Goal: Task Accomplishment & Management: Complete application form

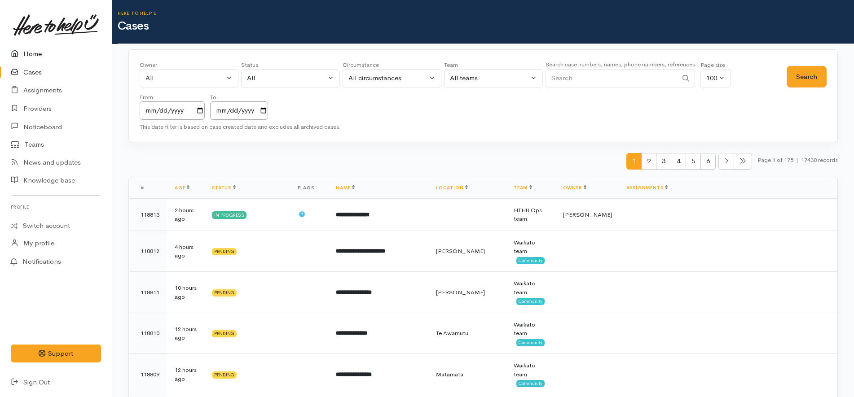
click at [58, 54] on link "Home" at bounding box center [56, 54] width 112 height 18
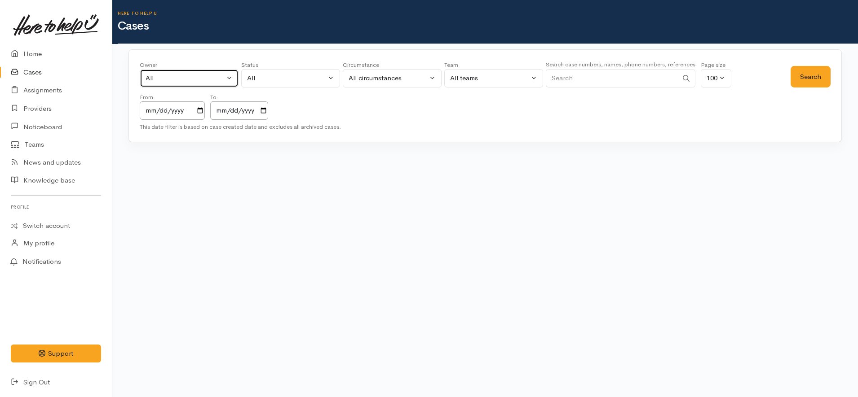
click at [207, 75] on div "All" at bounding box center [185, 78] width 79 height 10
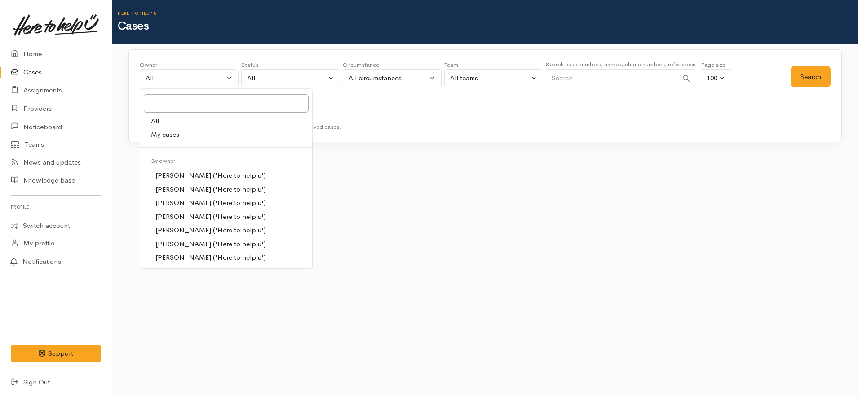
click at [185, 136] on link "My cases" at bounding box center [226, 135] width 172 height 14
select select "1252"
click at [276, 83] on div "All" at bounding box center [286, 78] width 79 height 10
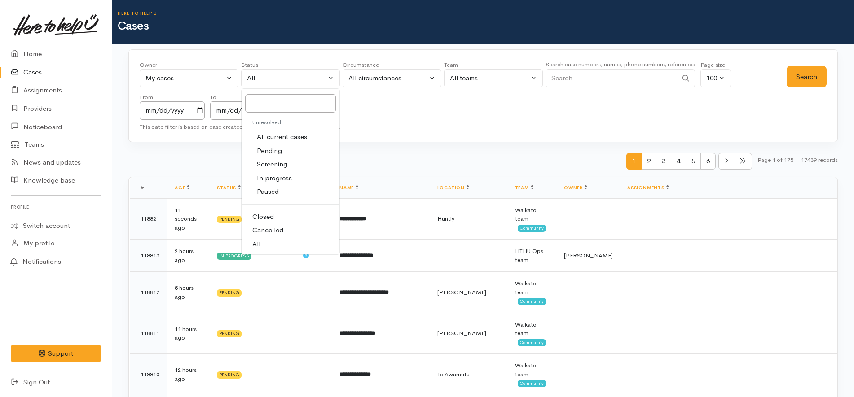
click at [283, 138] on span "All current cases" at bounding box center [282, 137] width 50 height 10
select select "Unresolved"
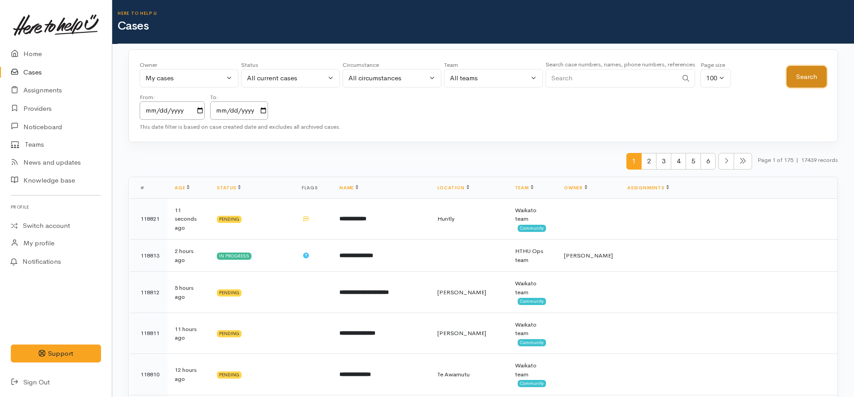
click at [808, 81] on button "Search" at bounding box center [807, 77] width 40 height 22
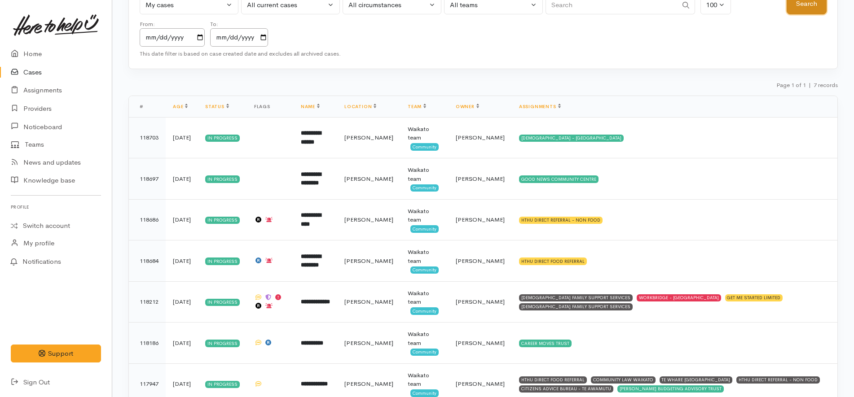
scroll to position [107, 0]
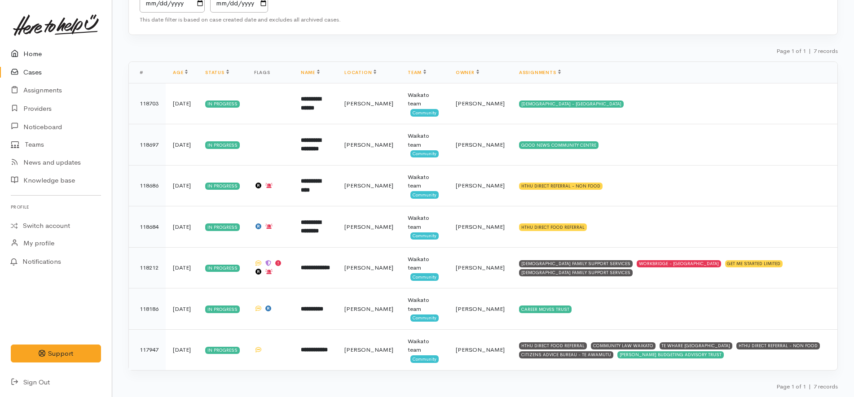
click at [44, 52] on link "Home" at bounding box center [56, 54] width 112 height 18
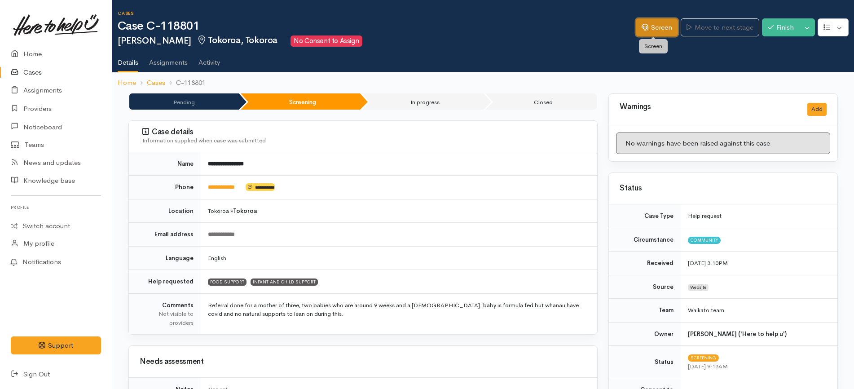
click at [657, 26] on link "Screen" at bounding box center [657, 27] width 42 height 18
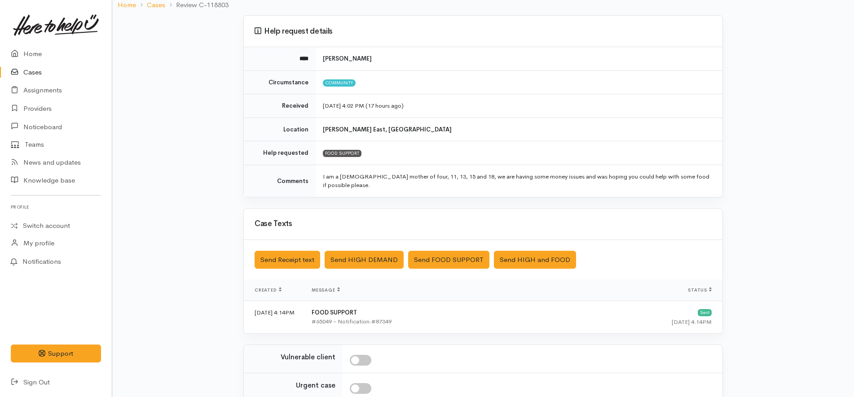
scroll to position [167, 0]
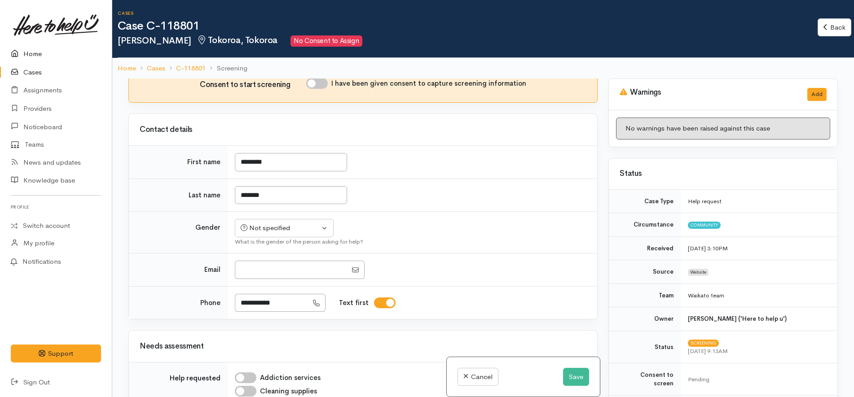
scroll to position [112, 0]
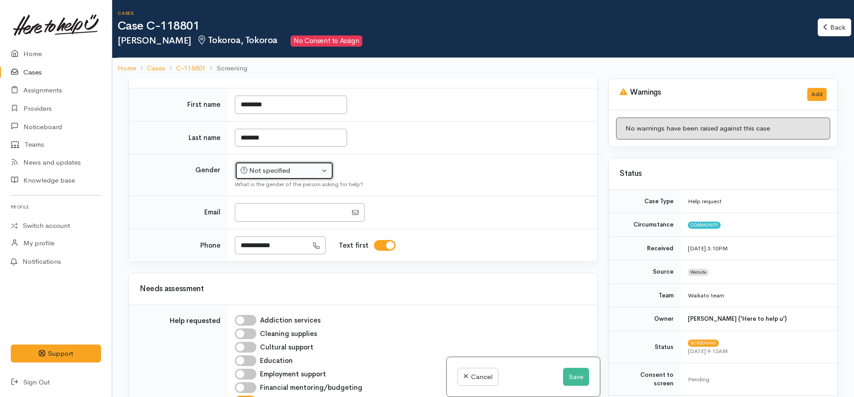
click at [285, 171] on div "Not specified" at bounding box center [280, 171] width 79 height 10
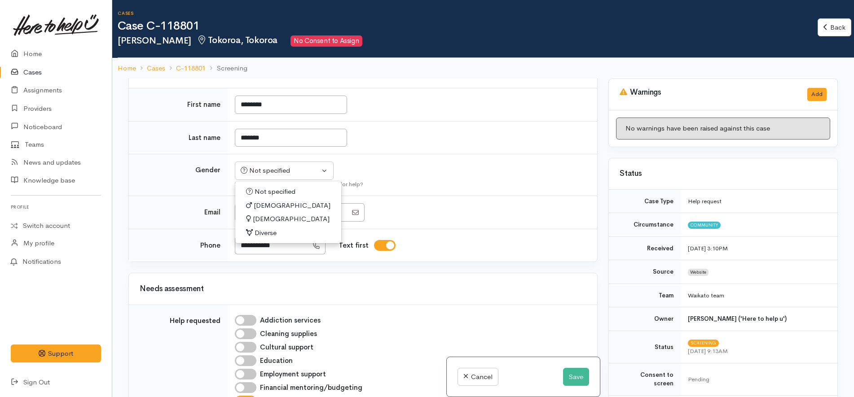
click at [268, 221] on span "[DEMOGRAPHIC_DATA]" at bounding box center [291, 219] width 77 height 10
select select "Female"
click at [449, 165] on td "Not specified Male Female Diverse Female Not specified Male Female Diverse What…" at bounding box center [413, 175] width 370 height 42
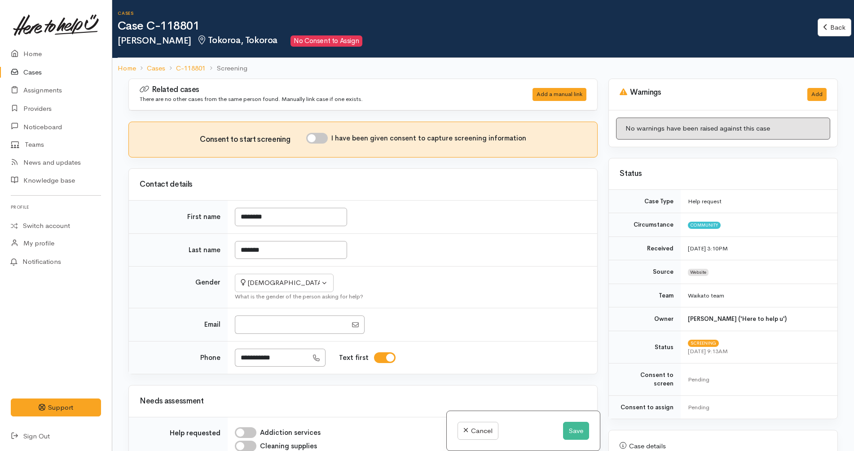
scroll to position [225, 0]
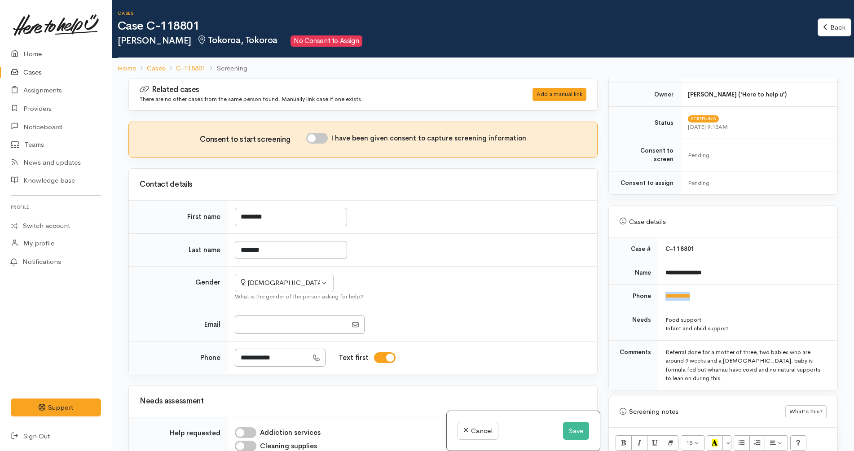
drag, startPoint x: 729, startPoint y: 289, endPoint x: 661, endPoint y: 291, distance: 67.9
click at [661, 291] on td "**********" at bounding box center [747, 297] width 179 height 24
copy link "**********"
click at [809, 285] on td "**********" at bounding box center [747, 297] width 179 height 24
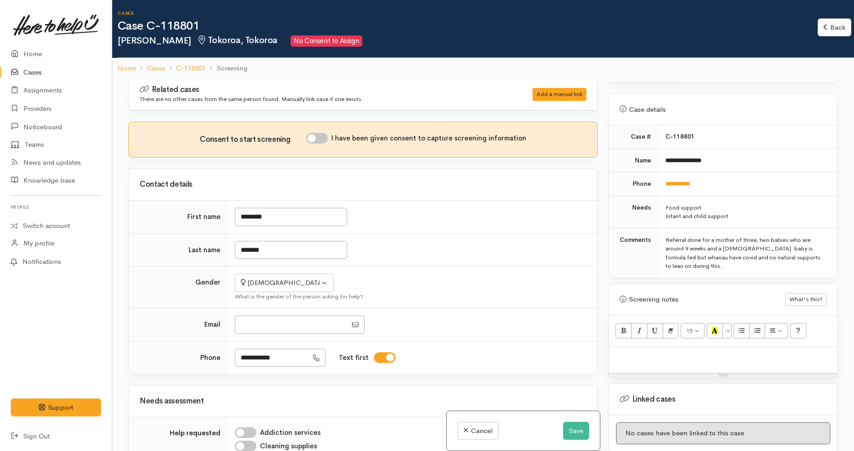
click at [748, 357] on div at bounding box center [723, 360] width 229 height 26
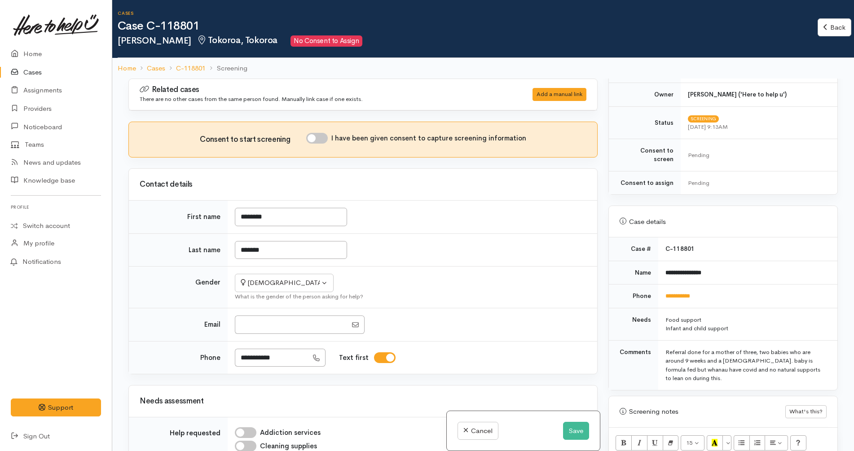
scroll to position [428, 0]
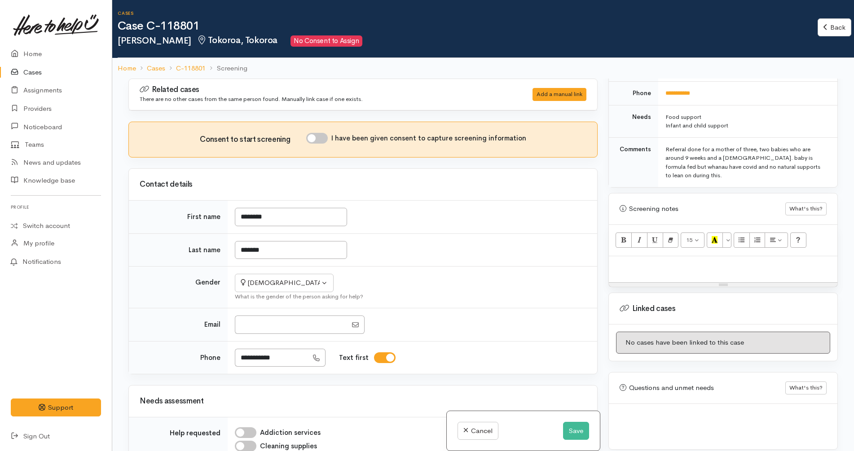
click at [709, 265] on div at bounding box center [723, 269] width 229 height 26
paste div
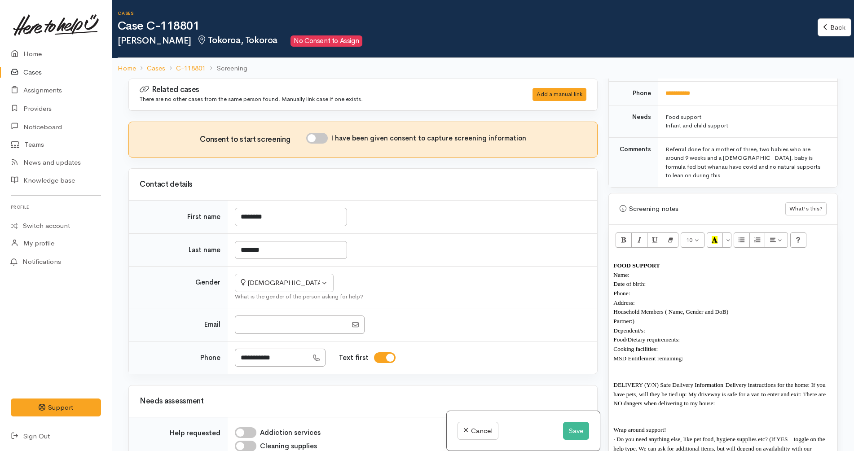
scroll to position [28, 0]
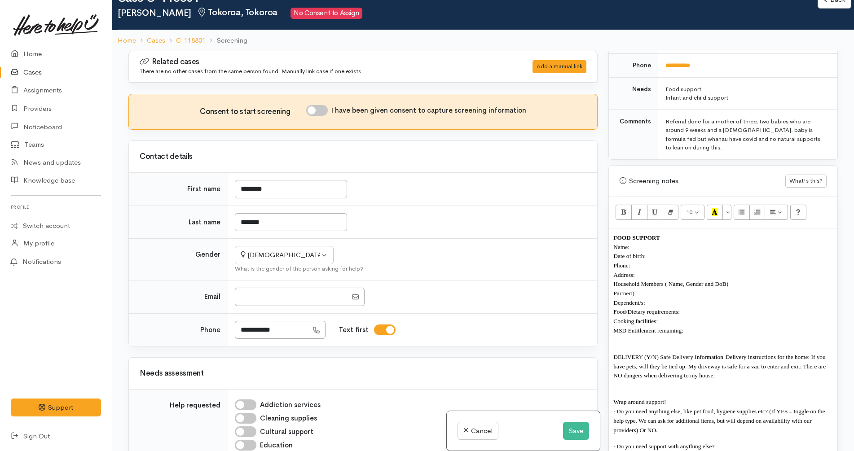
click at [669, 252] on p "Date of birth:" at bounding box center [724, 256] width 220 height 9
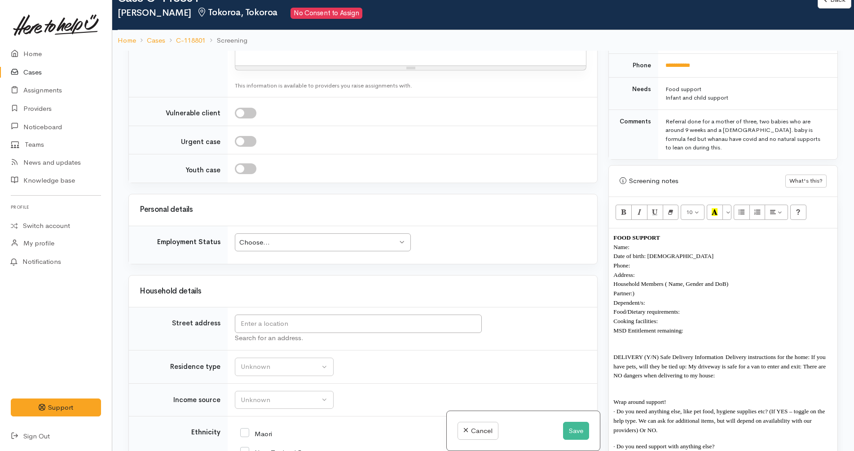
scroll to position [730, 0]
click at [322, 328] on input "text" at bounding box center [358, 323] width 247 height 18
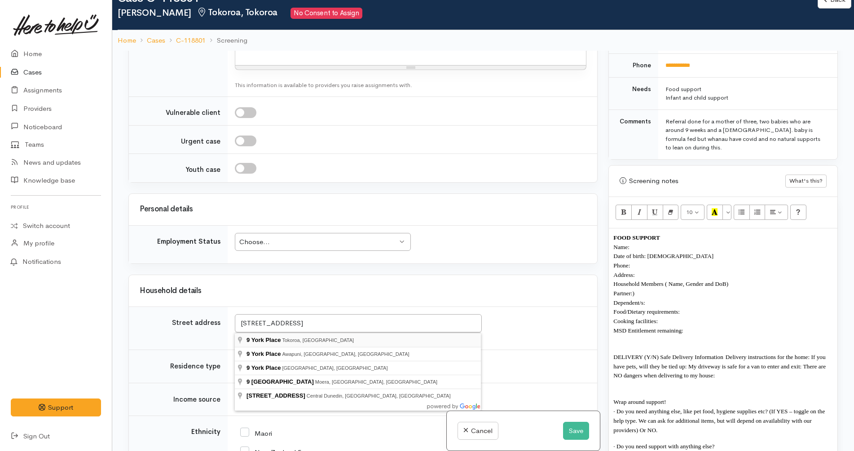
type input "9 York Place, Tokoroa, New Zealand"
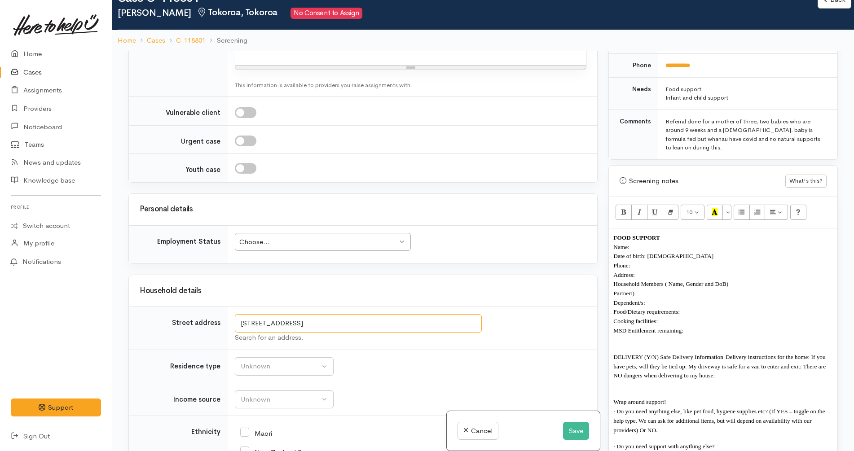
drag, startPoint x: 375, startPoint y: 327, endPoint x: 209, endPoint y: 307, distance: 167.0
click at [209, 307] on tr "Street address 9 York Place, Tokoroa, New Zealand Search for an address." at bounding box center [363, 328] width 468 height 43
click at [699, 270] on p "Address:" at bounding box center [724, 274] width 220 height 9
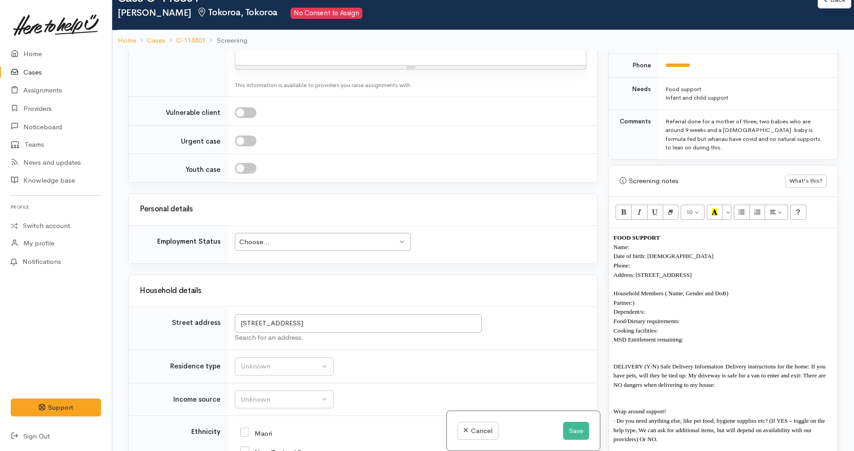
click at [676, 298] on p "Partner:)" at bounding box center [724, 302] width 220 height 9
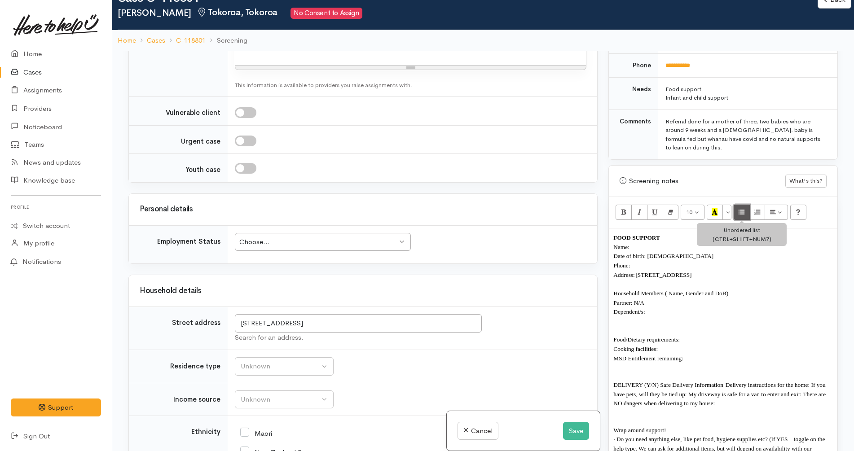
click at [741, 208] on icon "Unordered list (CTRL+SHIFT+NUM7)" at bounding box center [742, 212] width 6 height 8
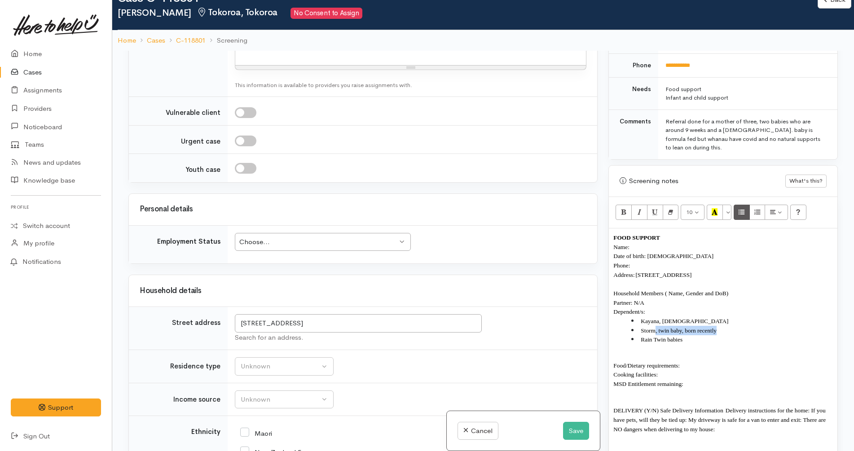
copy span ", twin baby, born recently"
click at [714, 361] on p "Food/Dietary requirements:" at bounding box center [724, 365] width 220 height 9
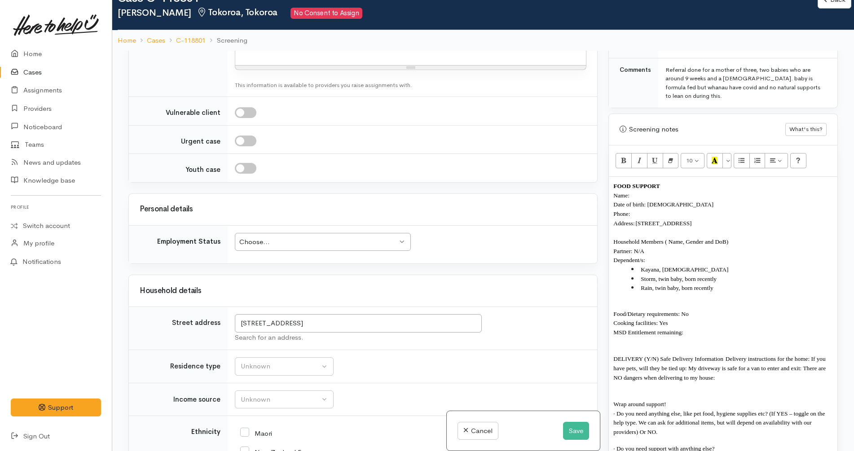
scroll to position [480, 0]
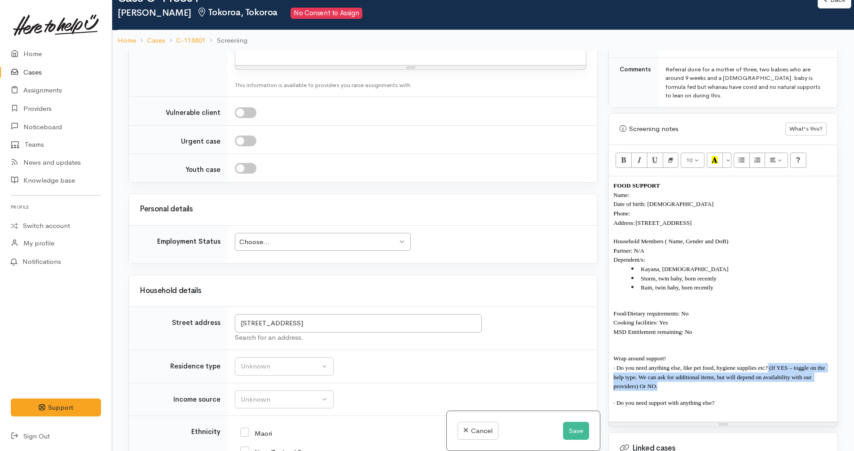
drag, startPoint x: 737, startPoint y: 380, endPoint x: 769, endPoint y: 358, distance: 38.4
click at [769, 363] on p "· Do you need anything else, like pet food, hygiene supplies etc? (If YES – tog…" at bounding box center [724, 377] width 220 height 28
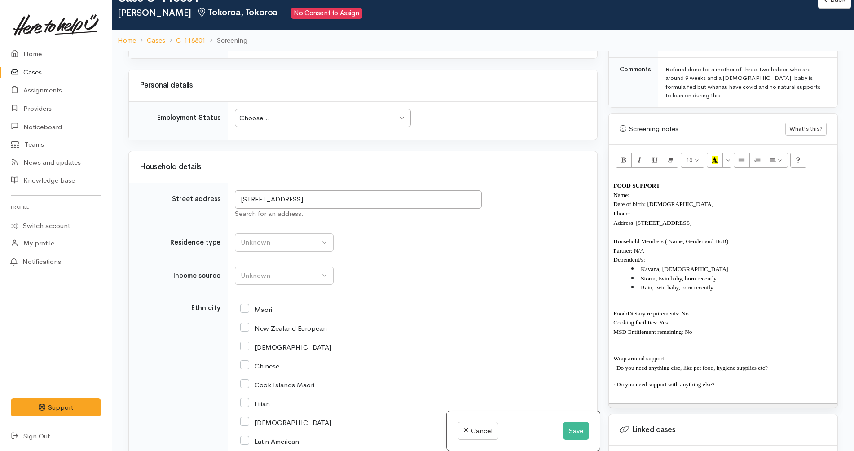
scroll to position [898, 0]
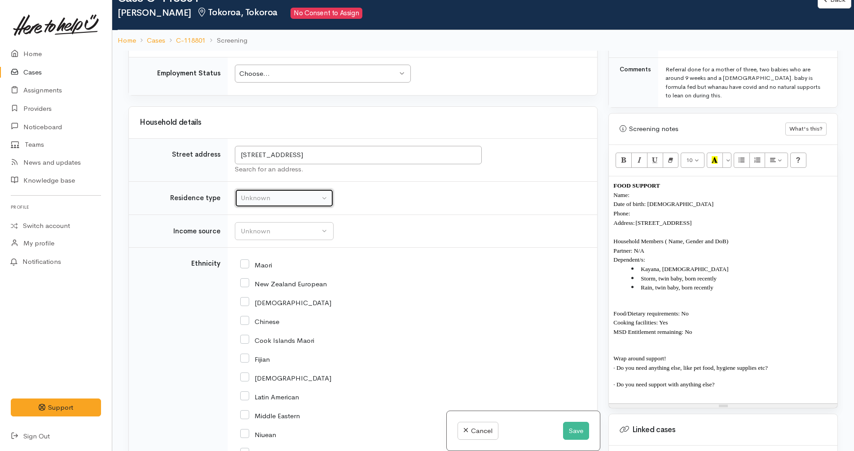
click at [289, 199] on div "Unknown" at bounding box center [280, 198] width 79 height 10
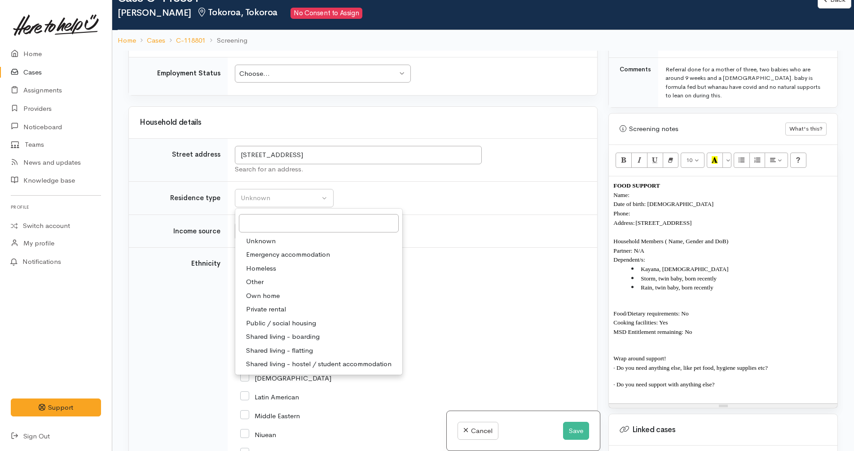
click at [270, 305] on span "Private rental" at bounding box center [266, 310] width 40 height 10
select select "2"
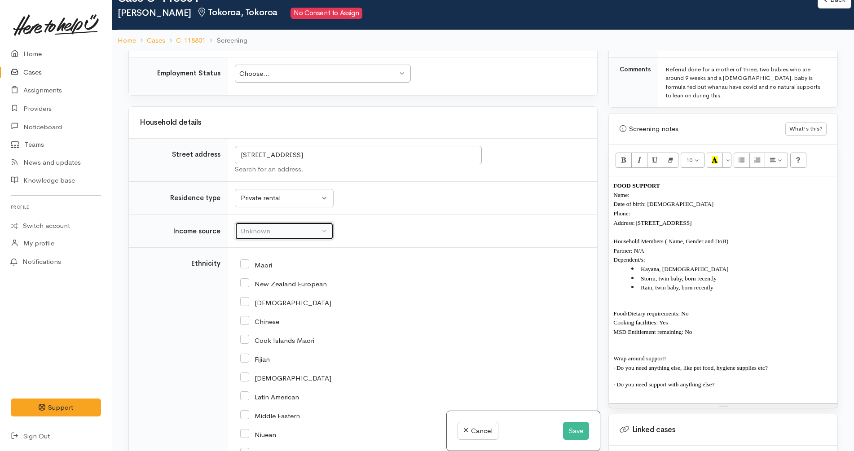
click at [298, 226] on div "Unknown" at bounding box center [280, 231] width 79 height 10
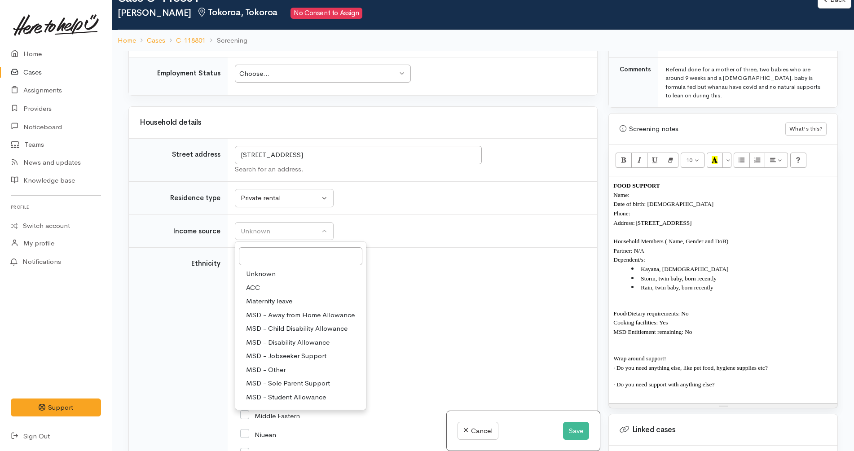
click at [299, 385] on span "MSD - Sole Parent Support" at bounding box center [288, 384] width 84 height 10
select select "7"
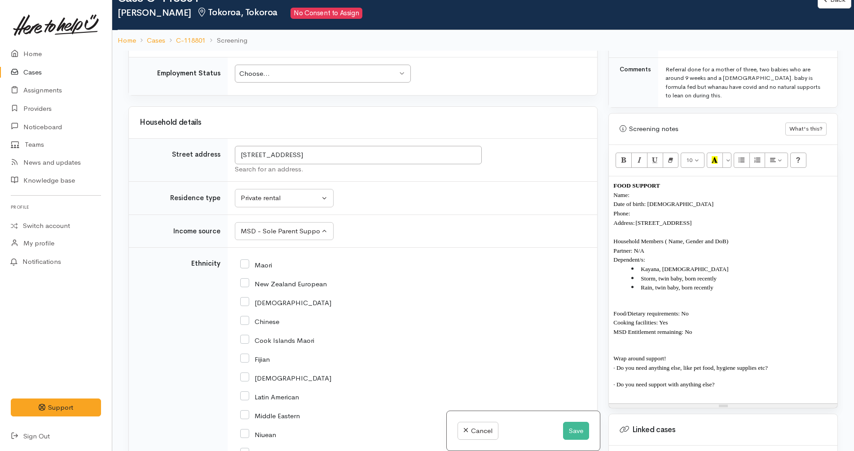
click at [411, 296] on div "African" at bounding box center [410, 302] width 341 height 19
click at [306, 74] on div "Choose..." at bounding box center [318, 74] width 159 height 10
click at [377, 208] on td "Unknown Emergency accommodation Homeless Other Own home Private rental Public /…" at bounding box center [413, 198] width 370 height 33
click at [264, 265] on input "Maori" at bounding box center [256, 264] width 32 height 8
checkbox input "true"
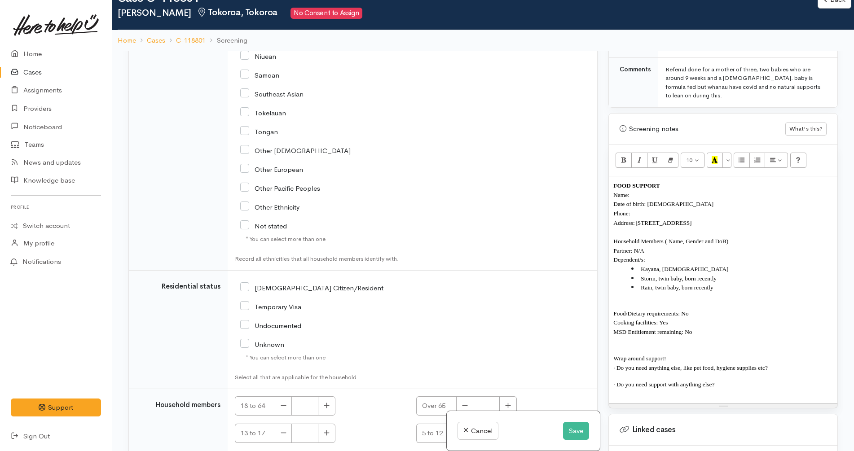
scroll to position [1363, 0]
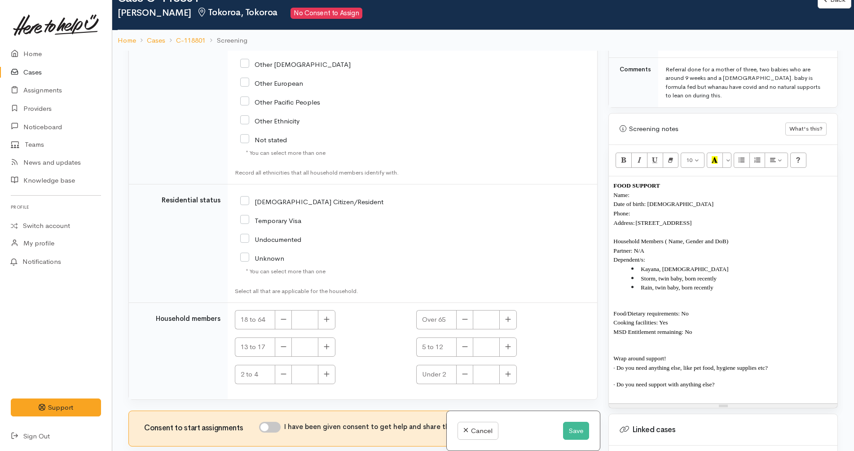
click at [302, 200] on input "[DEMOGRAPHIC_DATA] Citizen/Resident" at bounding box center [311, 201] width 143 height 8
checkbox input "true"
click at [780, 363] on p "· Do you need anything else, like pet food, hygiene supplies etc?" at bounding box center [724, 367] width 220 height 9
click at [330, 318] on button "button" at bounding box center [327, 319] width 18 height 19
type input "1"
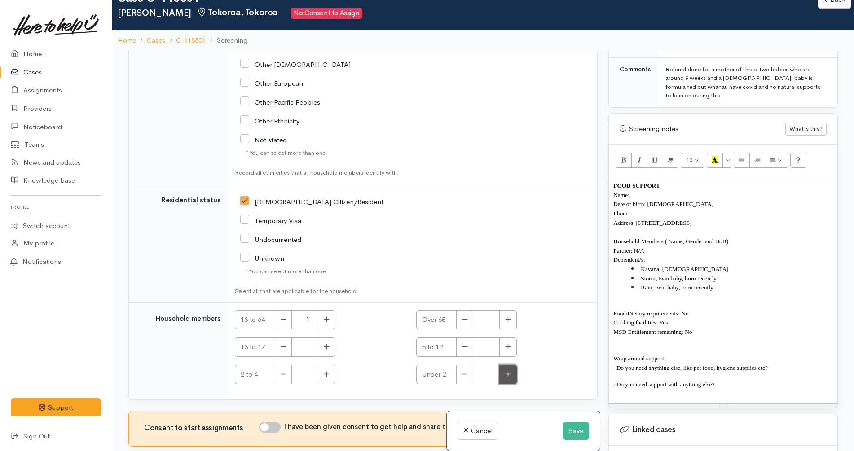
click at [507, 377] on icon "button" at bounding box center [508, 374] width 6 height 7
type input "2"
drag, startPoint x: 508, startPoint y: 347, endPoint x: 509, endPoint y: 279, distance: 67.8
click at [507, 347] on icon "button" at bounding box center [507, 346] width 5 height 5
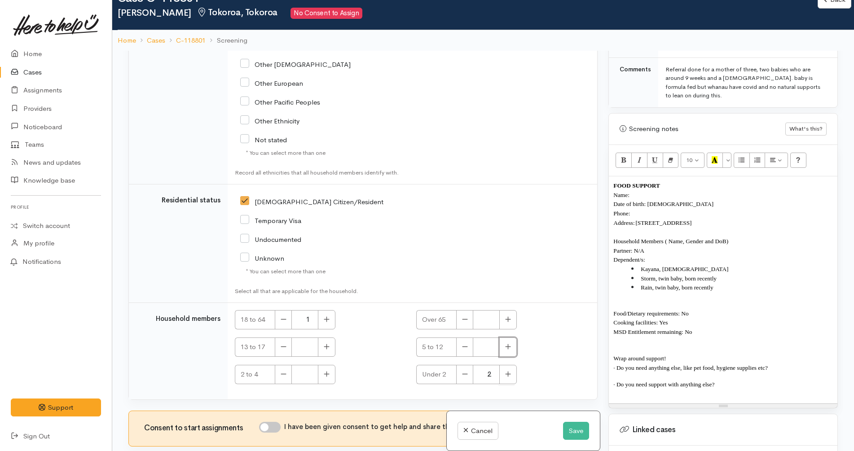
type input "1"
click at [503, 256] on td "NZ Citizen/Resident" at bounding box center [413, 244] width 370 height 119
click at [277, 397] on input "I have been given consent to get help and share this information with appropria…" at bounding box center [270, 427] width 22 height 11
checkbox input "true"
click at [786, 363] on p "· Do you need anything else, like pet food, hygiene supplies etc?" at bounding box center [724, 367] width 220 height 9
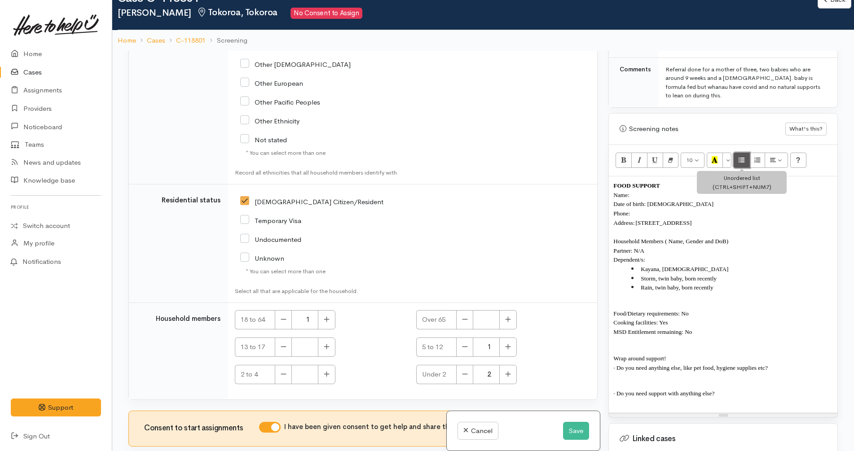
click at [741, 157] on button "Unordered list (CTRL+SHIFT+NUM7)" at bounding box center [742, 160] width 16 height 15
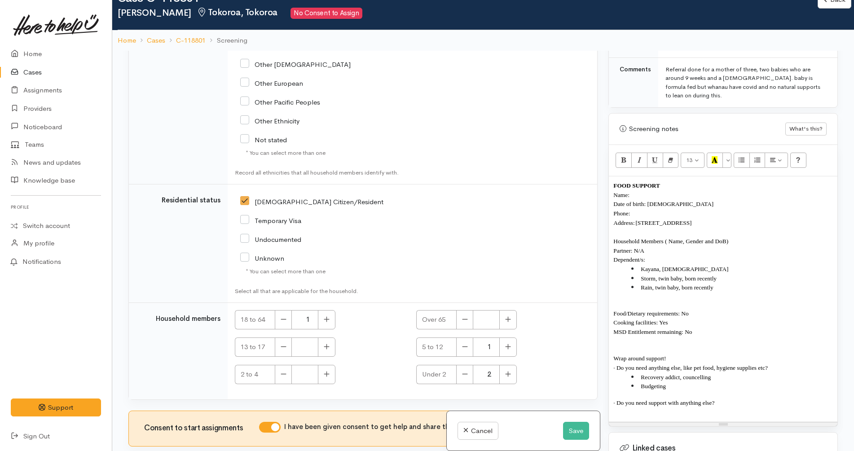
click at [784, 363] on p "· Do you need anything else, like pet food, hygiene supplies etc?" at bounding box center [724, 367] width 220 height 9
copy span "Formula"
click at [685, 383] on span "Recovery addict, councelling" at bounding box center [676, 386] width 70 height 7
click at [724, 382] on li "Recovery addict, Councelling" at bounding box center [732, 386] width 202 height 9
click at [701, 383] on span "Recovery addict, Councelling" at bounding box center [676, 386] width 71 height 7
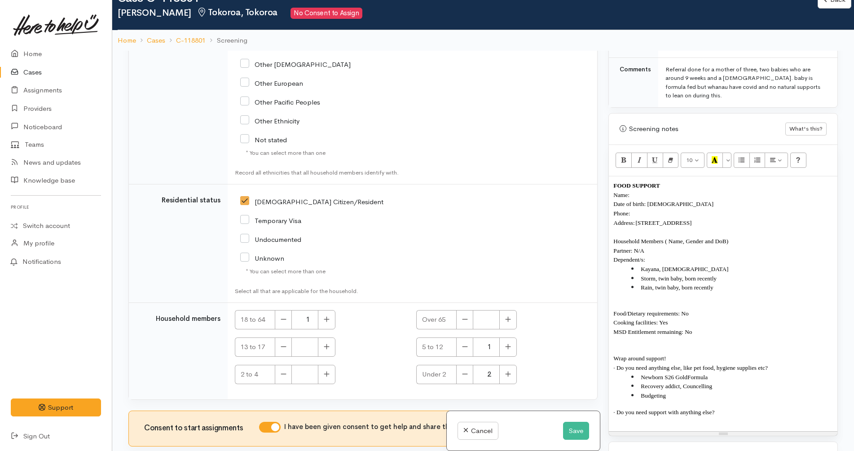
click at [679, 382] on li "Recovery addict, Councelling" at bounding box center [732, 386] width 202 height 9
click at [739, 383] on span "Recovery addiction & ex partner, Councelling" at bounding box center [696, 386] width 110 height 7
click at [746, 397] on p "· Do you need support with anything else?" at bounding box center [724, 412] width 220 height 9
click at [385, 279] on div "[DEMOGRAPHIC_DATA] Citizen/Resident" at bounding box center [352, 239] width 234 height 95
click at [578, 397] on button "Save" at bounding box center [576, 431] width 26 height 18
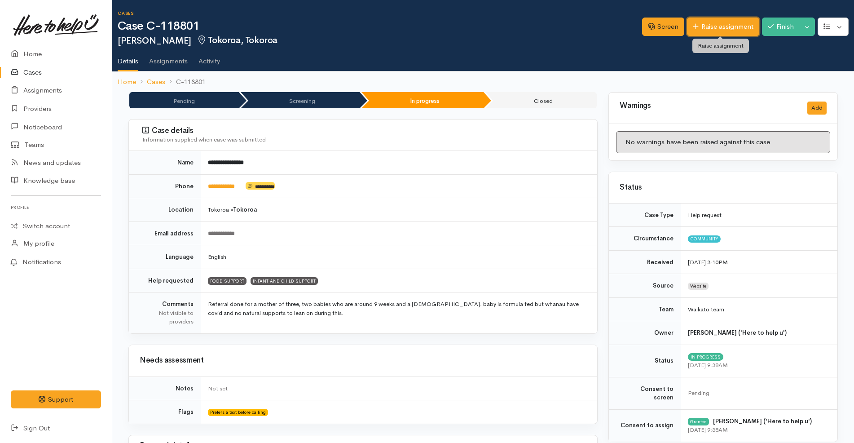
click at [707, 33] on link "Raise assignment" at bounding box center [723, 27] width 72 height 18
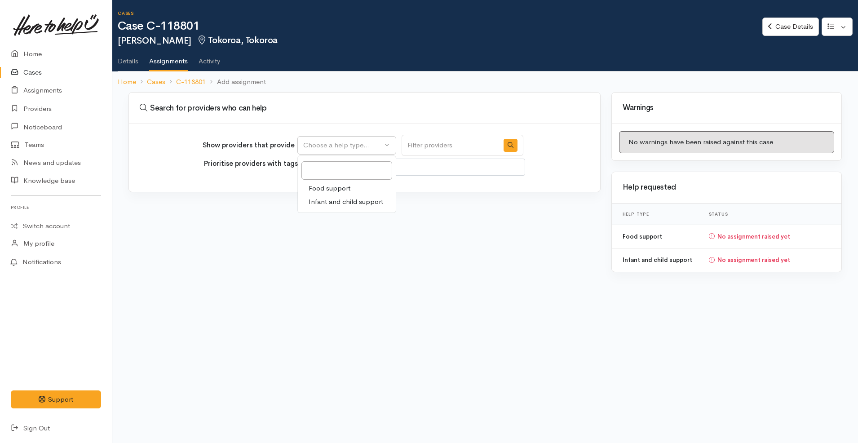
select select
click at [335, 191] on span "Food support" at bounding box center [330, 188] width 42 height 10
select select "3"
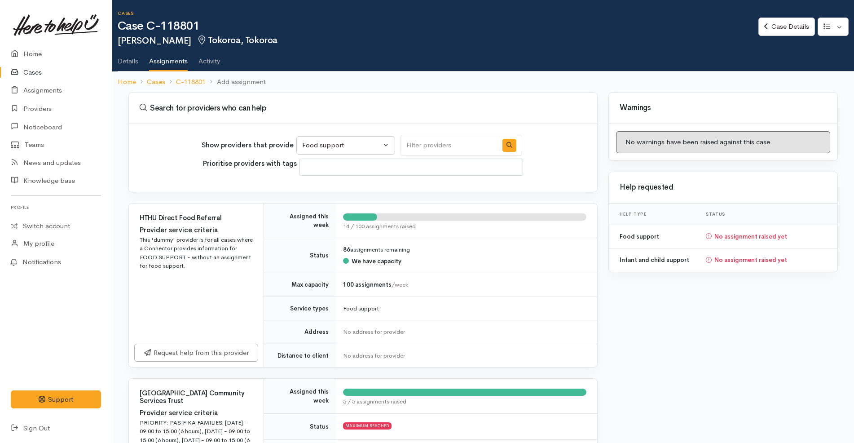
click at [129, 62] on link "Details" at bounding box center [128, 57] width 21 height 25
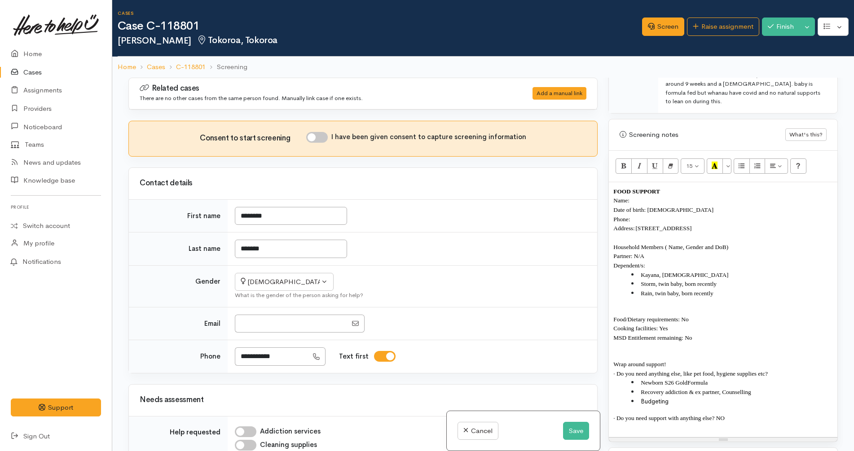
scroll to position [561, 0]
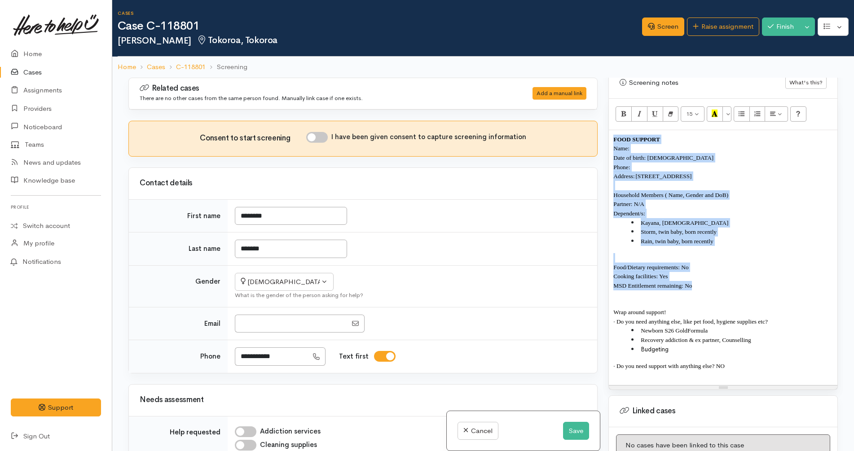
drag, startPoint x: 709, startPoint y: 281, endPoint x: 600, endPoint y: 124, distance: 191.7
click at [600, 124] on div "Related cases There are no other cases from the same person found. Manually lin…" at bounding box center [483, 303] width 720 height 451
drag, startPoint x: 716, startPoint y: 322, endPoint x: 557, endPoint y: 104, distance: 270.0
click at [557, 104] on div "Related cases There are no other cases from the same person found. Manually lin…" at bounding box center [483, 303] width 720 height 451
copy div "FOOD SUPPORT Name: Date of birth: 29/06/1994 Phone: Address: 9 York Place, Toko…"
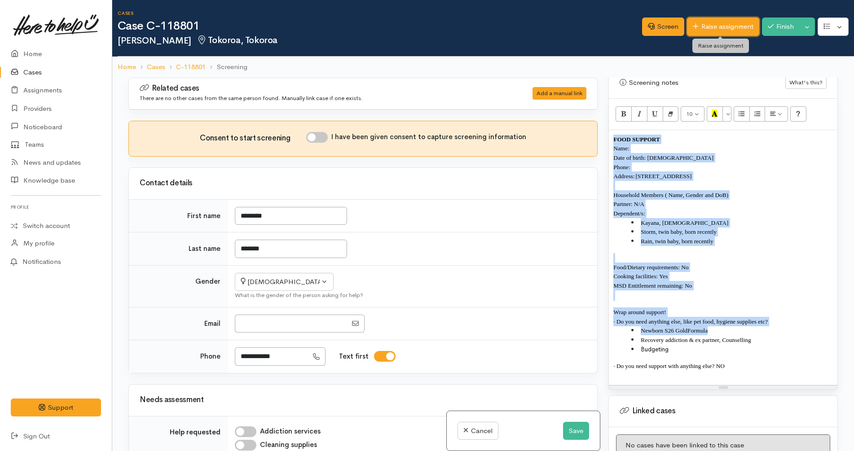
click at [733, 25] on link "Raise assignment" at bounding box center [723, 27] width 72 height 18
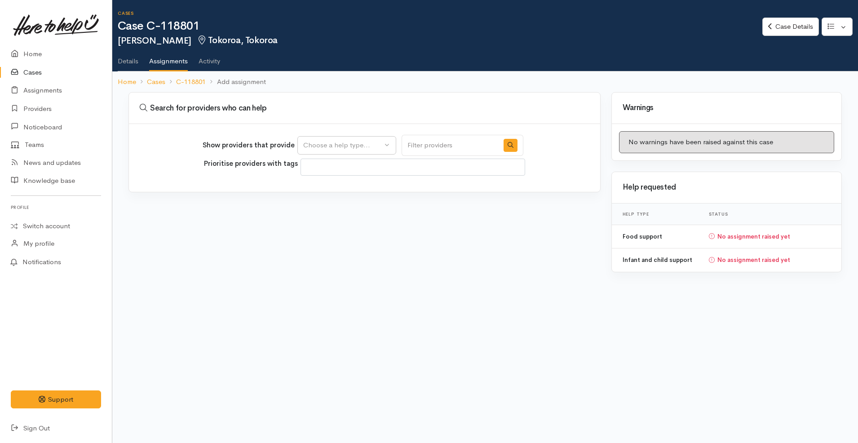
select select
click at [375, 151] on button "Choose a help type..." at bounding box center [346, 145] width 99 height 18
click at [355, 185] on link "Food support" at bounding box center [347, 188] width 98 height 14
select select "3"
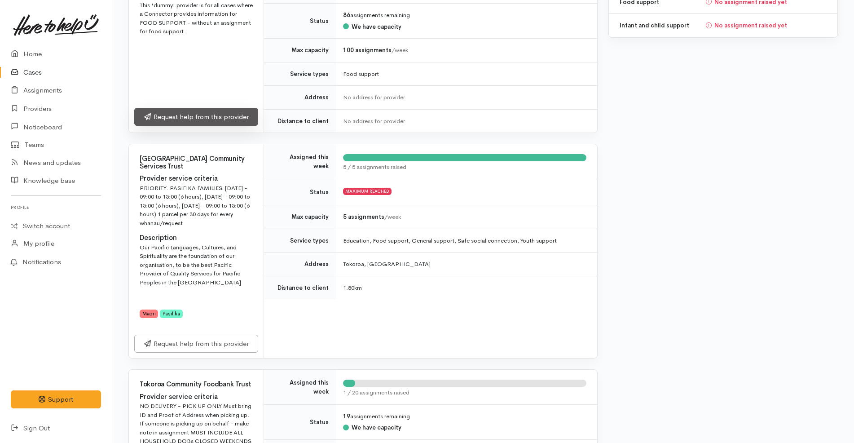
scroll to position [354, 0]
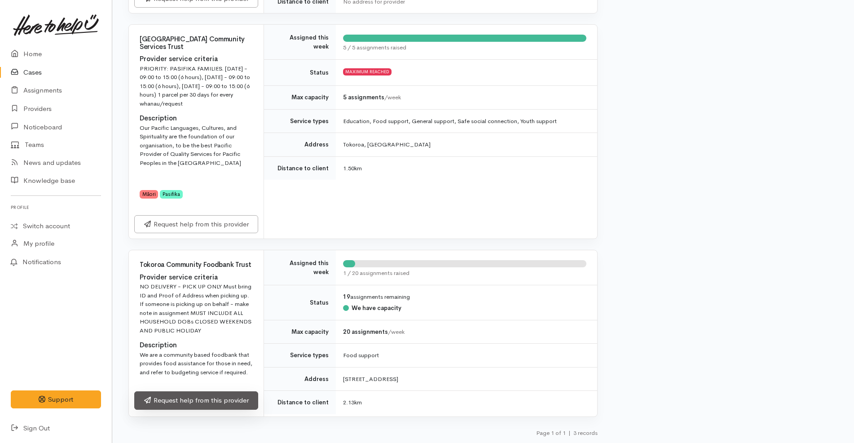
click at [220, 405] on link "Request help from this provider" at bounding box center [196, 400] width 124 height 18
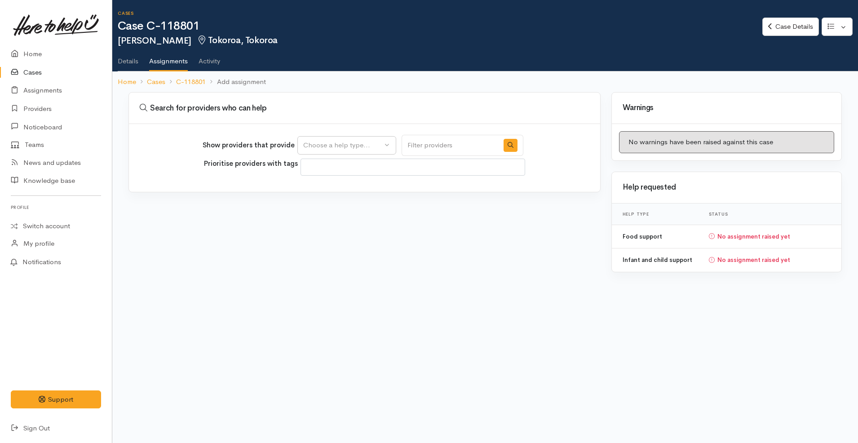
select select
click at [363, 141] on div "Choose a help type..." at bounding box center [342, 145] width 79 height 10
click at [339, 191] on span "Food support" at bounding box center [330, 188] width 42 height 10
select select "3"
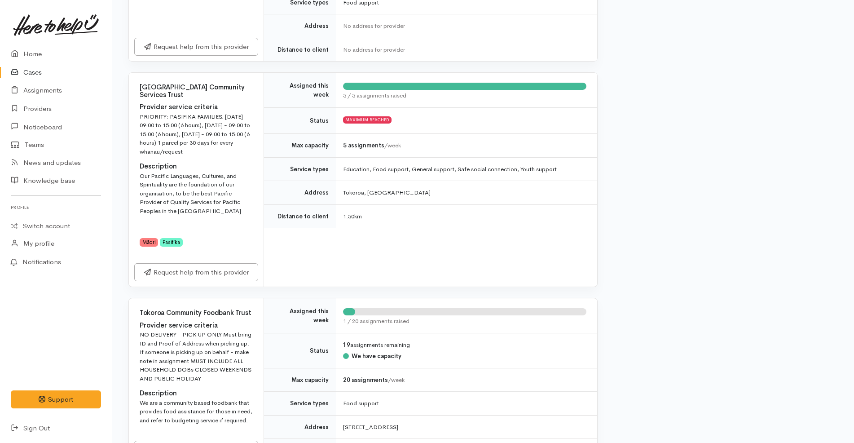
scroll to position [242, 0]
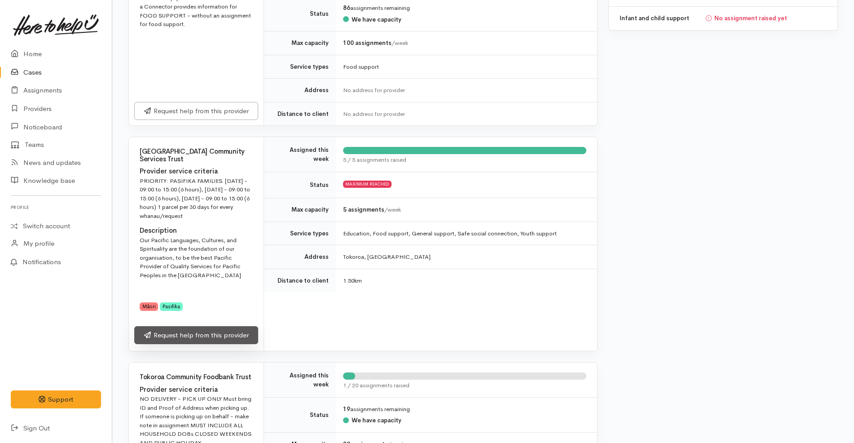
click at [248, 342] on link "Request help from this provider" at bounding box center [196, 335] width 124 height 18
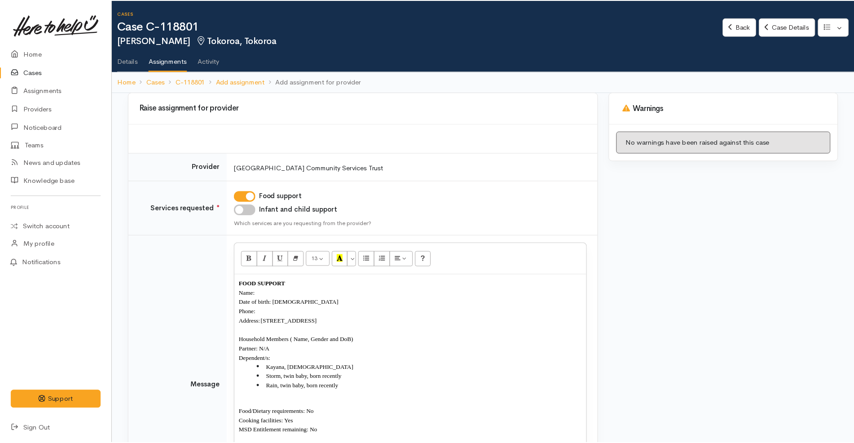
scroll to position [36, 0]
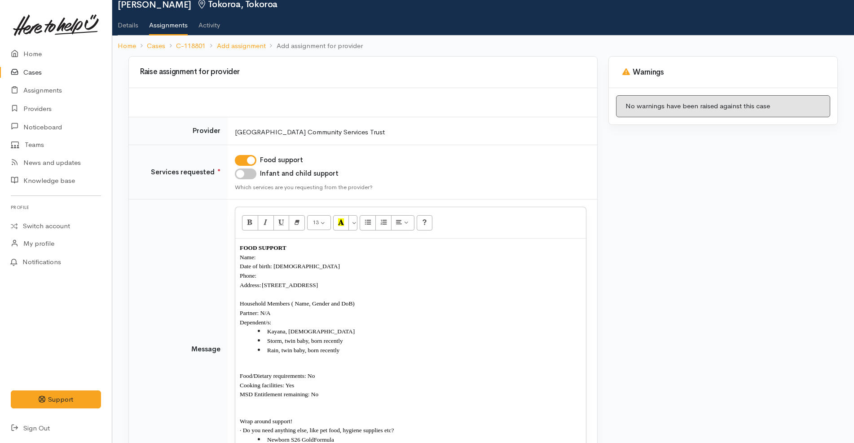
click at [272, 257] on p "Name:" at bounding box center [411, 256] width 342 height 9
click at [270, 279] on p "Phone:" at bounding box center [411, 275] width 342 height 9
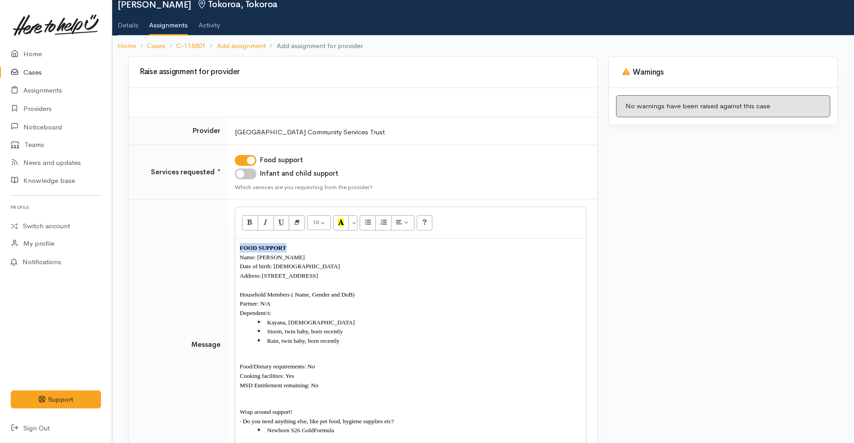
drag, startPoint x: 239, startPoint y: 257, endPoint x: 238, endPoint y: 243, distance: 14.0
click at [238, 243] on div "FOOD SUPPORT Name: Rhiannon Reihana Date of birth: 29/06/1994 Address: 9 York P…" at bounding box center [410, 342] width 351 height 208
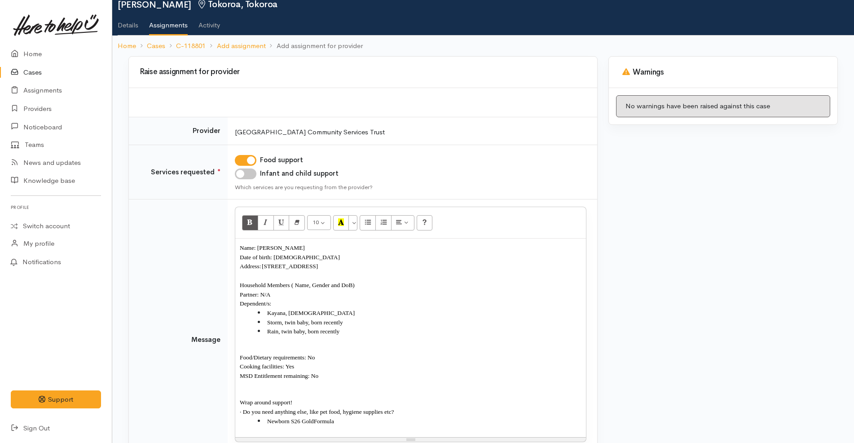
click at [239, 172] on input "Infant and child support" at bounding box center [246, 173] width 22 height 11
checkbox input "true"
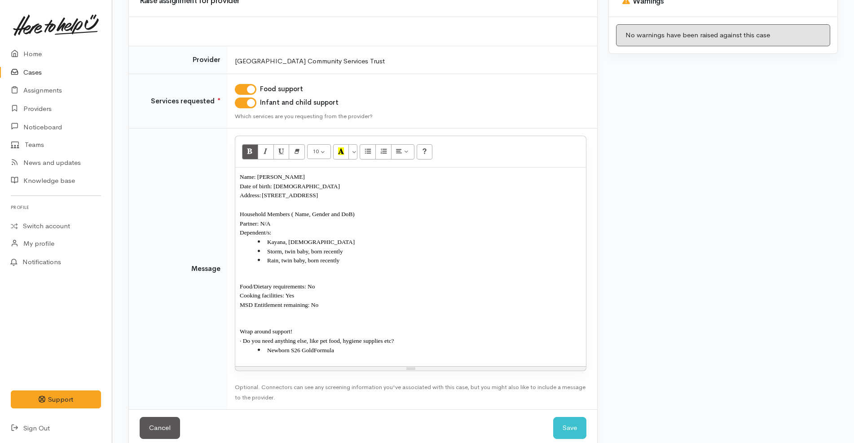
scroll to position [121, 0]
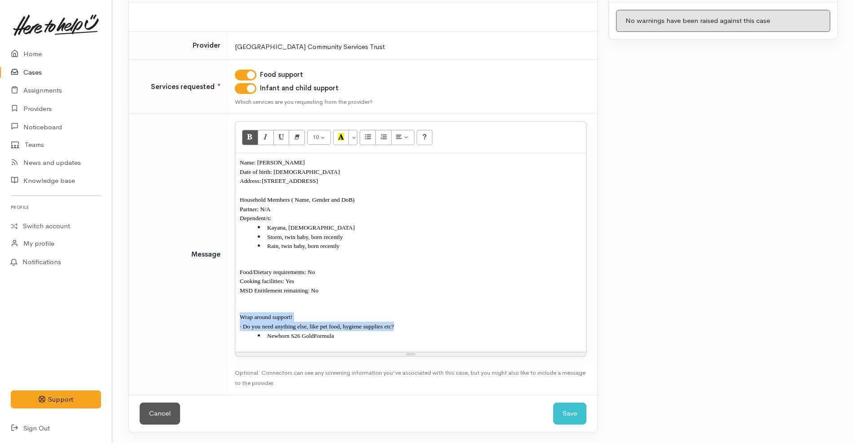
drag, startPoint x: 267, startPoint y: 335, endPoint x: 232, endPoint y: 313, distance: 41.1
click at [232, 313] on td "10 8 9 10 11 12 14 18 24 36 Background Color Transparent Select #ffff00 Text Co…" at bounding box center [413, 254] width 370 height 281
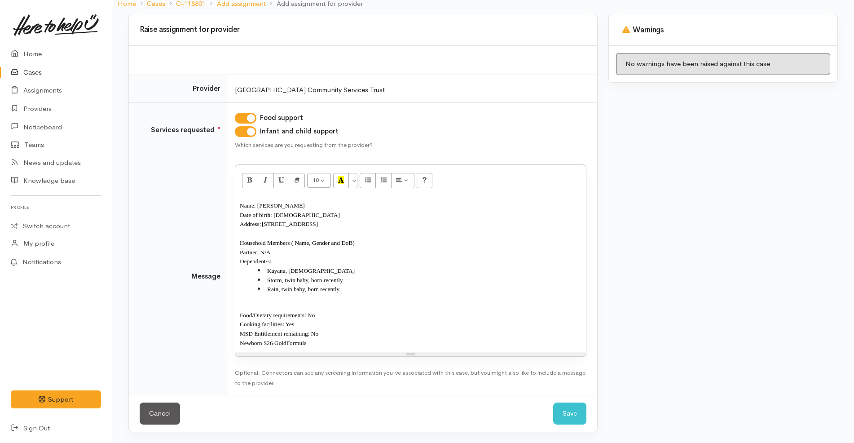
scroll to position [88, 0]
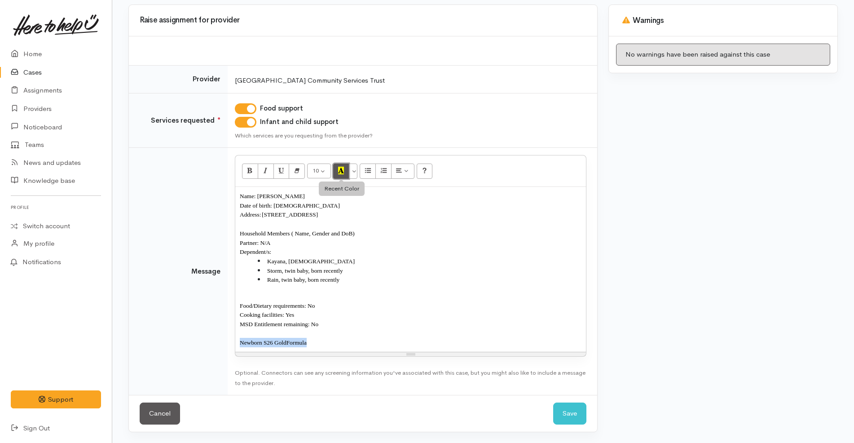
click at [342, 174] on icon "Recent Color" at bounding box center [341, 171] width 6 height 8
click at [354, 173] on button "More Color" at bounding box center [353, 170] width 9 height 15
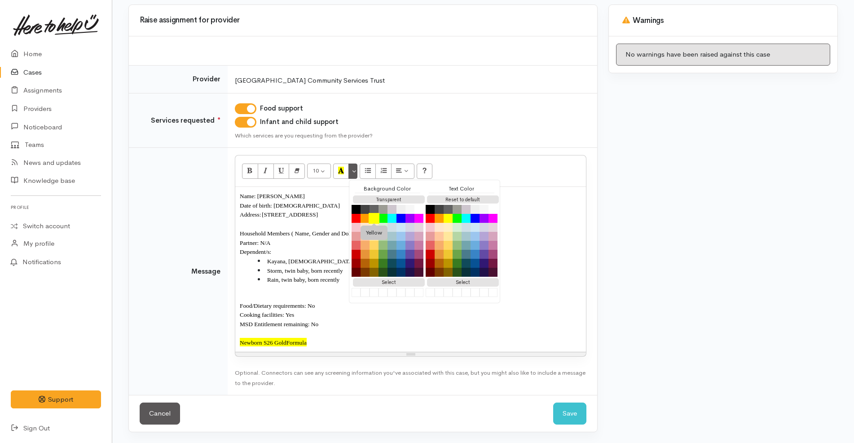
click at [375, 219] on button "Yellow" at bounding box center [374, 218] width 11 height 11
click at [428, 209] on button "Black" at bounding box center [430, 209] width 11 height 11
click at [330, 346] on p "Newborn S26 Gold Formula" at bounding box center [411, 342] width 342 height 9
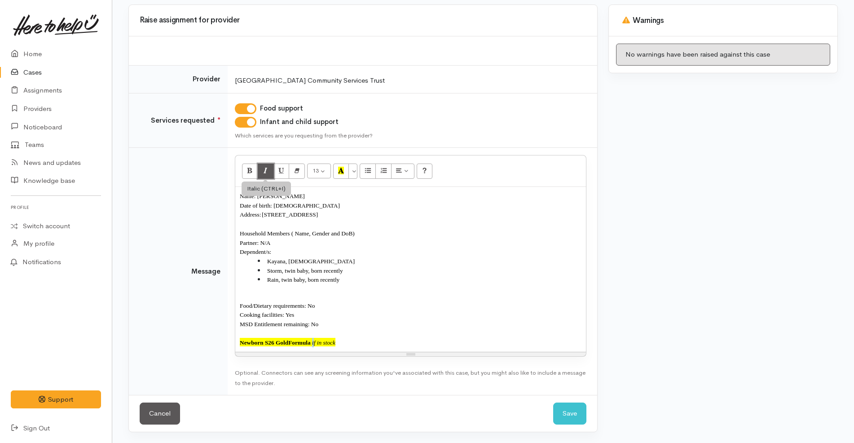
click at [262, 170] on button "Italic (CTRL+I)" at bounding box center [266, 170] width 16 height 15
click at [352, 277] on li "Rain , twin baby, born recently" at bounding box center [420, 279] width 324 height 9
click at [339, 263] on li "Kayana, 7 year old" at bounding box center [420, 260] width 324 height 9
click at [574, 415] on button "Save" at bounding box center [569, 413] width 33 height 22
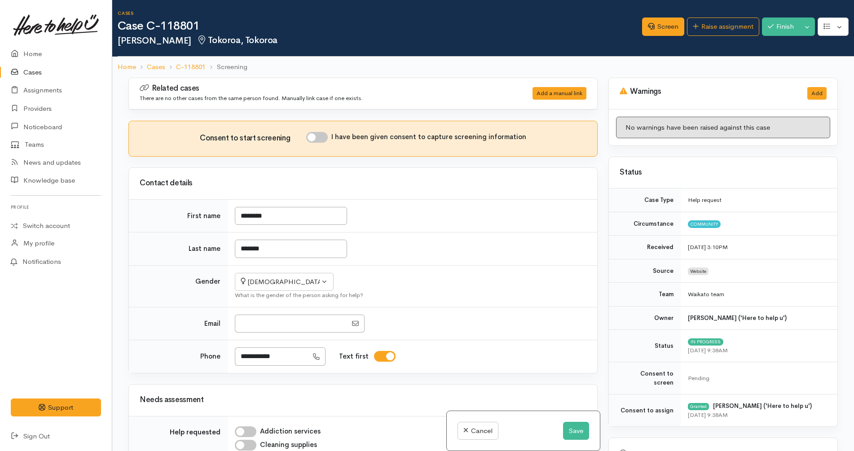
click at [306, 135] on h3 "Consent to start screening" at bounding box center [253, 138] width 106 height 9
click at [318, 138] on input "I have been given consent to capture screening information" at bounding box center [317, 137] width 22 height 11
checkbox input "true"
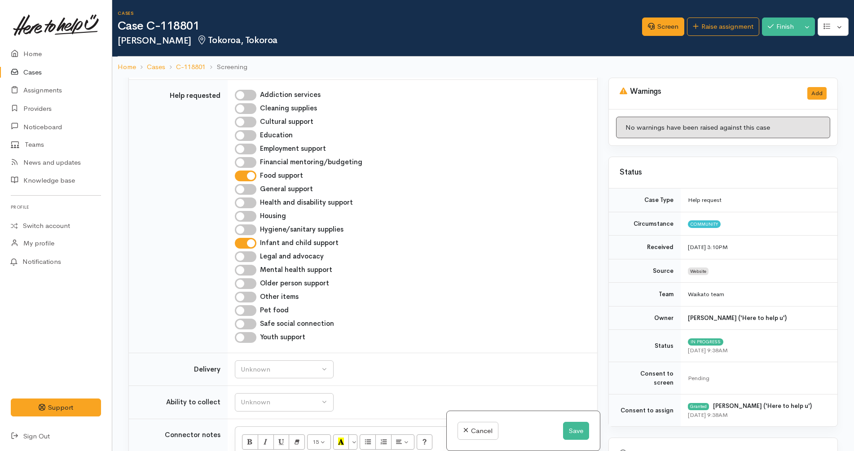
scroll to position [561, 0]
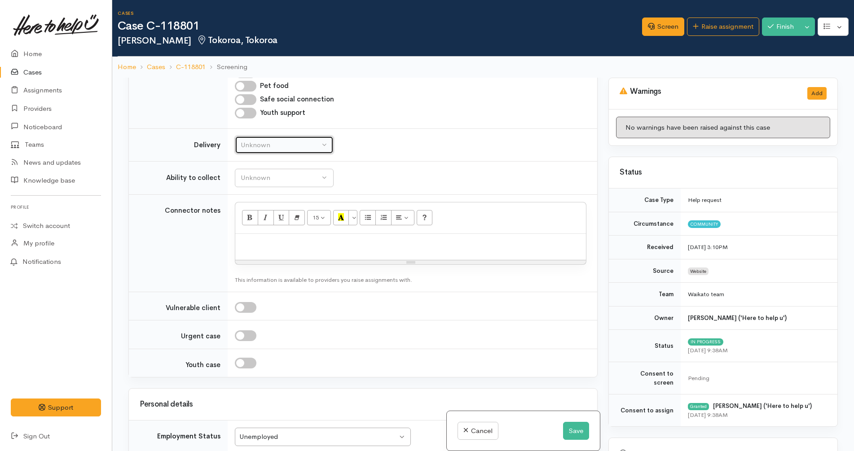
click at [308, 145] on div "Unknown" at bounding box center [280, 145] width 79 height 10
click at [279, 230] on link "No" at bounding box center [284, 229] width 98 height 14
select select "1"
click at [295, 180] on div "Unknown" at bounding box center [280, 178] width 79 height 10
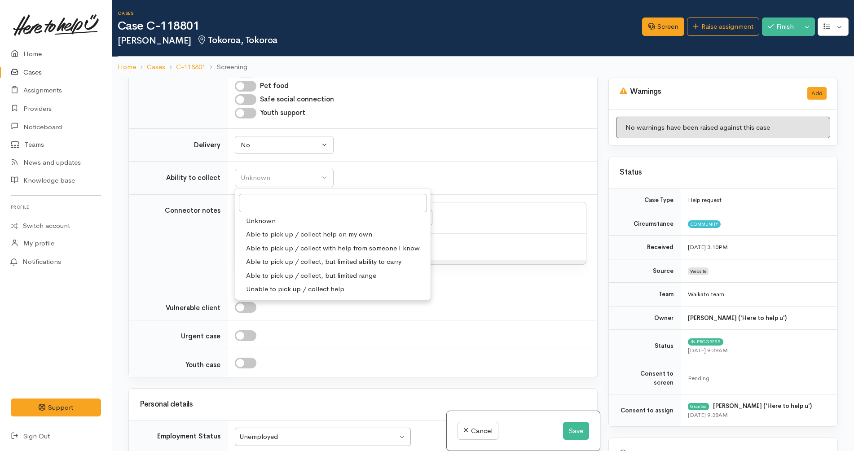
click at [292, 234] on span "Able to pick up / collect help on my own" at bounding box center [309, 235] width 126 height 10
select select "2"
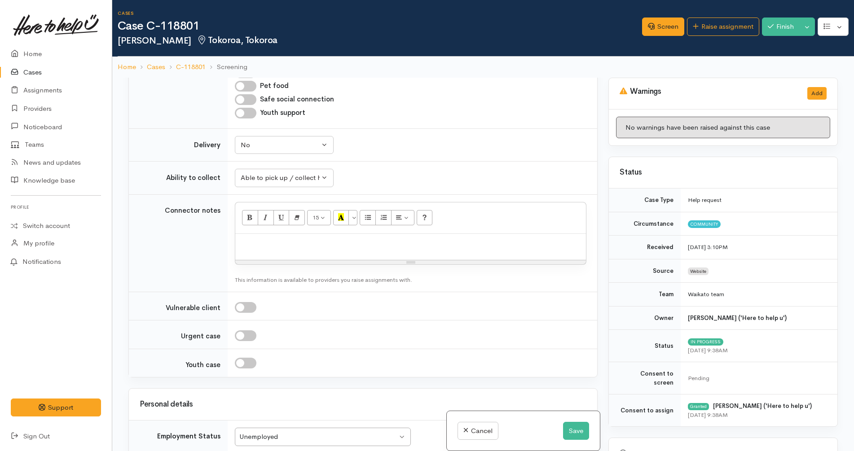
click at [379, 301] on td "Why? Help others understand why you think this is an appropriate assessment for…" at bounding box center [413, 306] width 370 height 29
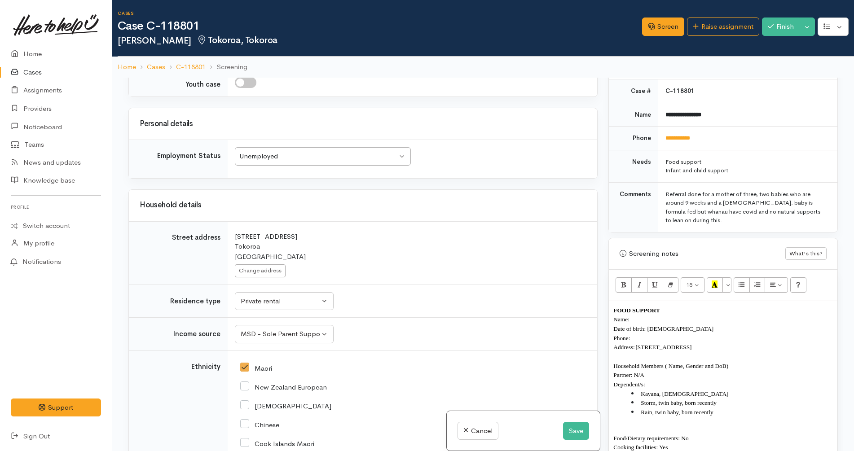
scroll to position [449, 0]
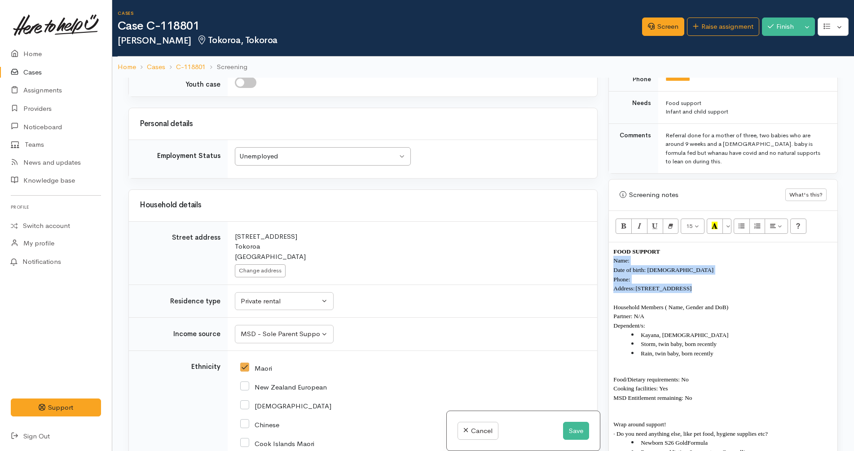
drag, startPoint x: 617, startPoint y: 289, endPoint x: 609, endPoint y: 249, distance: 40.3
click at [609, 249] on div "FOOD SUPPORT Name: Date of birth: 29/06/1994 Phone: Address: 9 York Place, Toko…" at bounding box center [723, 370] width 229 height 255
copy div "Name: Date of birth: 29/06/1994 Phone: Address: 9 York Place, Tokoroa, New Zeal…"
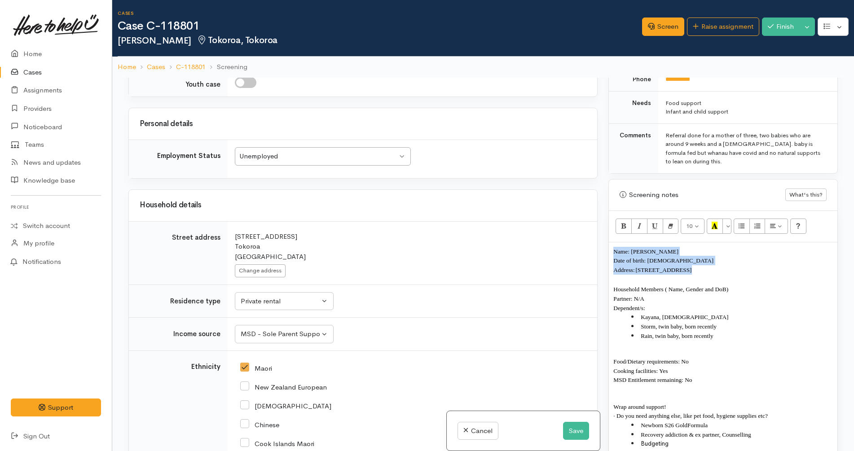
copy div "Name: Rhiannon Reihana Date of birth: 29/06/1994 Address: 9 York Place, Tokoroa…"
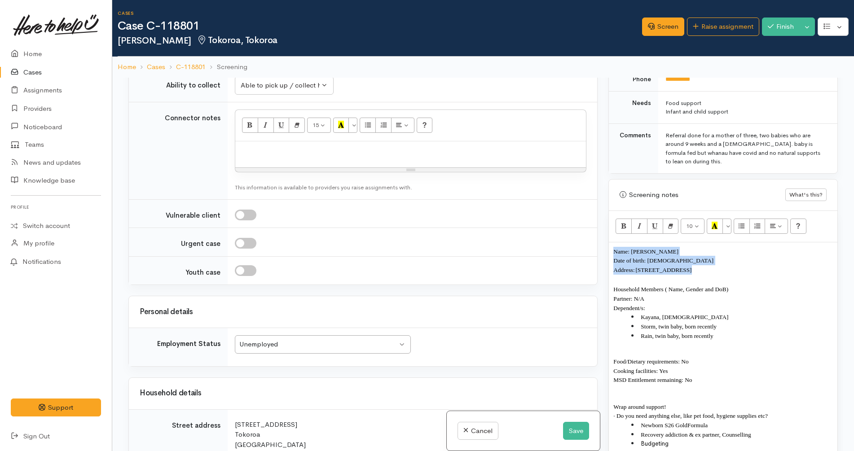
scroll to position [561, 0]
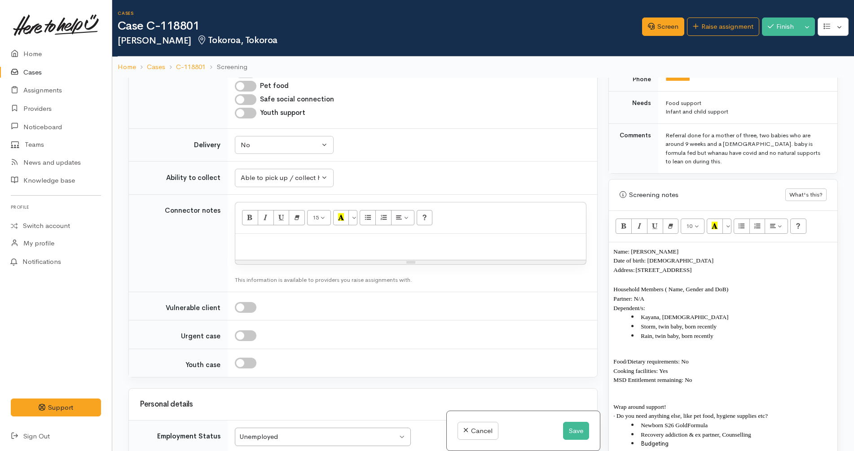
click at [341, 243] on p at bounding box center [411, 243] width 342 height 10
paste div
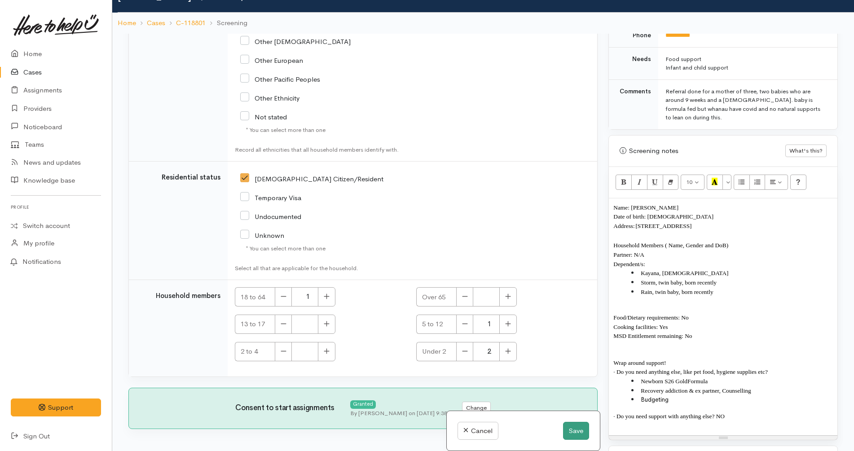
scroll to position [78, 0]
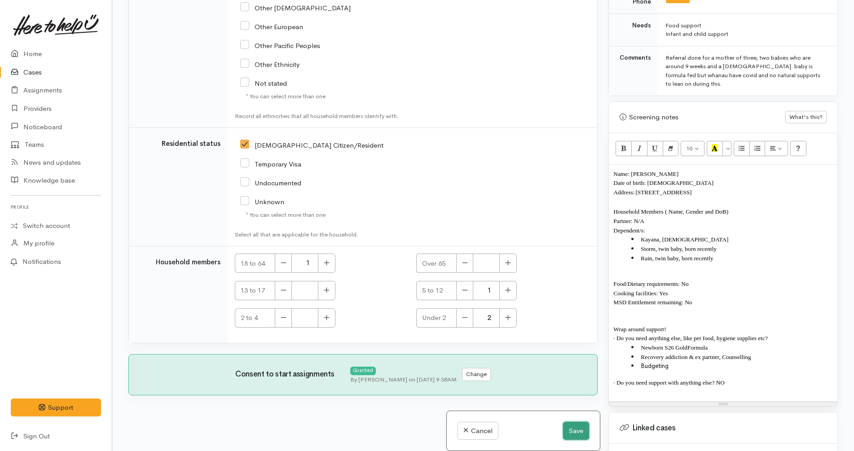
click at [567, 433] on button "Save" at bounding box center [576, 431] width 26 height 18
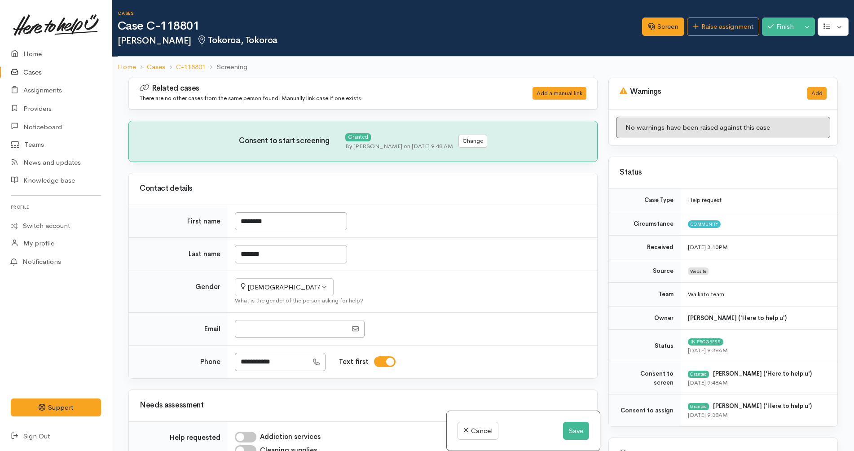
scroll to position [337, 0]
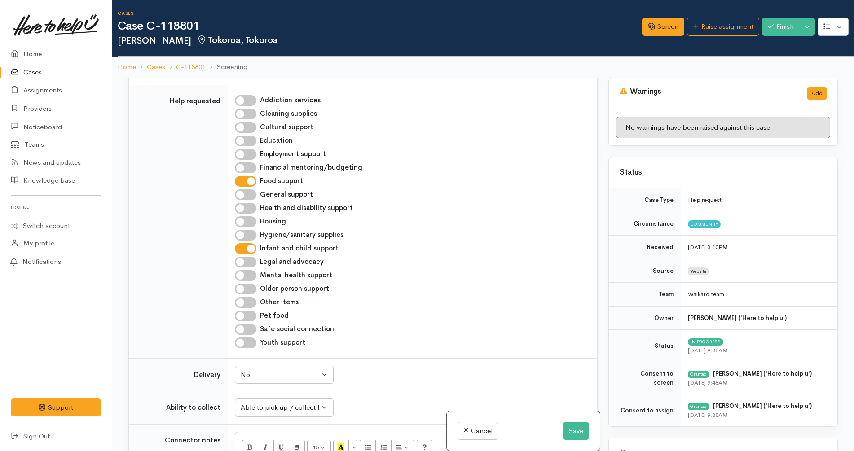
click at [250, 172] on input "Financial mentoring/budgeting" at bounding box center [246, 168] width 22 height 11
checkbox input "true"
click at [476, 206] on div "Health and disability support" at bounding box center [411, 208] width 352 height 11
click at [573, 433] on button "Save" at bounding box center [576, 431] width 26 height 18
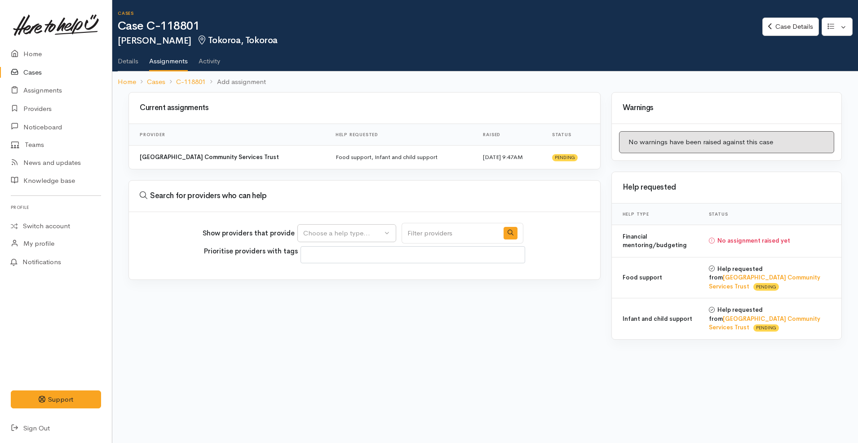
select select
click at [380, 224] on button "Choose a help type..." at bounding box center [346, 233] width 99 height 18
click at [344, 306] on span "Financial mentoring/budgeting" at bounding box center [356, 303] width 95 height 10
select select "9"
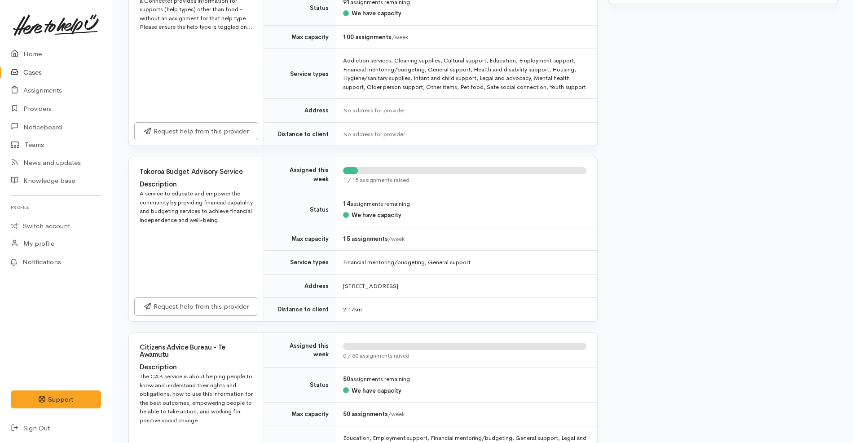
scroll to position [337, 0]
click at [233, 309] on link "Request help from this provider" at bounding box center [196, 304] width 124 height 18
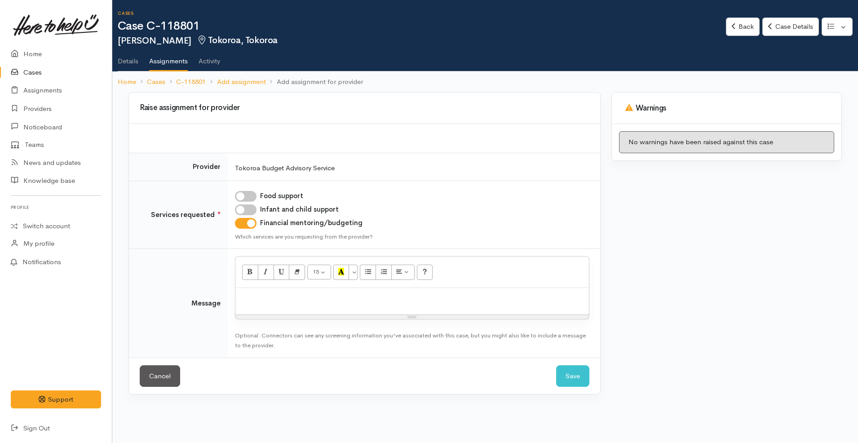
click at [345, 304] on div at bounding box center [411, 301] width 353 height 26
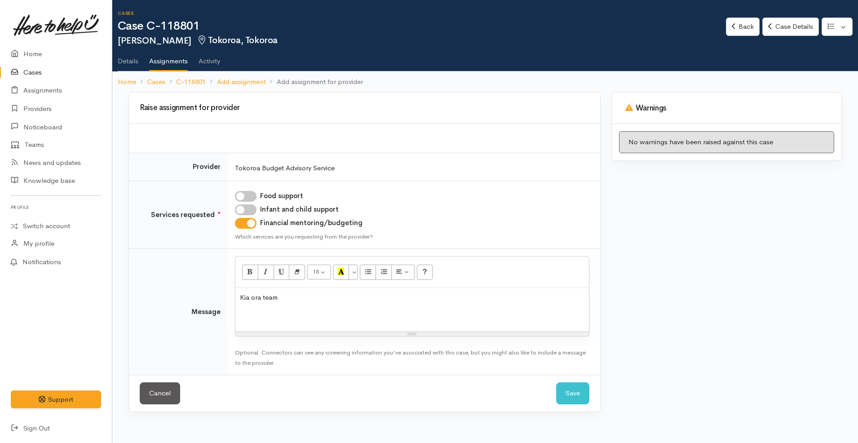
click at [331, 306] on div "Kia ora team" at bounding box center [411, 310] width 353 height 44
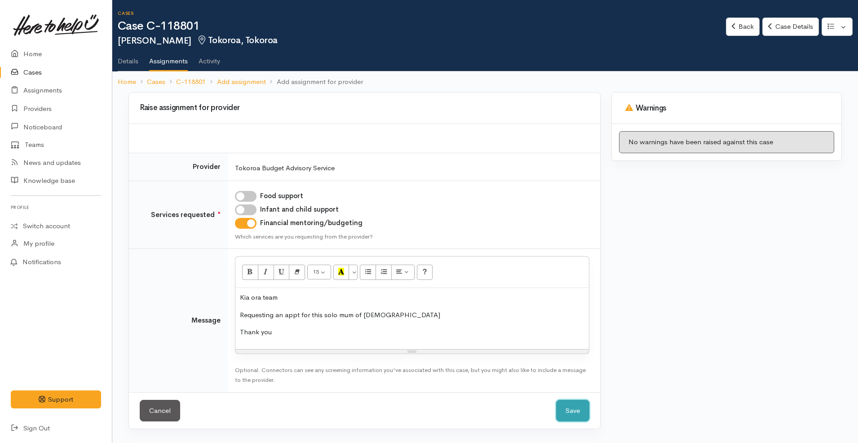
click at [560, 410] on button "Save" at bounding box center [572, 411] width 33 height 22
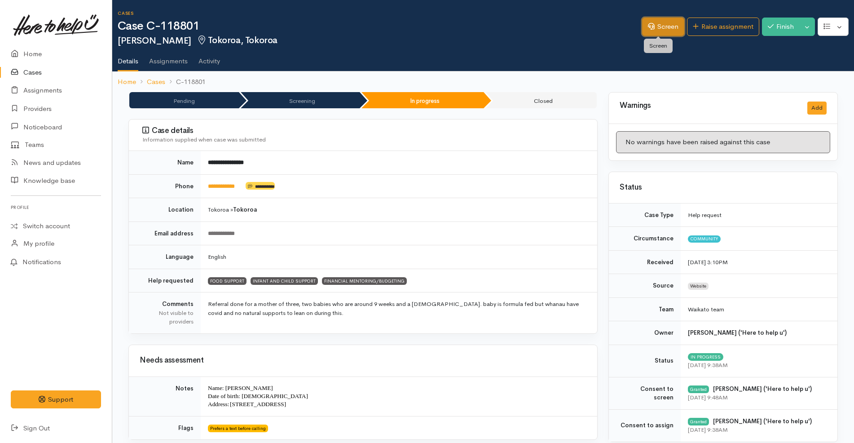
click at [657, 30] on link "Screen" at bounding box center [663, 27] width 42 height 18
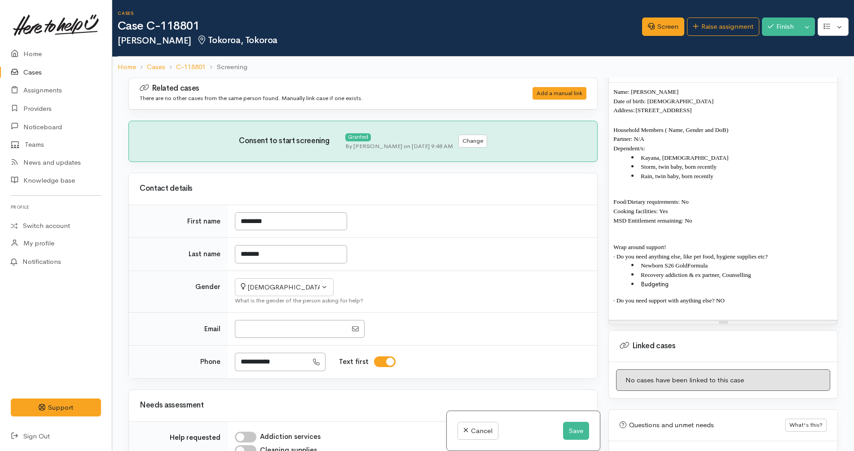
scroll to position [665, 0]
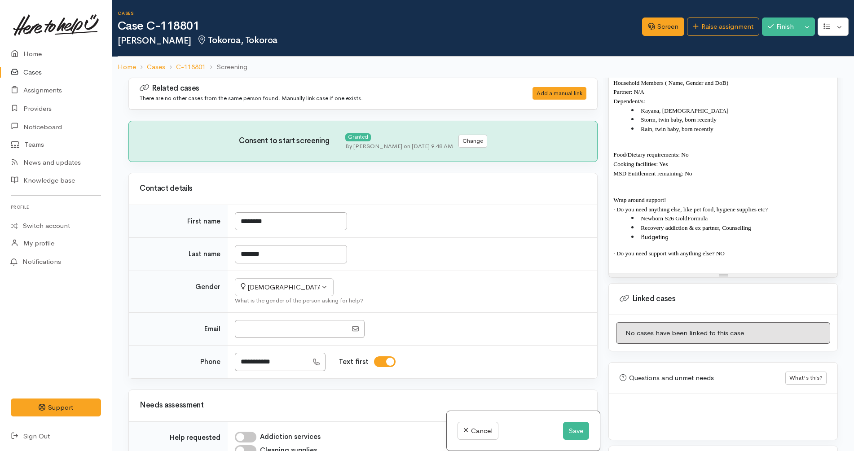
click at [760, 225] on li "Recovery addiction & ex partner, Counselling" at bounding box center [732, 227] width 202 height 9
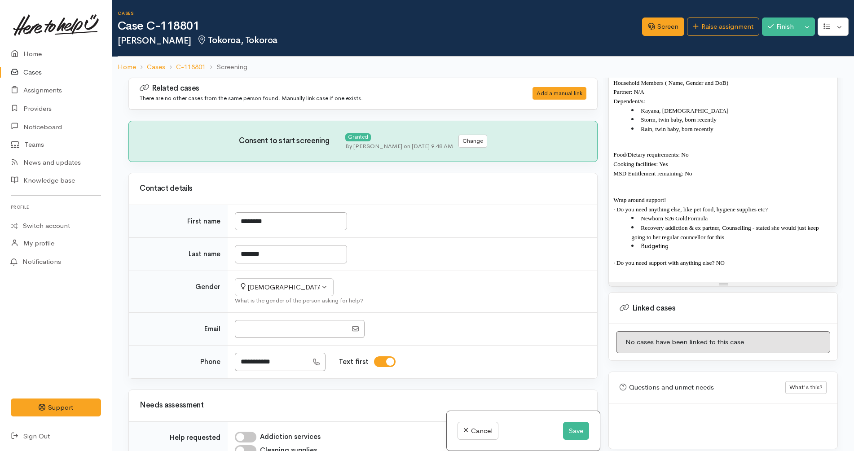
click at [756, 229] on span "Recovery addiction & ex partner, Counselling - stated she would just keep going…" at bounding box center [725, 233] width 189 height 16
click at [575, 424] on button "Save" at bounding box center [576, 431] width 26 height 18
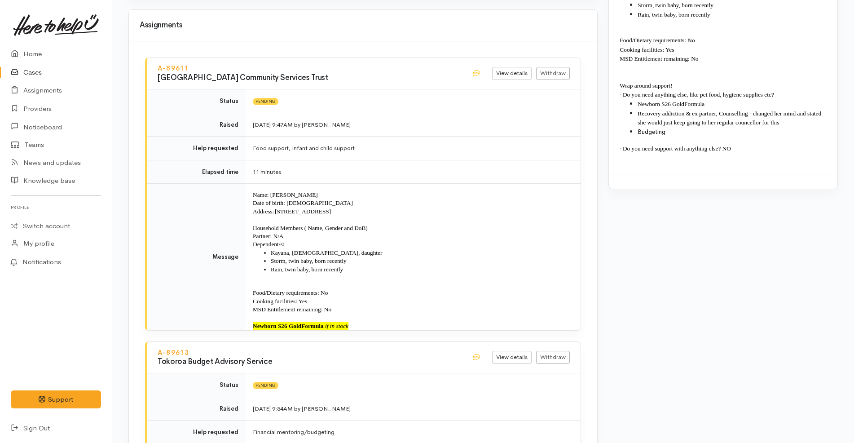
scroll to position [991, 0]
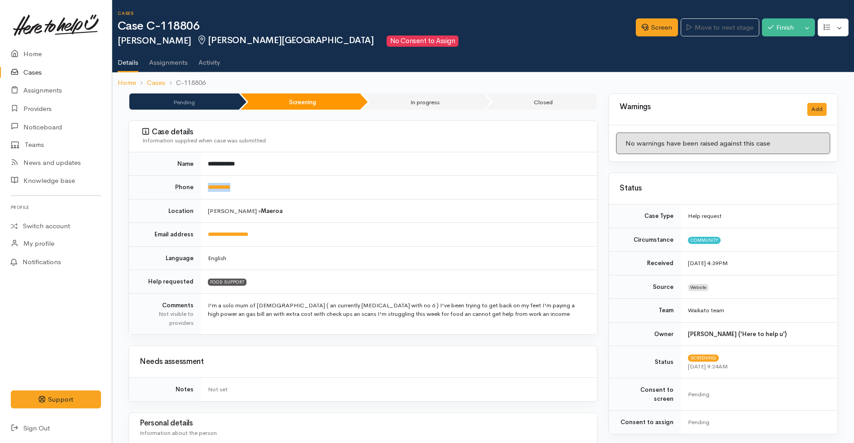
drag, startPoint x: 258, startPoint y: 181, endPoint x: 196, endPoint y: 189, distance: 62.9
click at [196, 189] on tr "**********" at bounding box center [363, 188] width 468 height 24
copy tr "**********"
click at [643, 22] on link "Screen" at bounding box center [657, 27] width 42 height 18
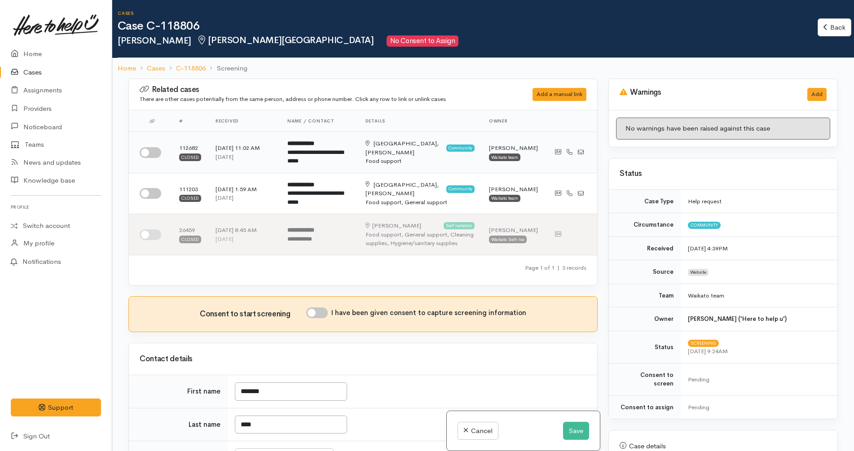
click at [144, 154] on input "checkbox" at bounding box center [151, 152] width 22 height 11
checkbox input "true"
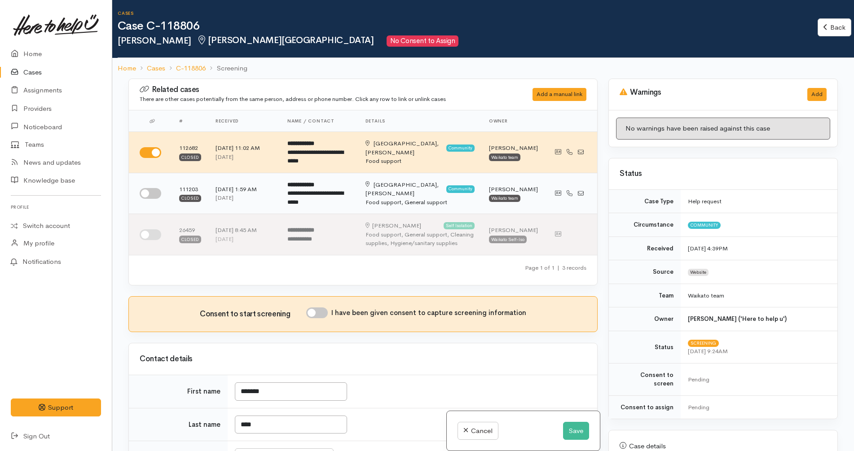
click at [147, 198] on input "checkbox" at bounding box center [151, 193] width 22 height 11
checkbox input "true"
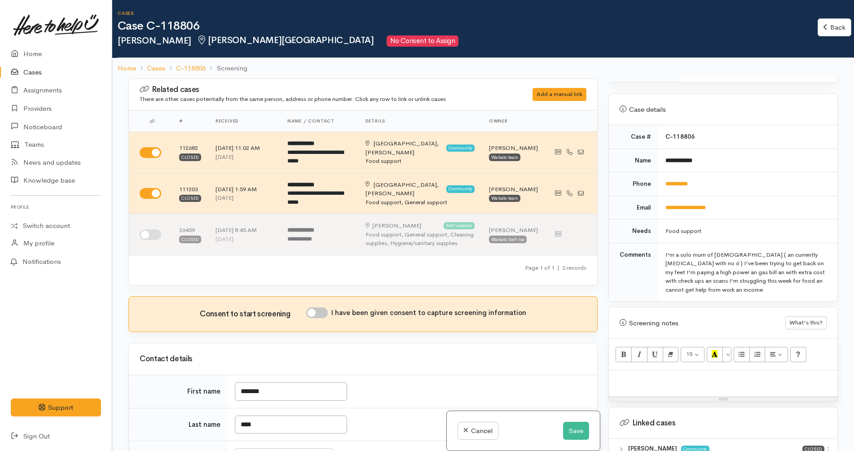
scroll to position [520, 0]
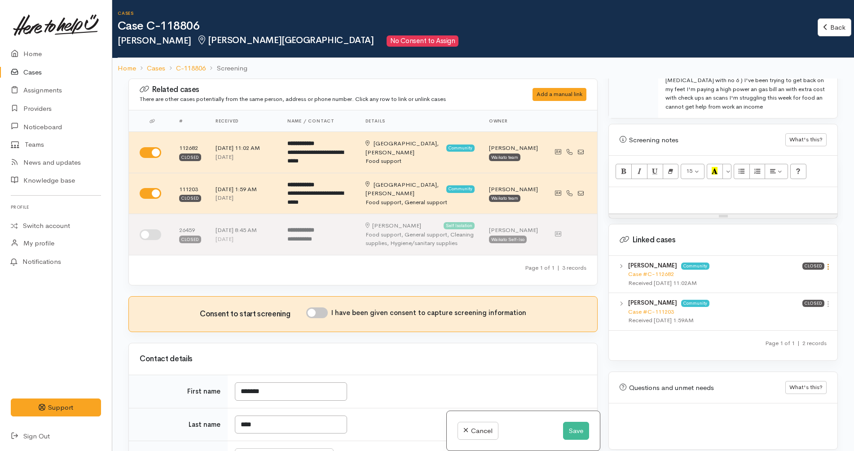
click at [825, 263] on icon at bounding box center [829, 267] width 8 height 8
click at [798, 278] on link "View case" at bounding box center [796, 285] width 71 height 14
click at [657, 195] on div at bounding box center [723, 200] width 229 height 26
paste div
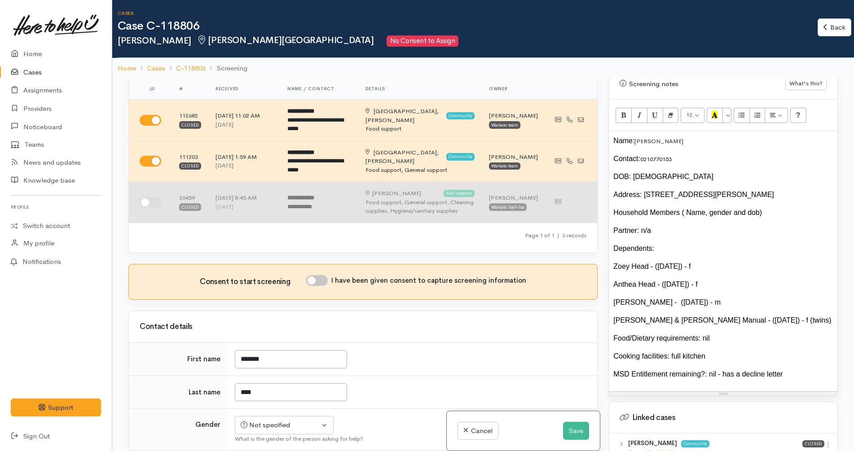
scroll to position [225, 0]
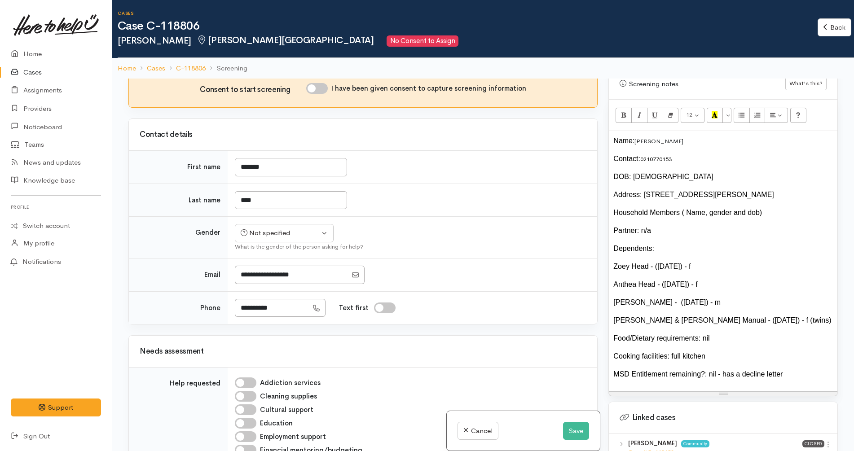
click at [326, 84] on input "I have been given consent to capture screening information" at bounding box center [317, 88] width 22 height 11
checkbox input "true"
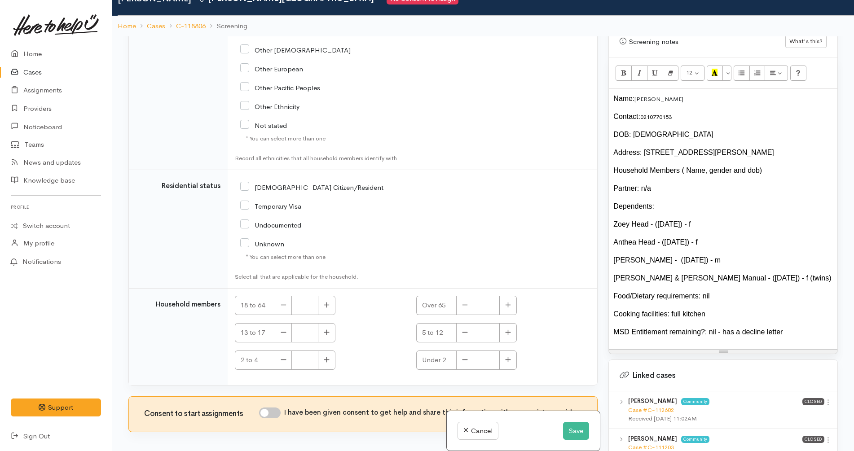
scroll to position [79, 0]
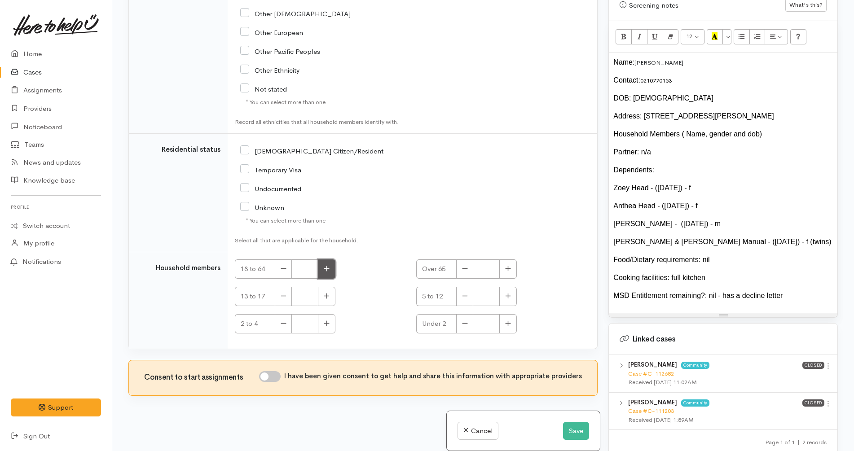
click at [330, 268] on button "button" at bounding box center [327, 269] width 18 height 19
type input "1"
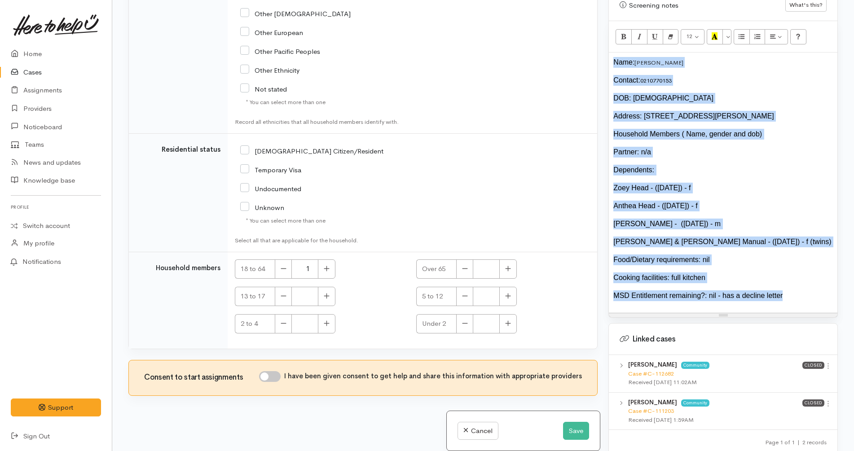
click at [288, 153] on input "[DEMOGRAPHIC_DATA] Citizen/Resident" at bounding box center [311, 150] width 143 height 8
checkbox input "true"
drag, startPoint x: 269, startPoint y: 379, endPoint x: 273, endPoint y: 362, distance: 17.0
click at [270, 379] on input "I have been given consent to get help and share this information with appropria…" at bounding box center [270, 376] width 22 height 11
checkbox input "true"
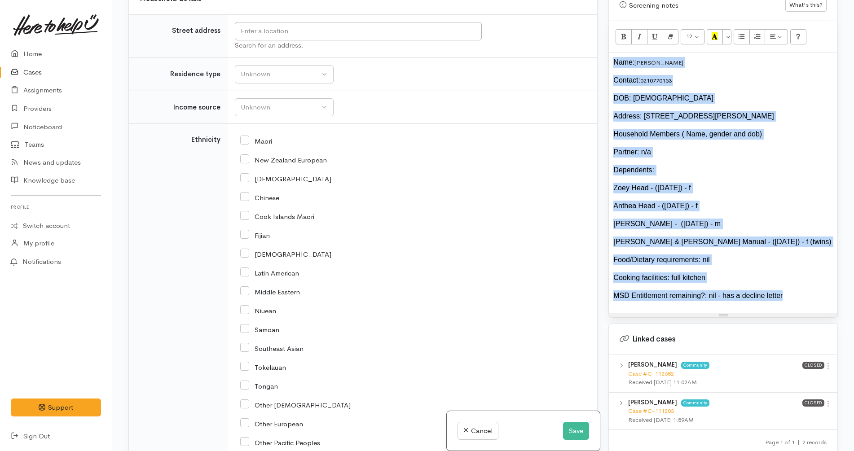
scroll to position [1145, 0]
click at [265, 161] on input "New Zealand European" at bounding box center [283, 161] width 87 height 8
checkbox input "true"
click at [777, 291] on div "MSD Entitlement remaining?: nil - has a decline letter" at bounding box center [724, 296] width 220 height 11
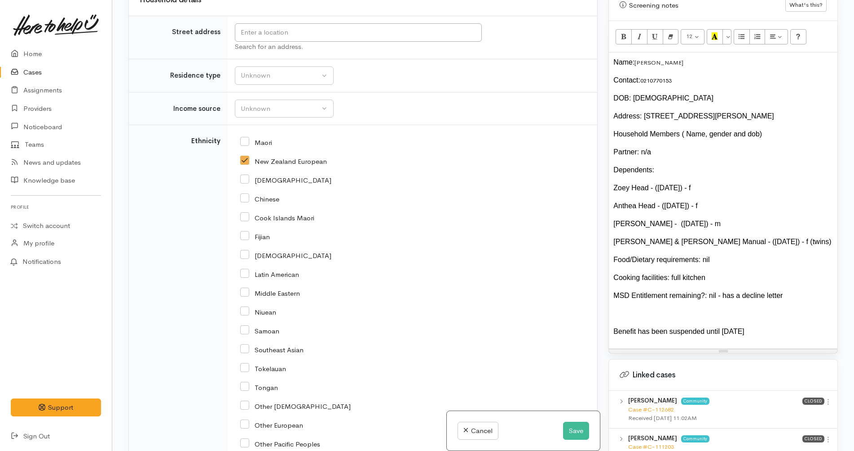
click at [794, 111] on div "Address: 22 Windsor Road, Maeroa, Hamilton, New Zealand" at bounding box center [724, 116] width 220 height 11
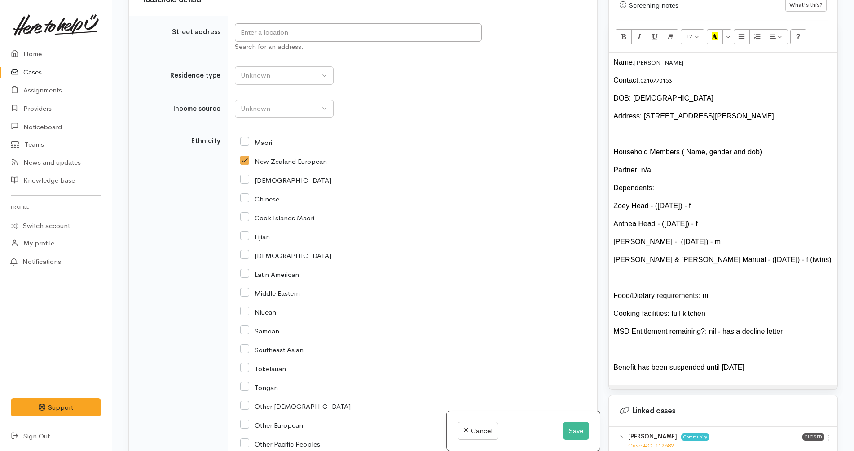
click at [706, 327] on div "MSD Entitlement remaining?: nil - has a decline letter" at bounding box center [724, 332] width 220 height 11
copy div "N"
click at [709, 237] on div "Luke Head - (22/06/2011) - m" at bounding box center [724, 242] width 220 height 11
copy div "emale"
click at [743, 362] on div "Benefit has been suspended until Monday" at bounding box center [724, 367] width 220 height 11
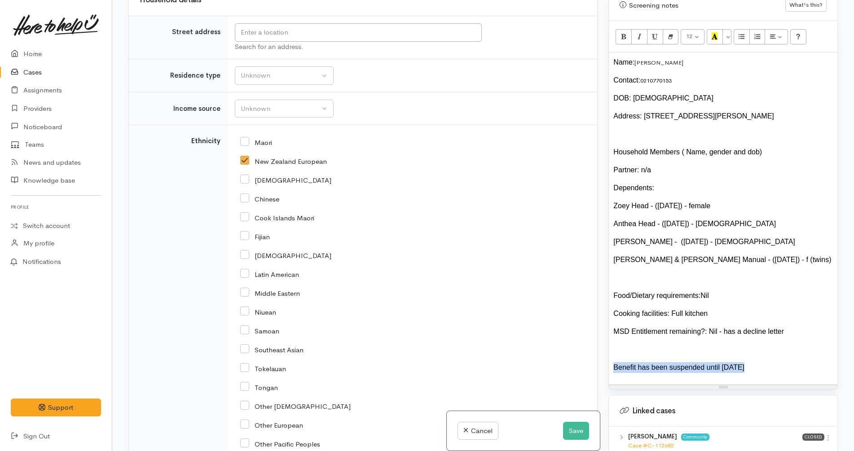
drag, startPoint x: 745, startPoint y: 361, endPoint x: 585, endPoint y: 356, distance: 160.0
click at [585, 356] on div "Related cases There are other cases potentially from the same person, address o…" at bounding box center [483, 225] width 720 height 451
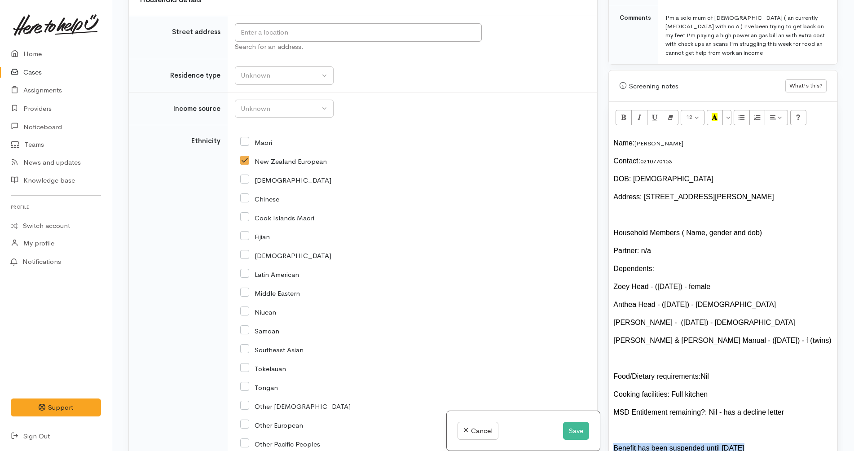
scroll to position [464, 0]
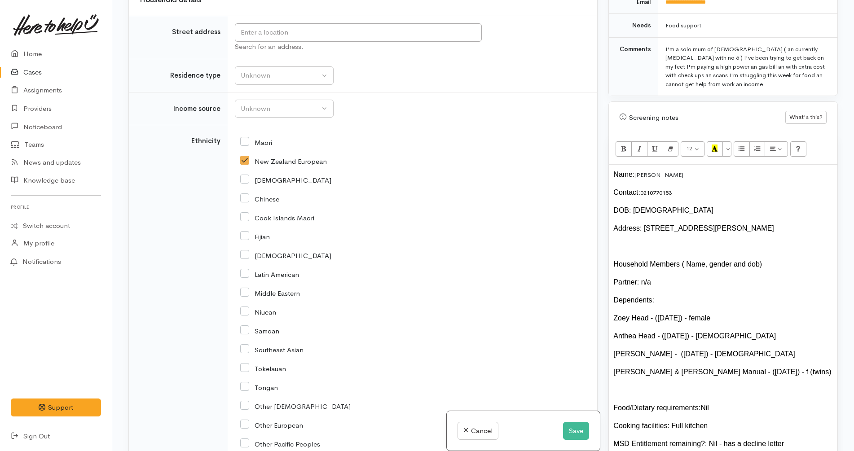
click at [649, 205] on div "DOB: 04.08.1989" at bounding box center [724, 210] width 220 height 11
copy div "/"
click at [790, 224] on div "Address: 22 Windsor Road, Maeroa, Hamilton, New Zealand" at bounding box center [724, 228] width 220 height 11
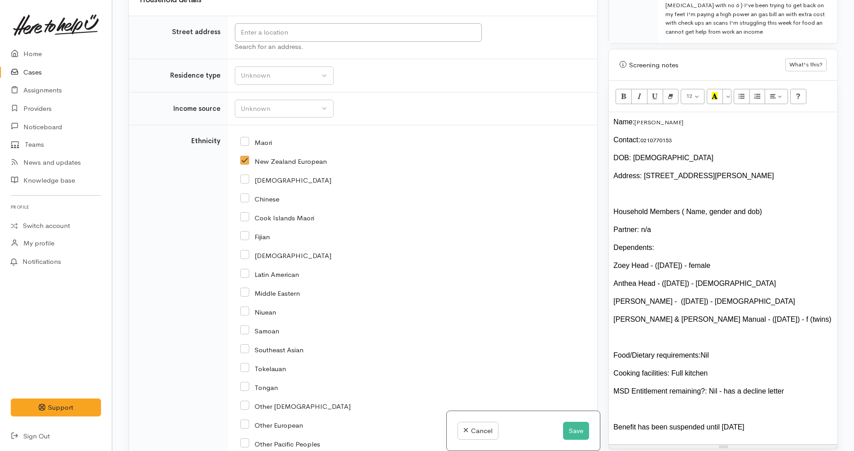
scroll to position [576, 0]
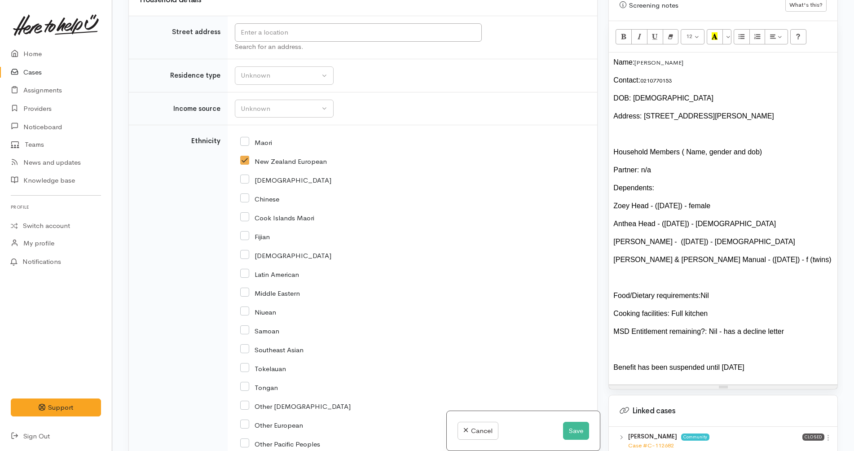
click at [781, 327] on div "MSD Entitlement remaining?: Nil - has a decline letter" at bounding box center [724, 332] width 220 height 11
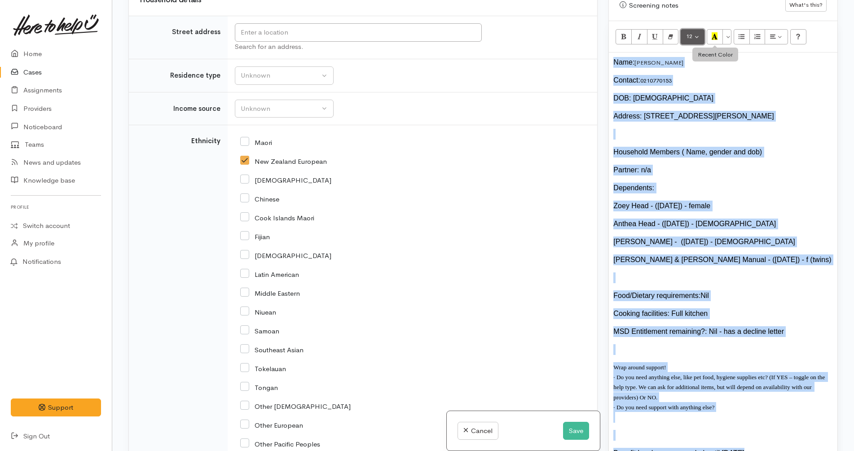
click at [697, 29] on button "12" at bounding box center [693, 36] width 24 height 15
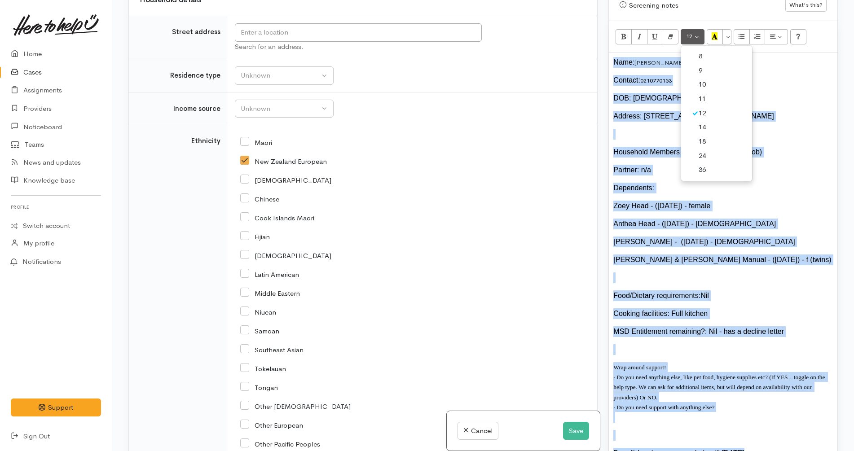
click at [709, 106] on link "12" at bounding box center [716, 113] width 71 height 14
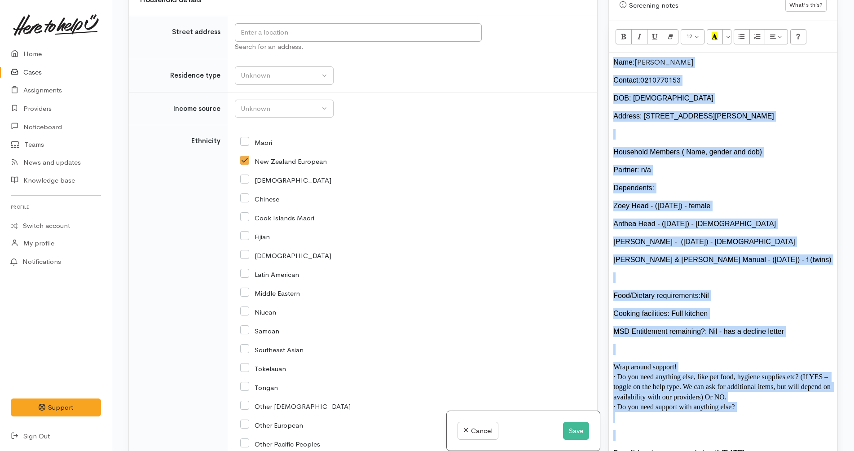
click at [729, 256] on span "Adriana & Stella Dawn Manual - (08/08/2015) - f (twins)" at bounding box center [723, 260] width 218 height 8
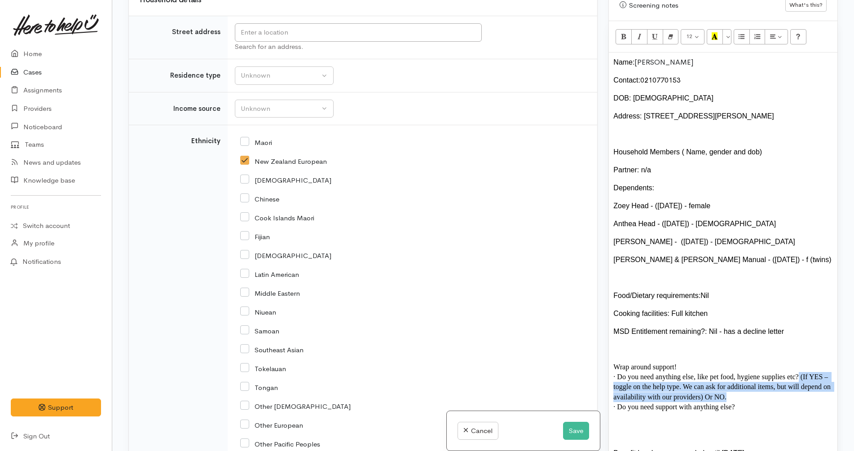
drag, startPoint x: 751, startPoint y: 392, endPoint x: 799, endPoint y: 367, distance: 54.2
click at [799, 372] on p "· Do you need anything else, like pet food, hygiene supplies etc? (If YES – tog…" at bounding box center [724, 387] width 220 height 30
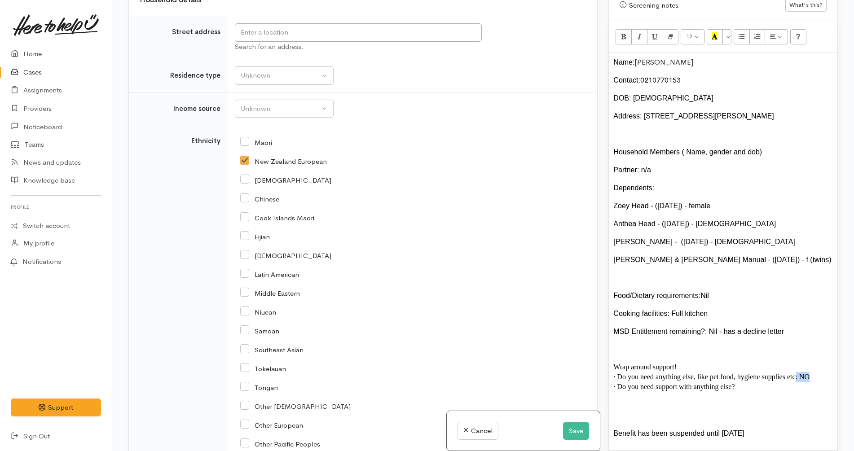
copy span ": NO"
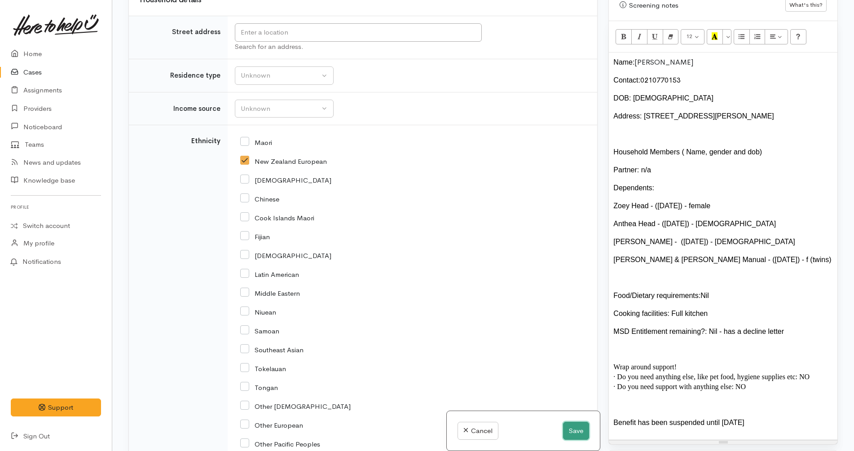
click at [578, 437] on button "Save" at bounding box center [576, 431] width 26 height 18
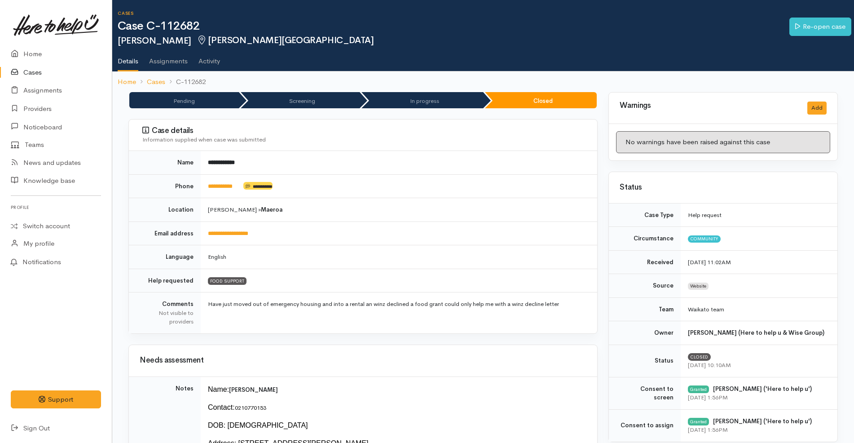
scroll to position [281, 0]
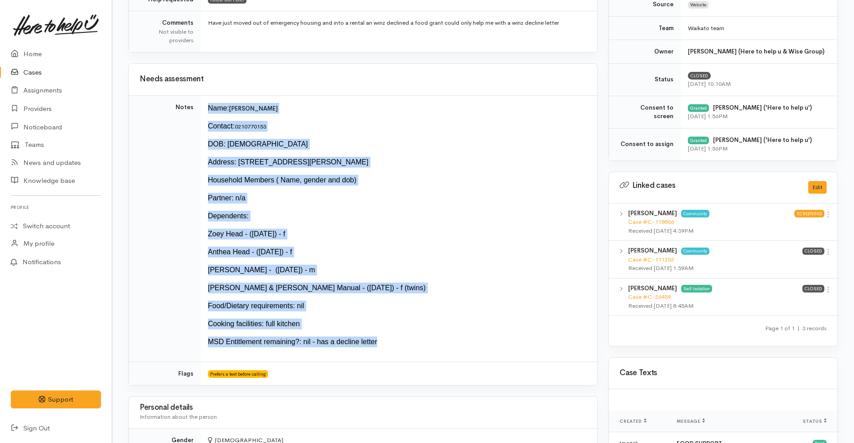
drag, startPoint x: 382, startPoint y: 346, endPoint x: 207, endPoint y: 107, distance: 296.0
click at [207, 107] on td "Name: [PERSON_NAME] Contact: [PHONE_NUMBER] DOB: [DEMOGRAPHIC_DATA] Address: [S…" at bounding box center [399, 228] width 397 height 266
copy td "Name: [PERSON_NAME] Contact: [PHONE_NUMBER] DOB: [DEMOGRAPHIC_DATA] Address: [S…"
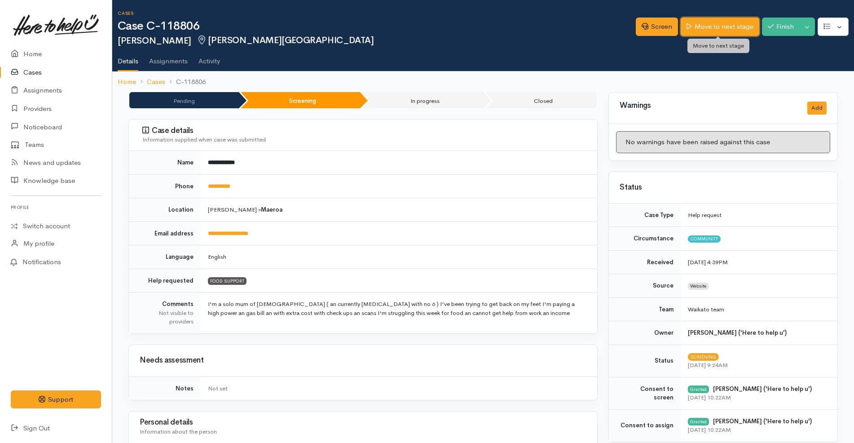
click at [702, 24] on link "Move to next stage" at bounding box center [720, 27] width 78 height 18
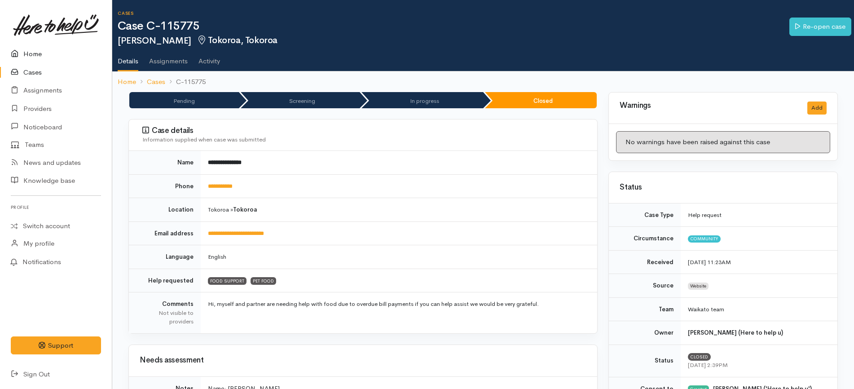
click at [38, 53] on link "Home" at bounding box center [56, 54] width 112 height 18
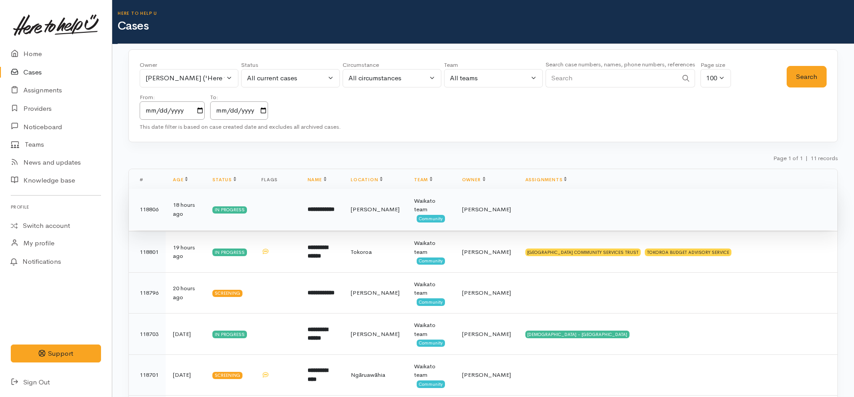
click at [333, 214] on td "**********" at bounding box center [321, 209] width 43 height 41
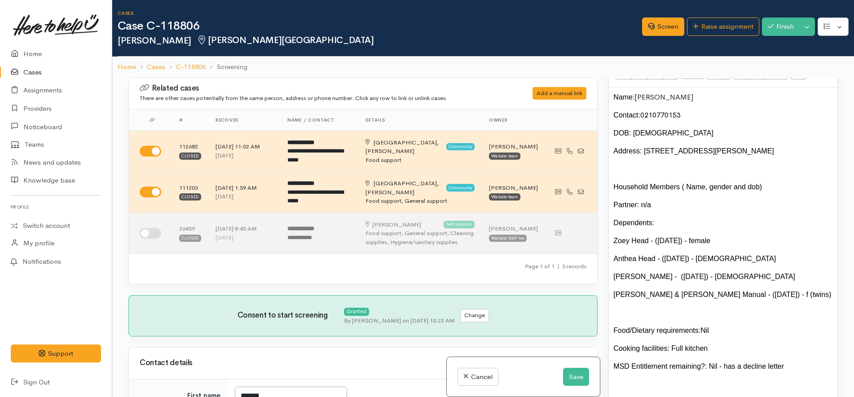
scroll to position [674, 0]
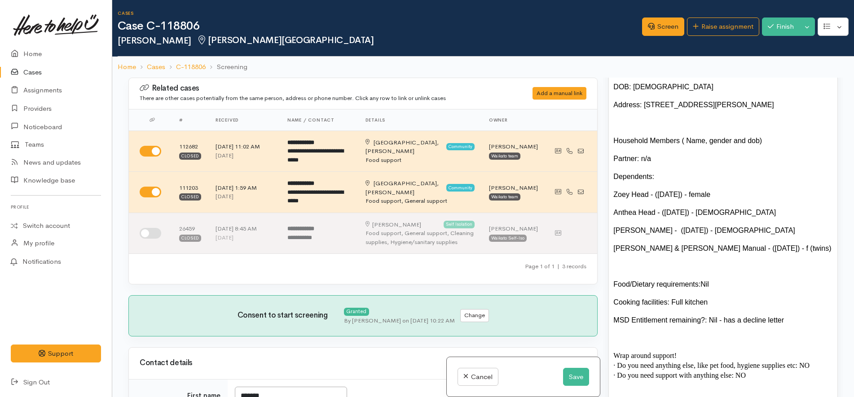
drag, startPoint x: 747, startPoint y: 141, endPoint x: 674, endPoint y: 142, distance: 73.2
click at [674, 142] on div "Household Members ( Name, gender and dob)" at bounding box center [724, 141] width 220 height 11
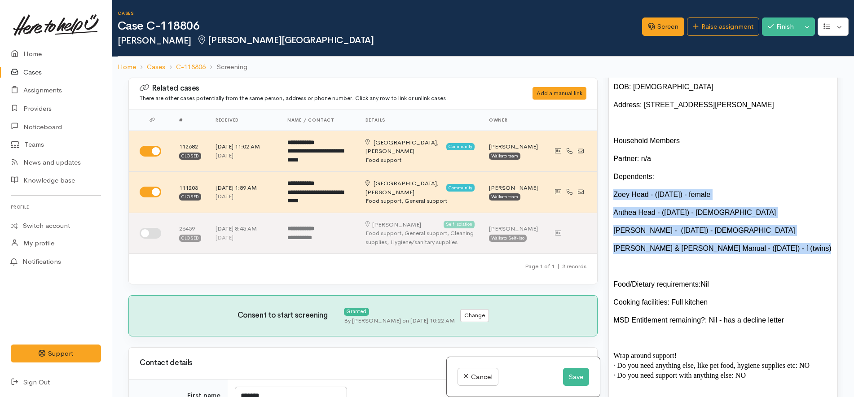
drag, startPoint x: 676, startPoint y: 268, endPoint x: 613, endPoint y: 194, distance: 97.8
click at [613, 194] on div "Name: Chontel Radt Contact: 0210770153 DOB: 04/08/1989 Address: 22 Windsor Road…" at bounding box center [723, 234] width 229 height 387
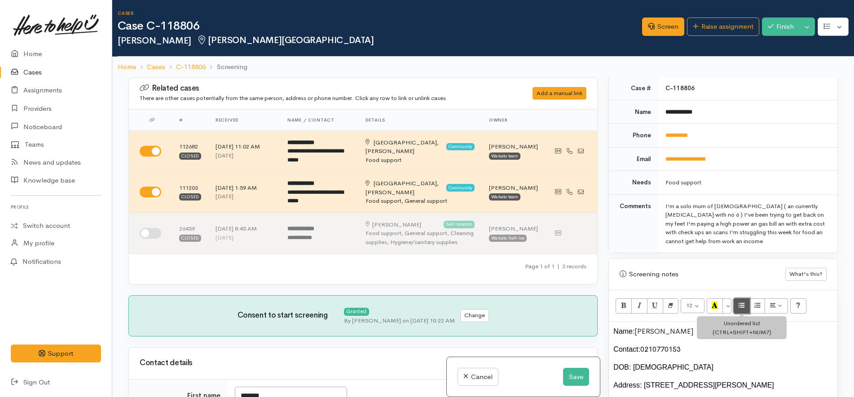
click at [738, 309] on button "Unordered list (CTRL+SHIFT+NUM7)" at bounding box center [742, 306] width 16 height 15
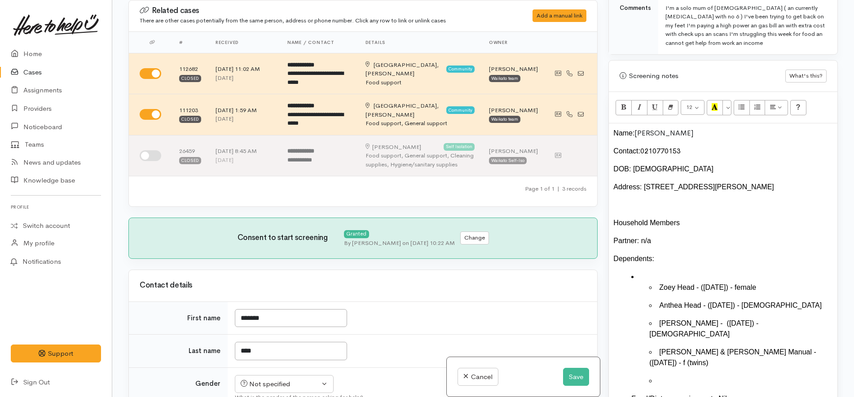
scroll to position [561, 0]
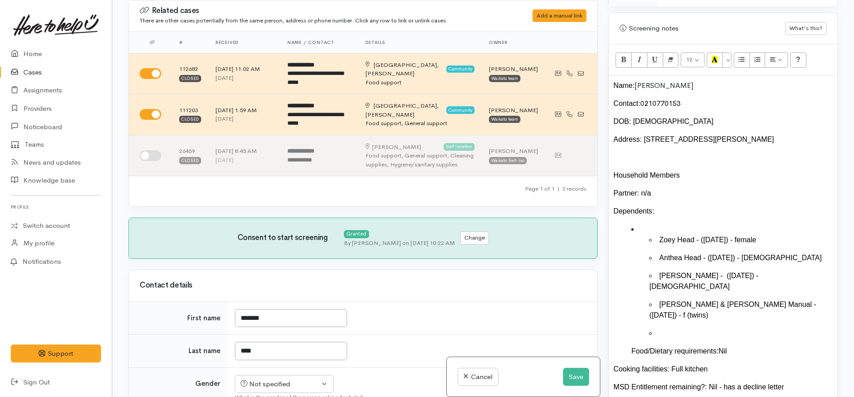
click at [651, 225] on li "Zoey Head - (15/04/2008) - f emale Anthea Head - (27/06/2009) - female Luke Hea…" at bounding box center [732, 290] width 202 height 133
click at [661, 241] on span "Zoey Head - (15/04/2008) - f" at bounding box center [697, 240] width 77 height 8
click at [658, 242] on li "Zoey Head - (15/04/2008) - f emale" at bounding box center [741, 240] width 184 height 11
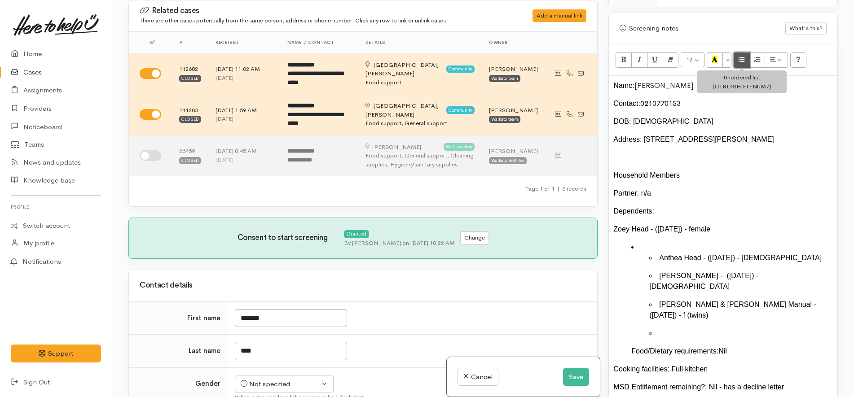
click at [737, 61] on button "Unordered list (CTRL+SHIFT+NUM7)" at bounding box center [742, 60] width 16 height 15
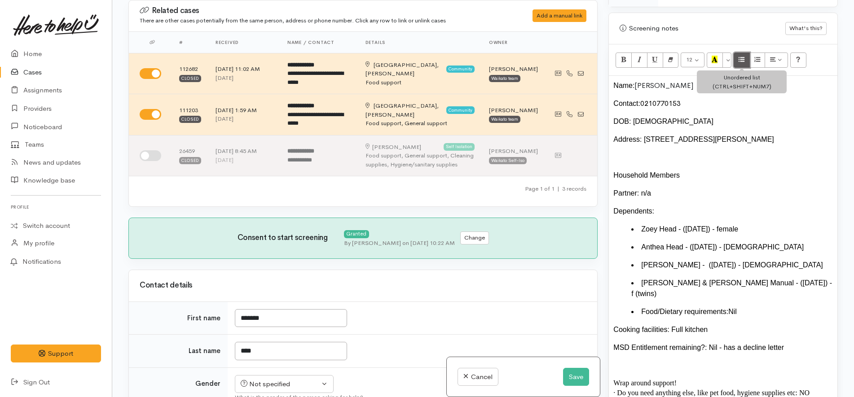
click at [742, 56] on icon "Unordered list (CTRL+SHIFT+NUM7)" at bounding box center [742, 60] width 6 height 8
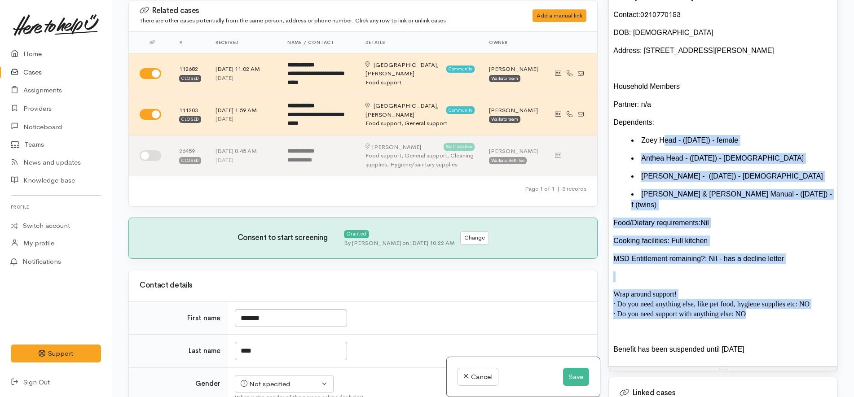
scroll to position [482, 0]
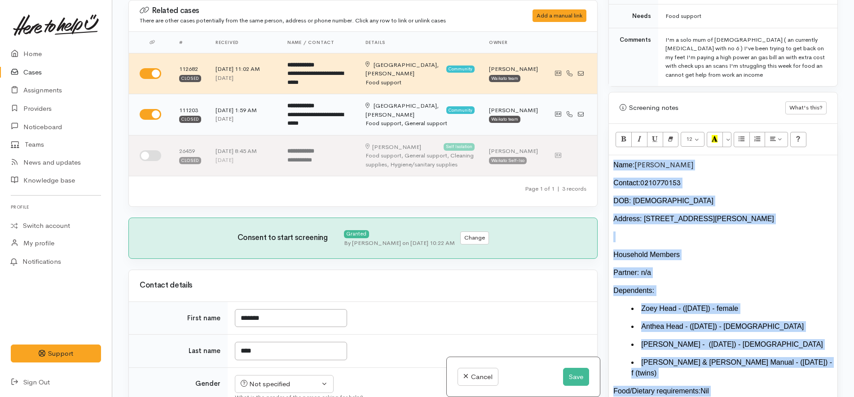
drag, startPoint x: 746, startPoint y: 281, endPoint x: 592, endPoint y: 132, distance: 215.0
click at [592, 132] on div "Related cases There are other cases potentially from the same person, address o…" at bounding box center [483, 198] width 720 height 397
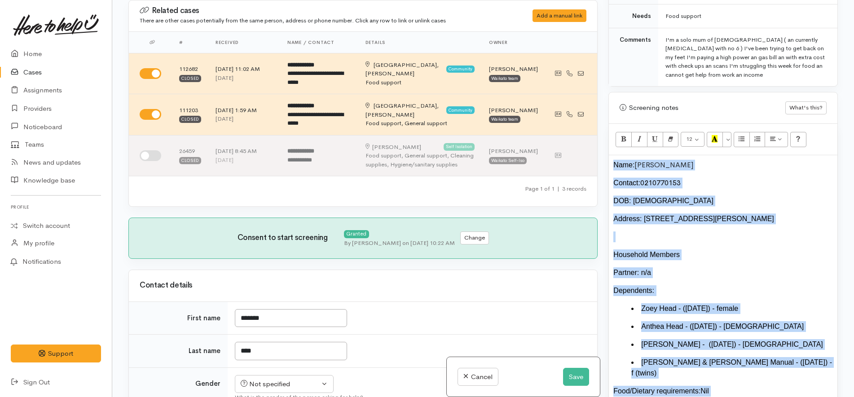
copy div "Name: Chontel Radt Contact: 0210770153 DOB: 04/08/1989 Address: 22 Windsor Road…"
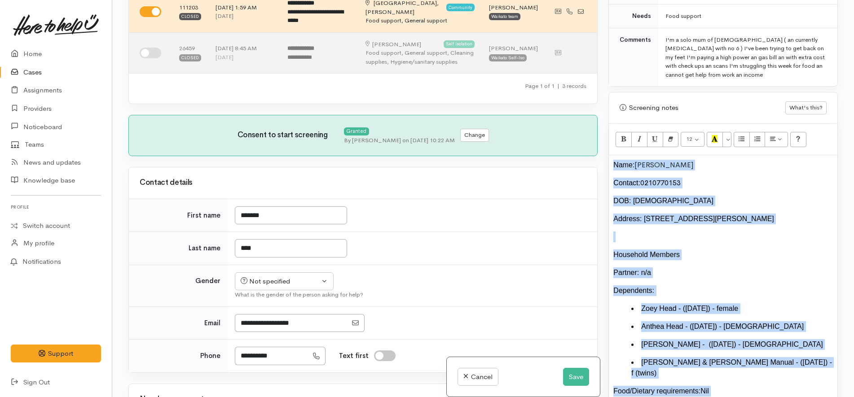
scroll to position [225, 0]
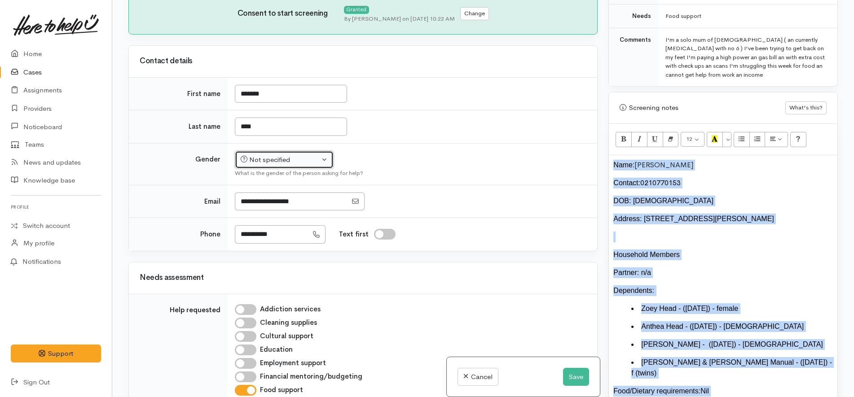
click at [289, 157] on button "Not specified" at bounding box center [284, 160] width 99 height 18
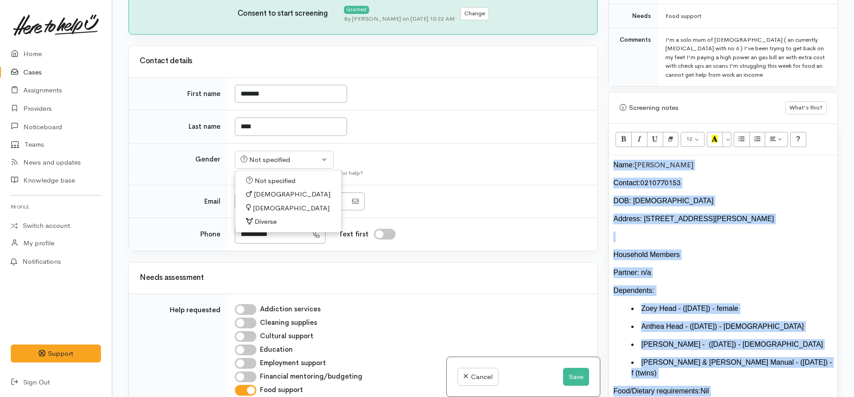
click at [262, 209] on span "[DEMOGRAPHIC_DATA]" at bounding box center [291, 208] width 77 height 10
select select "[DEMOGRAPHIC_DATA]"
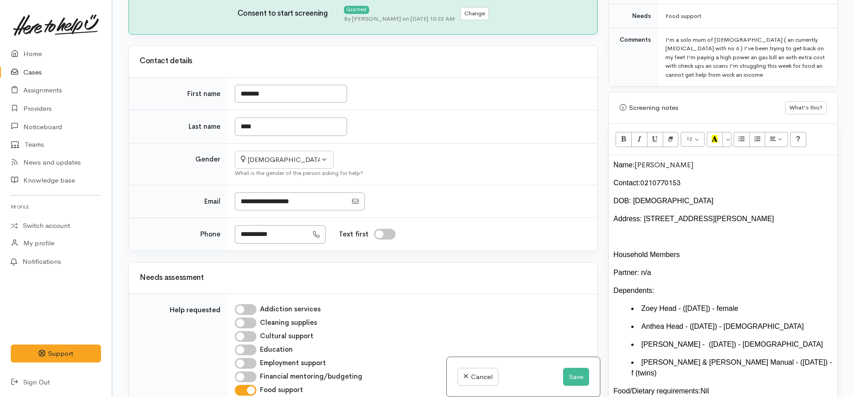
click at [366, 165] on td "Not specified Male Female Diverse Female Not specified Male Female Diverse What…" at bounding box center [413, 164] width 370 height 42
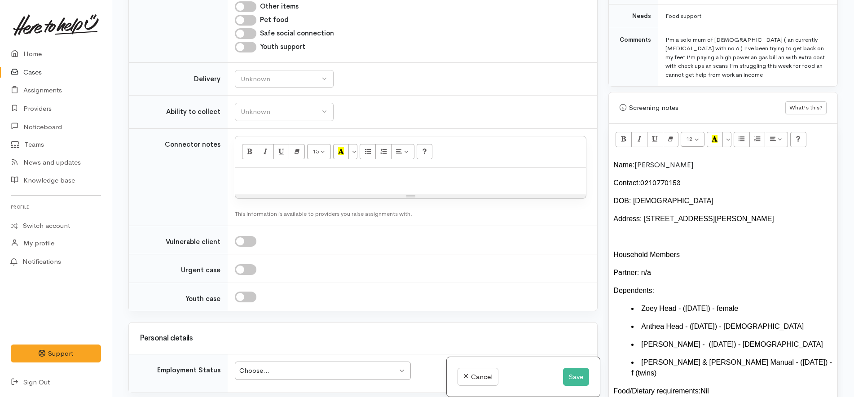
click at [360, 176] on p at bounding box center [411, 177] width 342 height 10
paste div
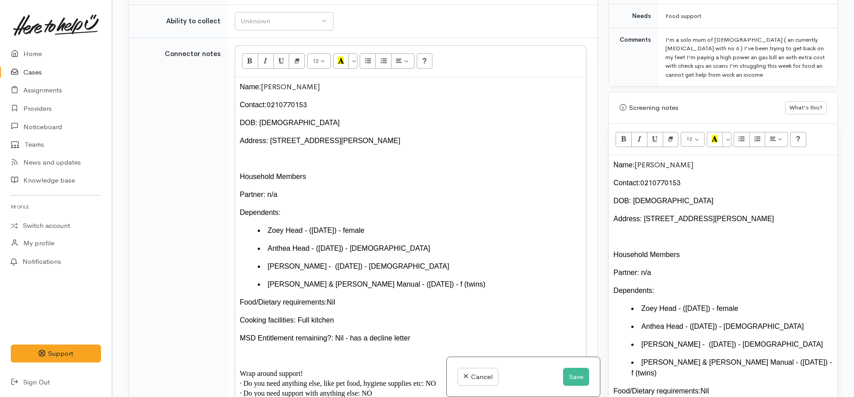
scroll to position [708, 0]
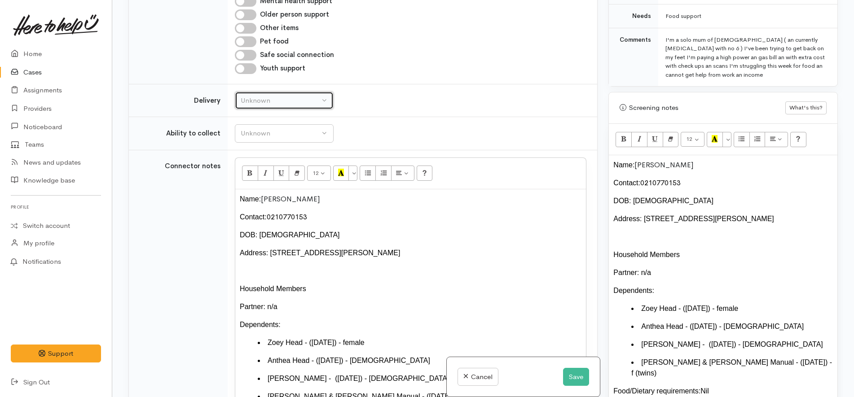
click at [300, 107] on button "Unknown" at bounding box center [284, 101] width 99 height 18
click at [269, 181] on link "No" at bounding box center [284, 185] width 98 height 14
select select "1"
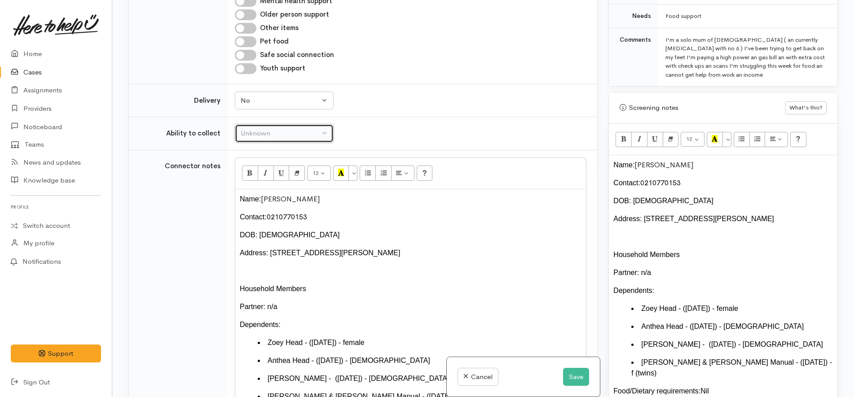
click at [295, 132] on div "Unknown" at bounding box center [280, 133] width 79 height 10
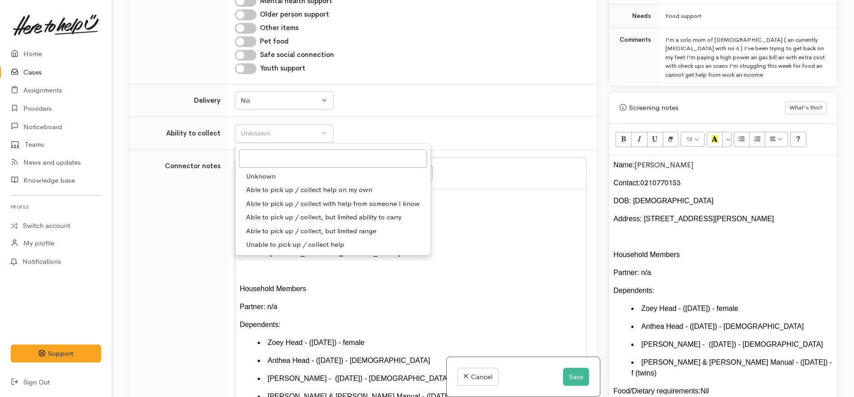
click at [277, 191] on span "Able to pick up / collect help on my own" at bounding box center [309, 190] width 126 height 10
select select "2"
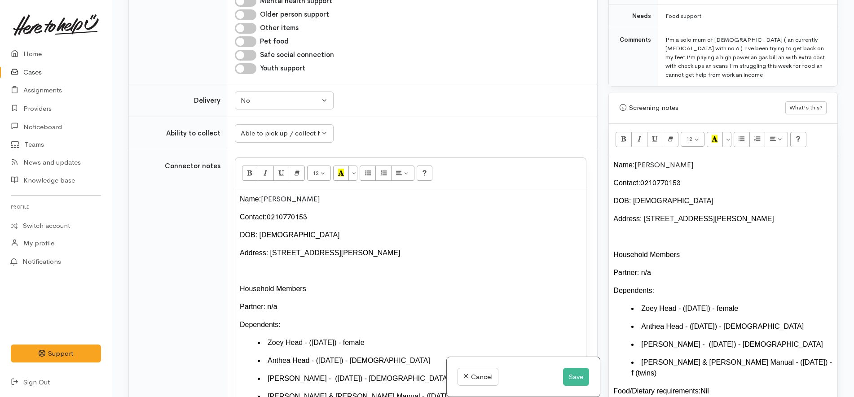
drag, startPoint x: 350, startPoint y: 122, endPoint x: 360, endPoint y: 116, distance: 11.3
click at [351, 122] on td "Unknown Able to pick up / collect help on my own Able to pick up / collect with…" at bounding box center [413, 133] width 370 height 33
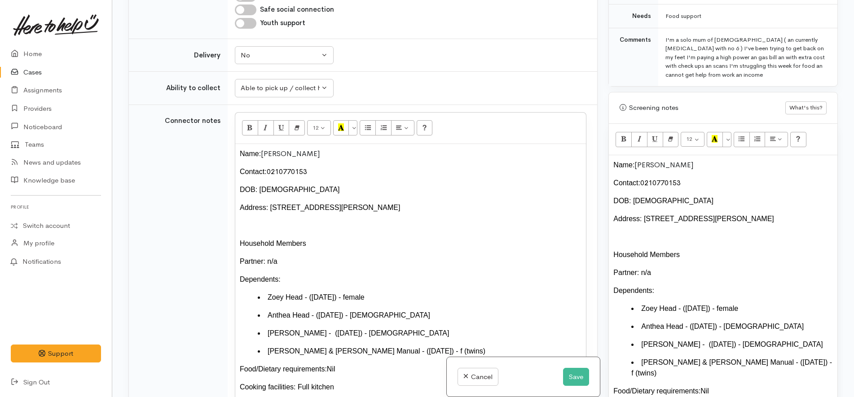
scroll to position [877, 0]
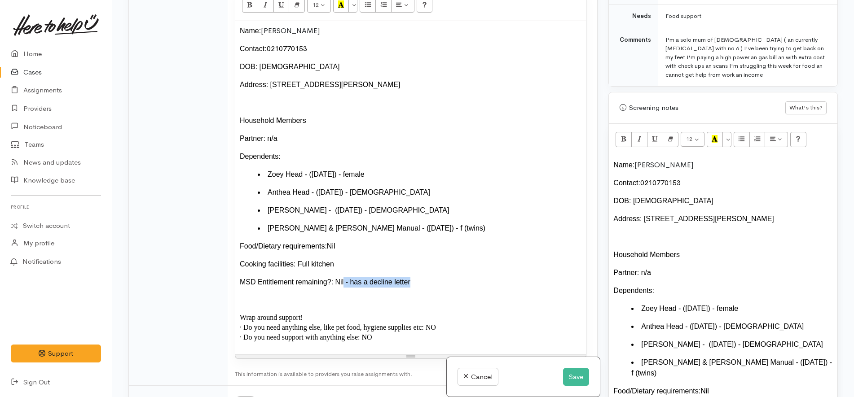
drag, startPoint x: 404, startPoint y: 280, endPoint x: 335, endPoint y: 284, distance: 68.8
click at [335, 284] on div "MSD Entitlement remaining?: Nil - has a decline letter" at bounding box center [411, 282] width 342 height 11
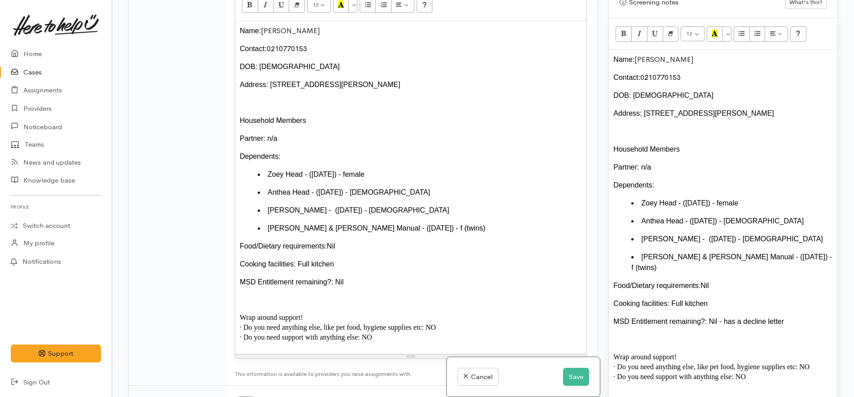
scroll to position [594, 0]
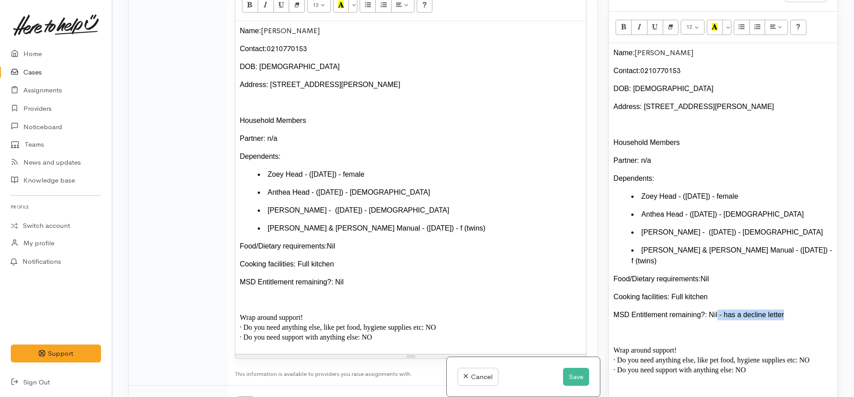
drag, startPoint x: 786, startPoint y: 303, endPoint x: 710, endPoint y: 305, distance: 75.5
click at [710, 310] on div "MSD Entitlement remaining?: Nil - has a decline letter" at bounding box center [724, 315] width 220 height 11
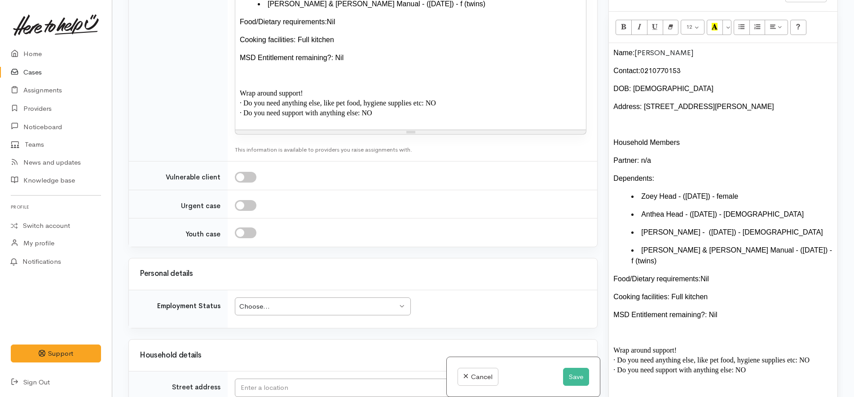
scroll to position [1326, 0]
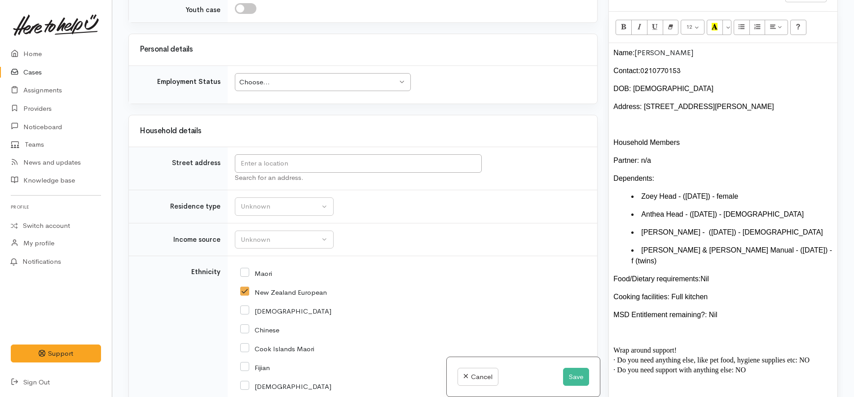
click at [312, 87] on div "Choose..." at bounding box center [318, 82] width 159 height 10
click at [310, 172] on input "text" at bounding box center [358, 163] width 247 height 18
drag, startPoint x: 790, startPoint y: 106, endPoint x: 641, endPoint y: 110, distance: 149.2
click at [641, 110] on div "Address: 22 Windsor Road, Maeroa, Hamilton, New Zealand" at bounding box center [724, 107] width 220 height 11
copy span "22 Windsor Road, Maeroa, Hamilton, New Zealand"
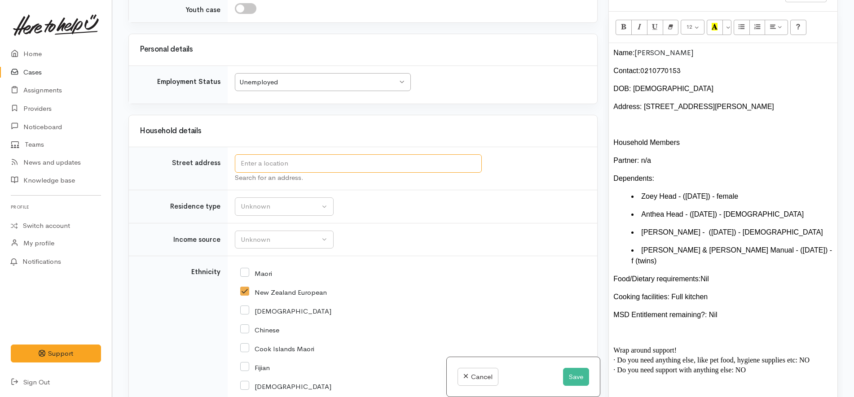
click at [294, 163] on input "text" at bounding box center [358, 163] width 247 height 18
paste input "22 Windsor Road, Maeroa, Hamilton, New Zealand"
type input "22 Windsor Road, Maeroa, Hamilton, New Zealand"
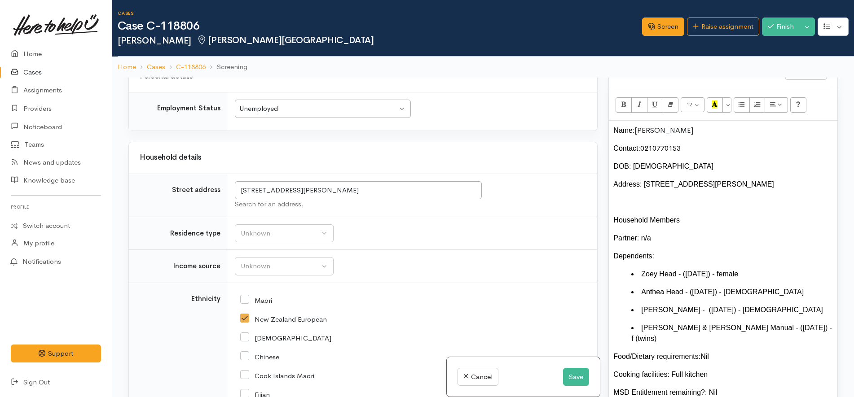
scroll to position [1514, 0]
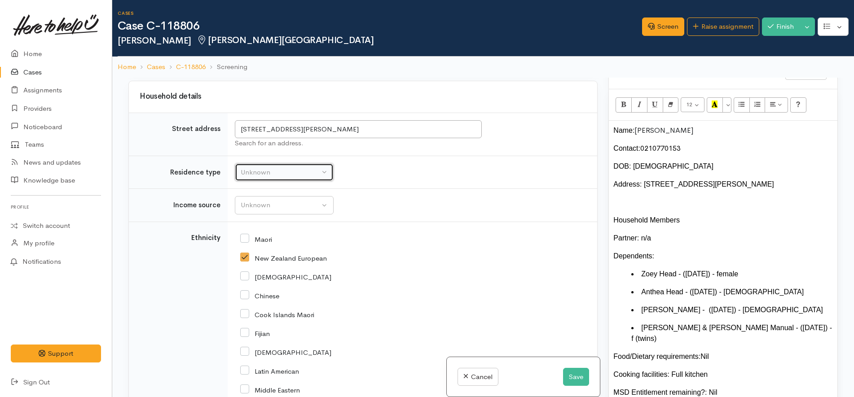
click at [295, 174] on div "Unknown" at bounding box center [280, 173] width 79 height 10
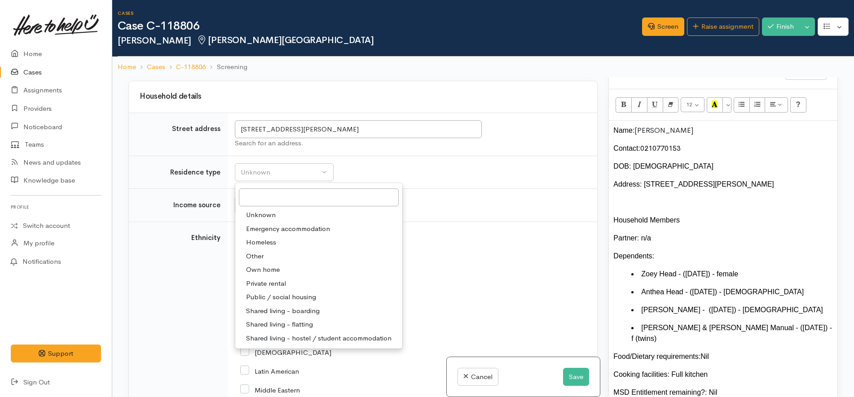
click at [285, 284] on span "Private rental" at bounding box center [266, 284] width 40 height 10
select select "2"
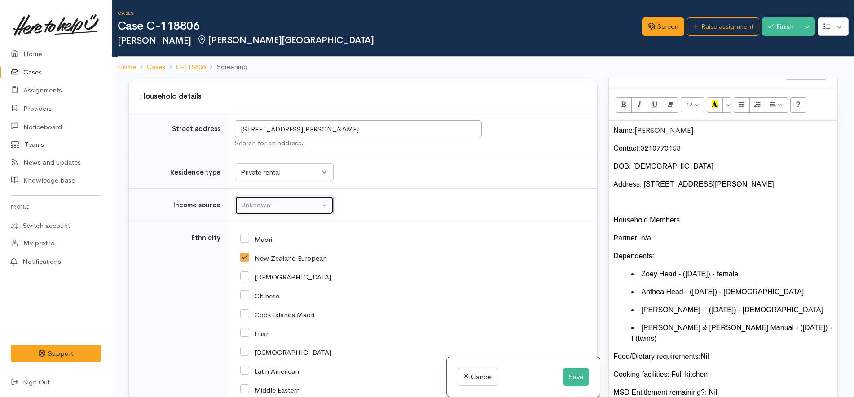
click at [304, 200] on button "Unknown" at bounding box center [284, 205] width 99 height 18
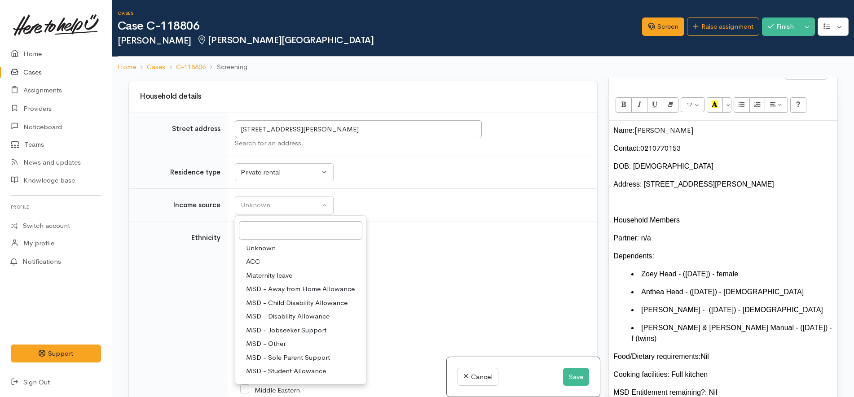
click at [289, 354] on span "MSD - Sole Parent Support" at bounding box center [288, 358] width 84 height 10
select select "7"
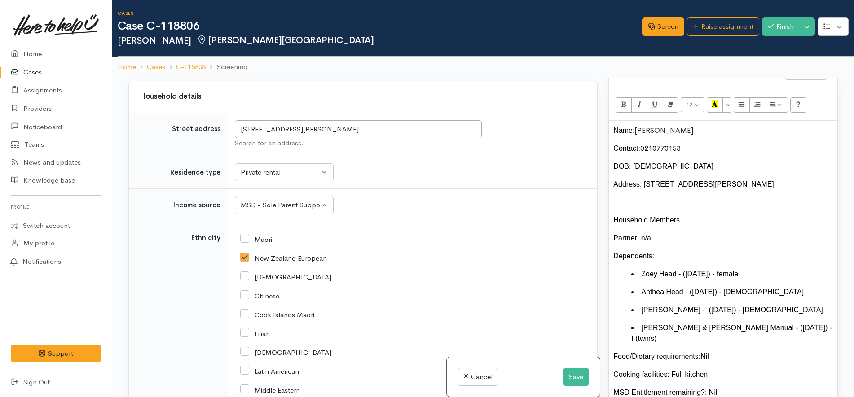
click at [411, 291] on div "Chinese" at bounding box center [410, 295] width 341 height 8
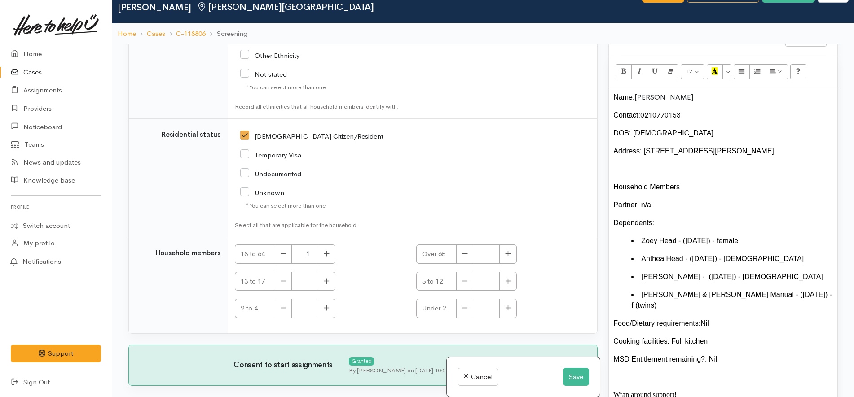
scroll to position [78, 0]
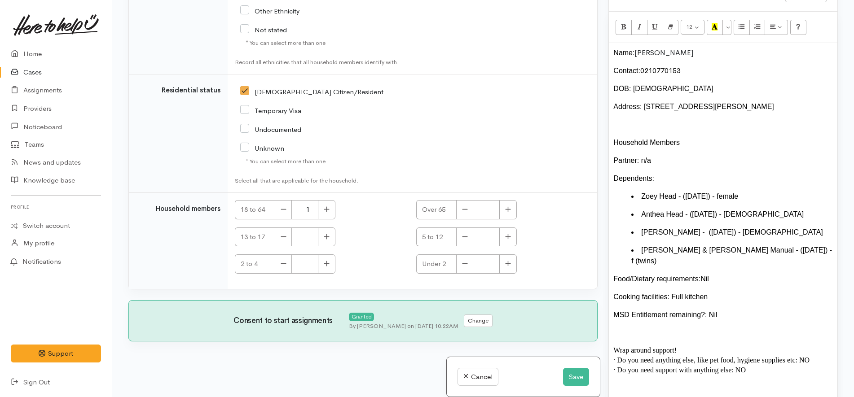
click at [772, 198] on li "Zoey Head - (15/04/2008) - f emale" at bounding box center [732, 196] width 202 height 11
click at [327, 230] on button "button" at bounding box center [327, 237] width 18 height 19
click at [333, 232] on button "button" at bounding box center [327, 237] width 18 height 19
click at [332, 237] on button "button" at bounding box center [327, 237] width 18 height 19
type input "3"
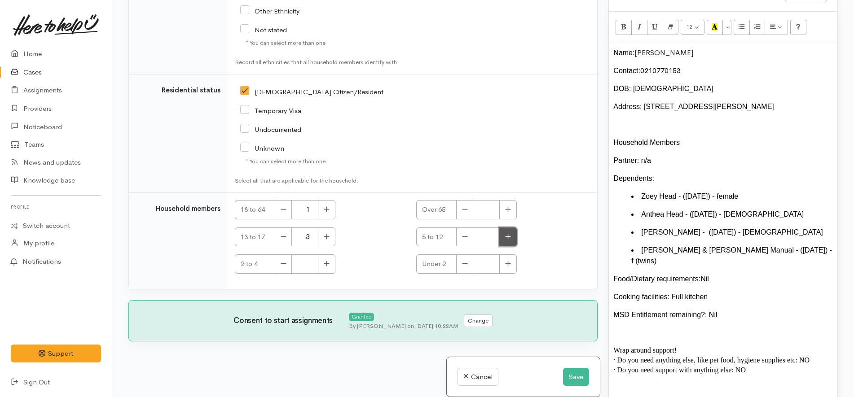
click at [506, 241] on button "button" at bounding box center [508, 237] width 18 height 19
type input "2"
click at [561, 228] on div "5 to 12 2" at bounding box center [501, 237] width 171 height 19
click at [578, 382] on button "Save" at bounding box center [576, 377] width 26 height 18
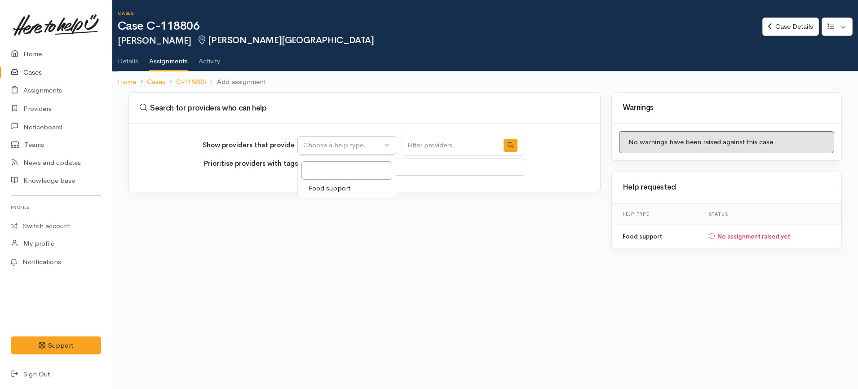
select select
click at [350, 190] on span "Food support" at bounding box center [330, 188] width 42 height 10
select select "3"
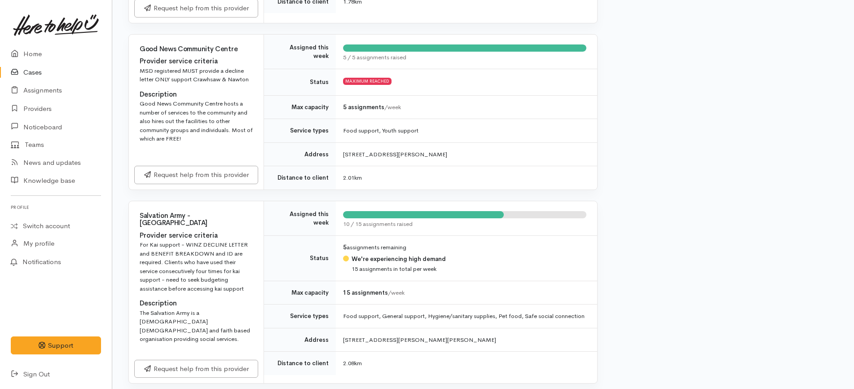
scroll to position [842, 0]
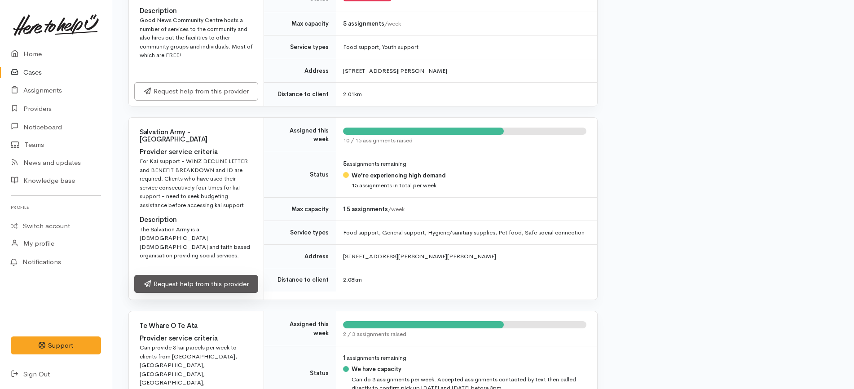
click at [216, 275] on link "Request help from this provider" at bounding box center [196, 284] width 124 height 18
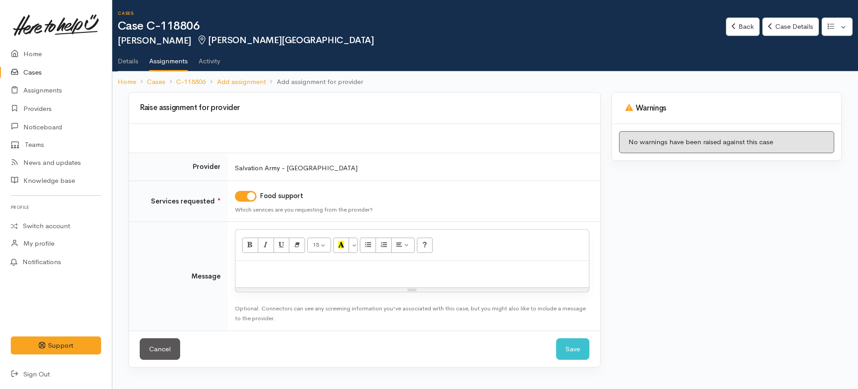
click at [358, 287] on div at bounding box center [411, 274] width 353 height 26
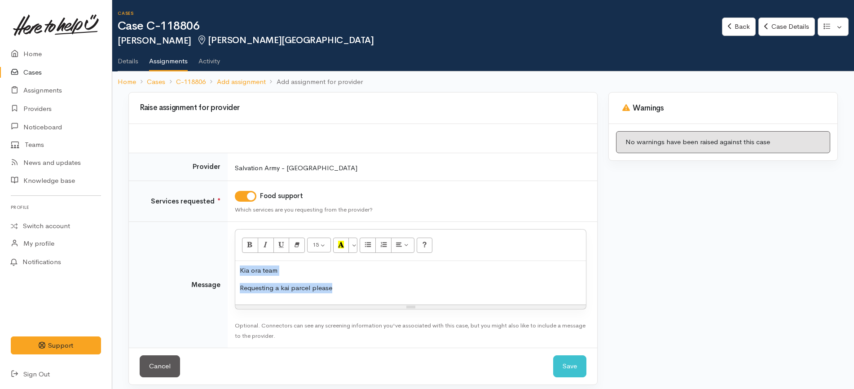
copy div "Kia ora team Requesting a kai parcel please"
click at [373, 293] on p "Requesting a kai parcel please" at bounding box center [411, 288] width 342 height 10
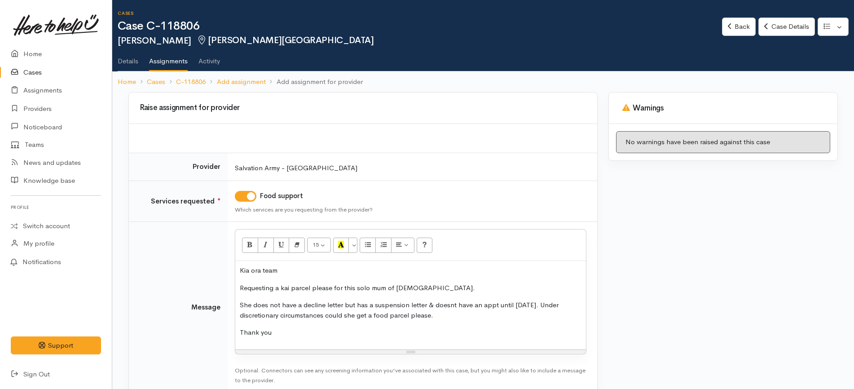
scroll to position [51, 0]
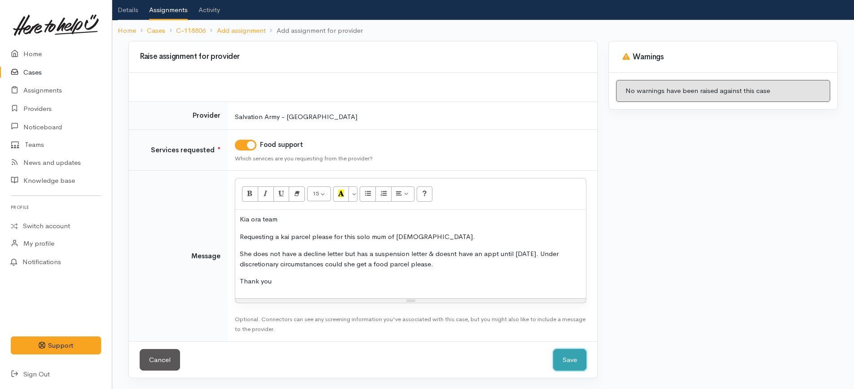
click at [569, 362] on button "Save" at bounding box center [569, 360] width 33 height 22
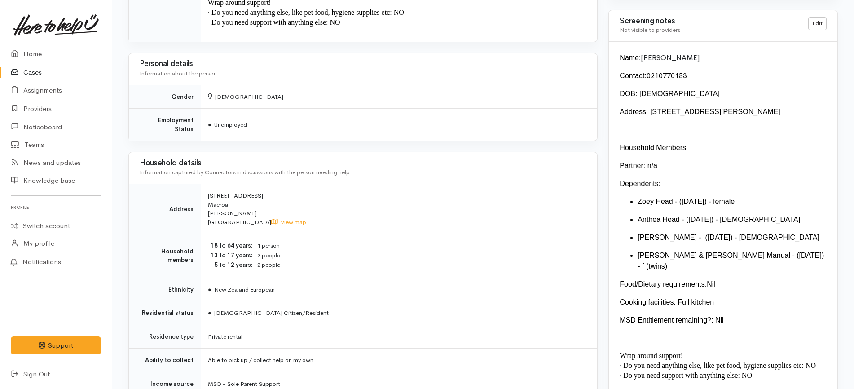
scroll to position [871, 0]
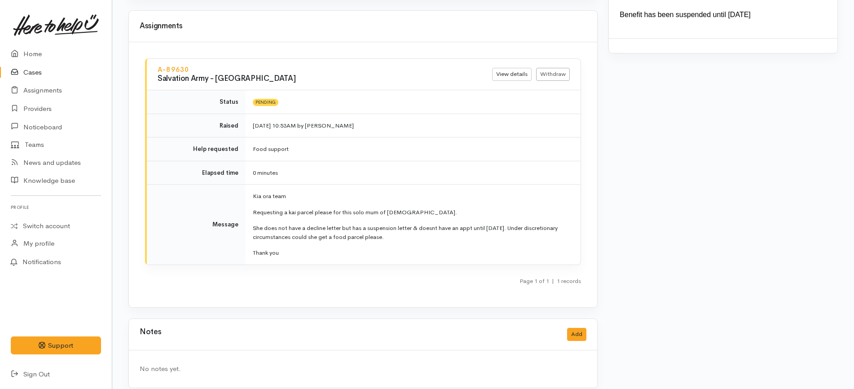
scroll to position [1071, 0]
click at [54, 70] on link "Cases" at bounding box center [56, 72] width 112 height 18
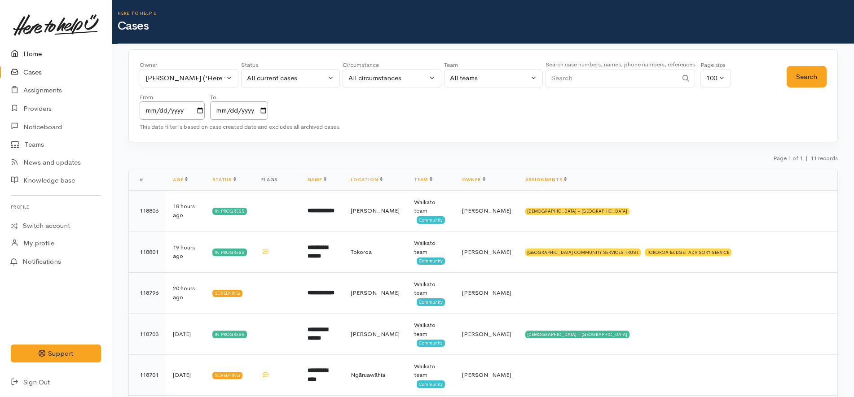
click at [44, 52] on link "Home" at bounding box center [56, 54] width 112 height 18
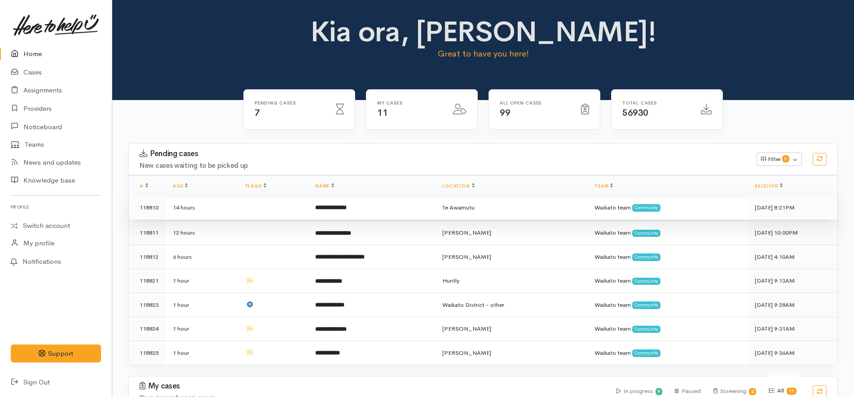
click at [364, 207] on td "**********" at bounding box center [371, 208] width 127 height 24
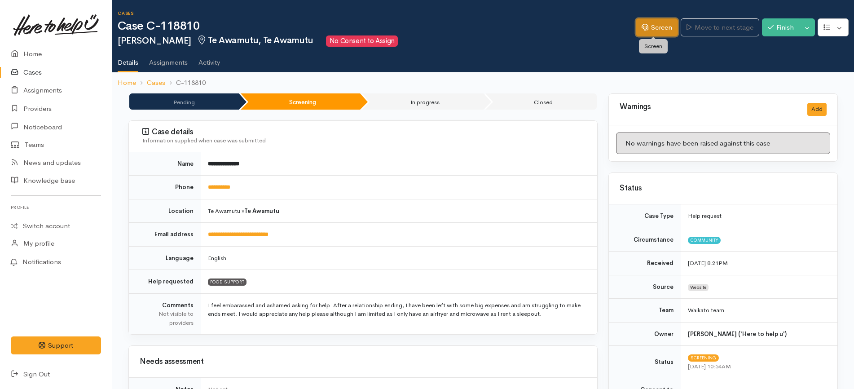
click at [661, 27] on link "Screen" at bounding box center [657, 27] width 42 height 18
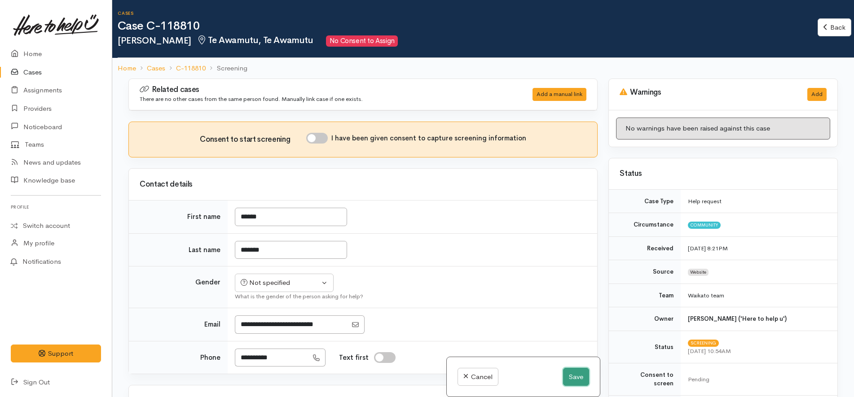
click at [582, 372] on button "Save" at bounding box center [576, 377] width 26 height 18
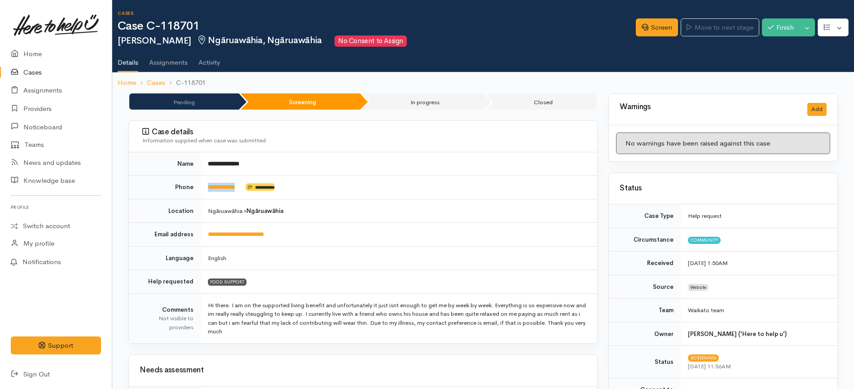
drag, startPoint x: 251, startPoint y: 187, endPoint x: 207, endPoint y: 191, distance: 44.2
click at [207, 191] on td "**********" at bounding box center [399, 188] width 397 height 24
copy td "**********"
drag, startPoint x: 293, startPoint y: 193, endPoint x: 299, endPoint y: 187, distance: 8.6
click at [298, 187] on td "**********" at bounding box center [399, 188] width 397 height 24
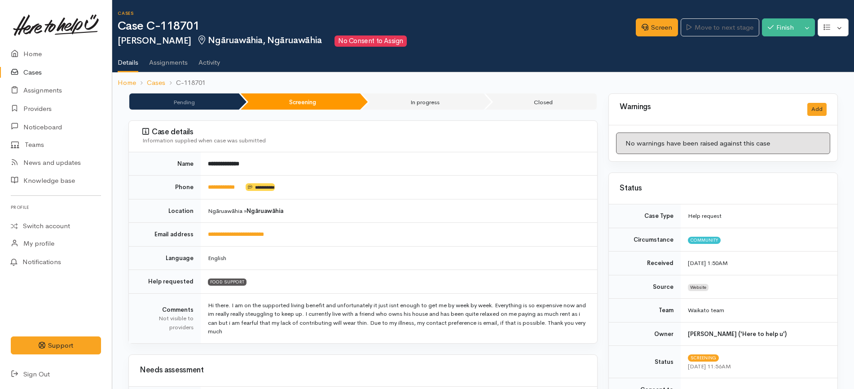
click at [305, 186] on td "**********" at bounding box center [399, 188] width 397 height 24
click at [318, 147] on div "Case details Information supplied when case was submitted" at bounding box center [363, 136] width 468 height 31
click at [305, 166] on td "**********" at bounding box center [399, 163] width 397 height 23
click at [317, 189] on td "**********" at bounding box center [399, 188] width 397 height 24
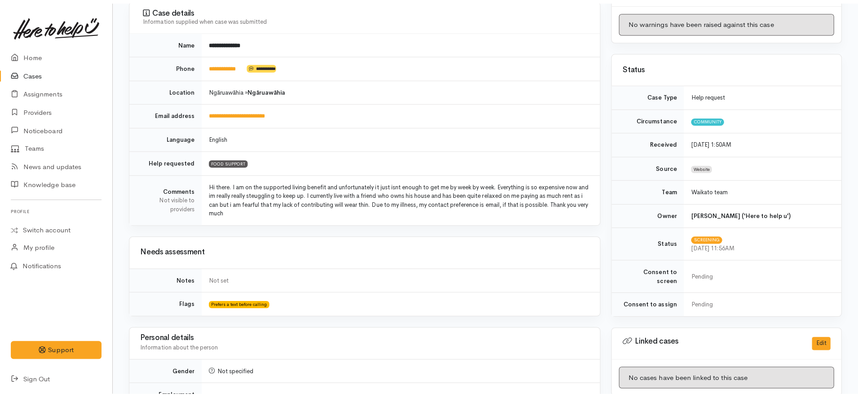
scroll to position [393, 0]
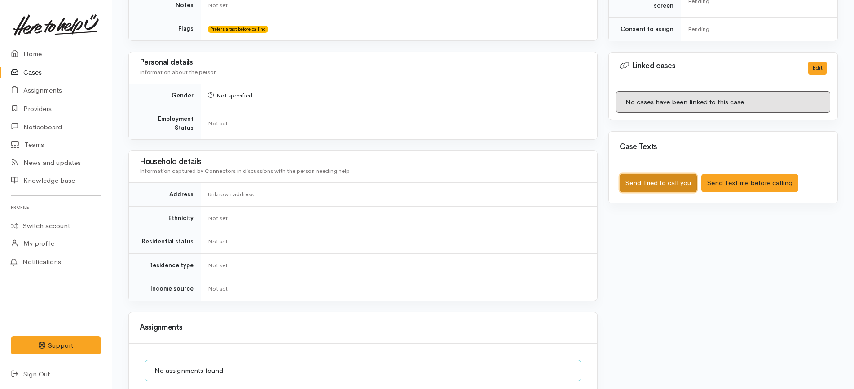
click at [660, 174] on button "Send Tried to call you" at bounding box center [658, 183] width 77 height 18
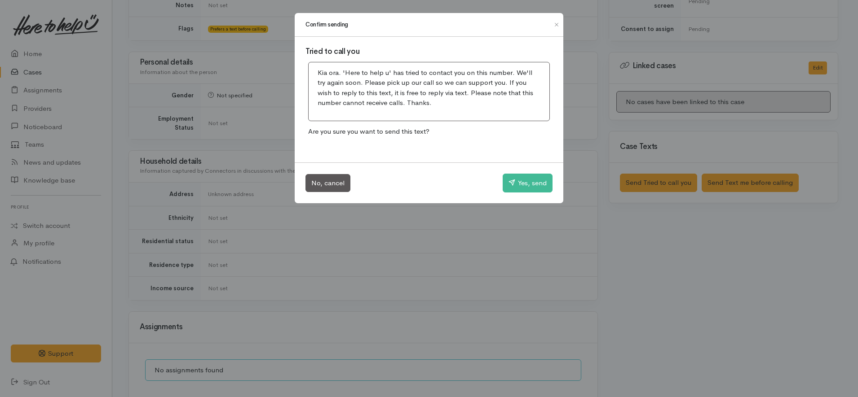
click at [525, 171] on div "No, cancel Yes, send" at bounding box center [429, 183] width 269 height 41
click at [522, 178] on button "Yes, send" at bounding box center [528, 183] width 50 height 19
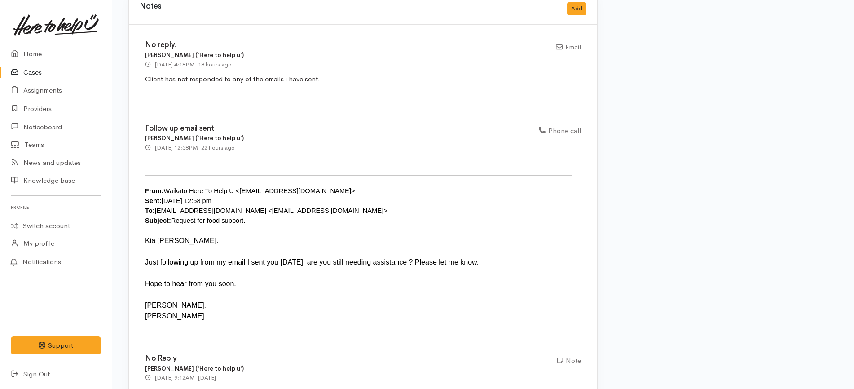
scroll to position [677, 0]
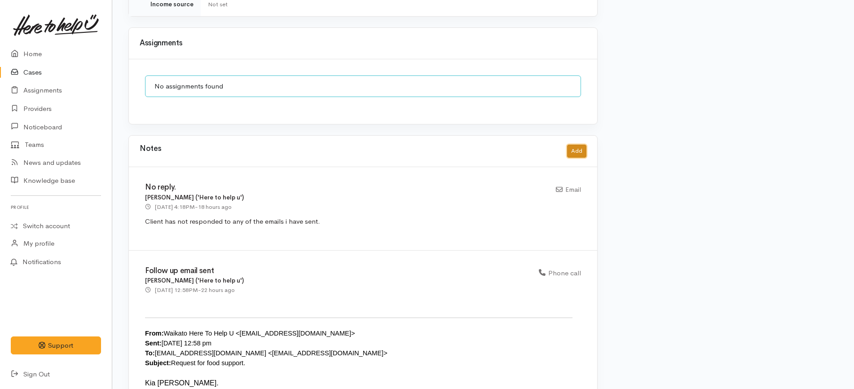
click at [585, 145] on button "Add" at bounding box center [576, 151] width 19 height 13
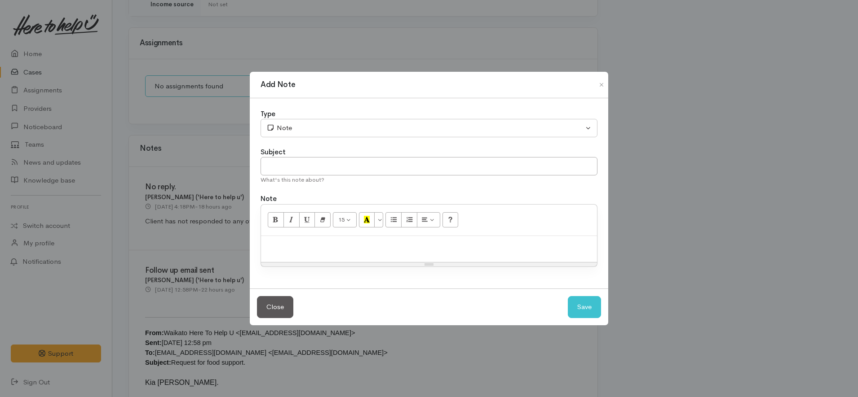
click at [315, 256] on div at bounding box center [429, 249] width 336 height 26
copy p """
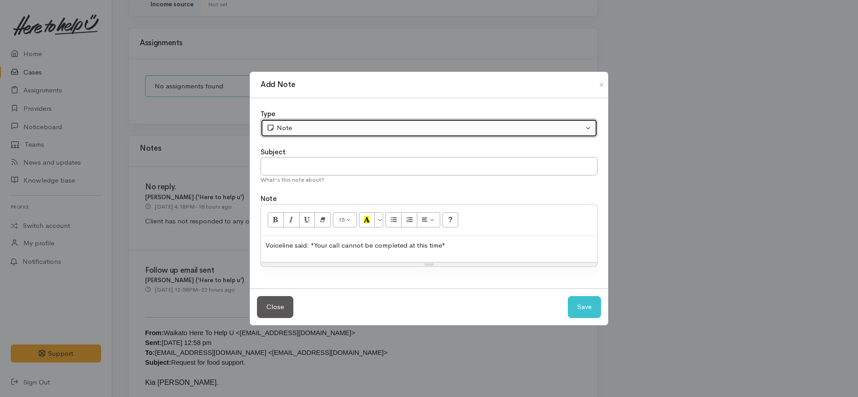
click at [287, 130] on div "Note" at bounding box center [424, 128] width 317 height 10
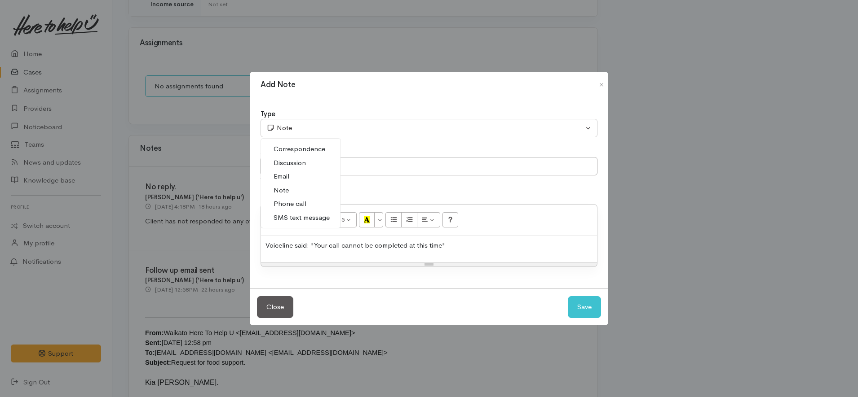
click at [290, 200] on span "Phone call" at bounding box center [290, 204] width 33 height 10
click at [579, 309] on button "Save" at bounding box center [584, 307] width 33 height 22
select select "1"
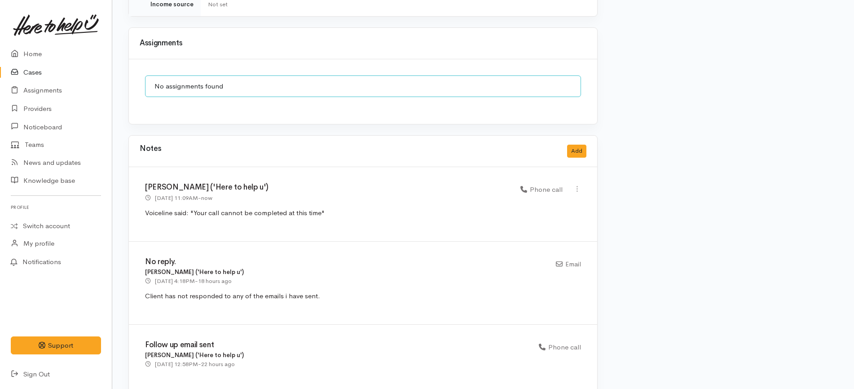
scroll to position [284, 0]
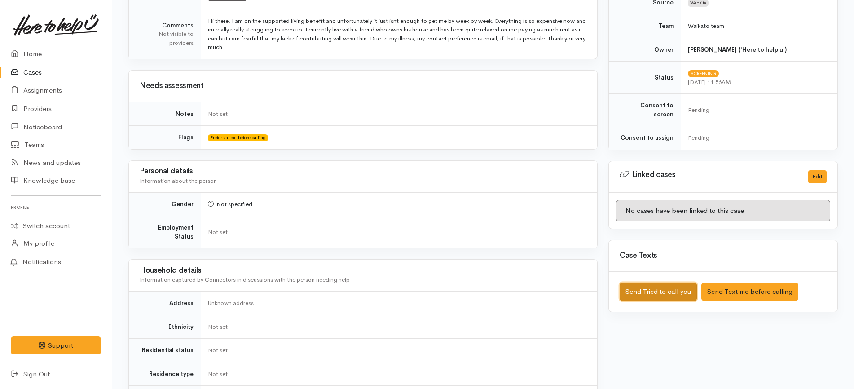
click at [660, 286] on button "Send Tried to call you" at bounding box center [658, 292] width 77 height 18
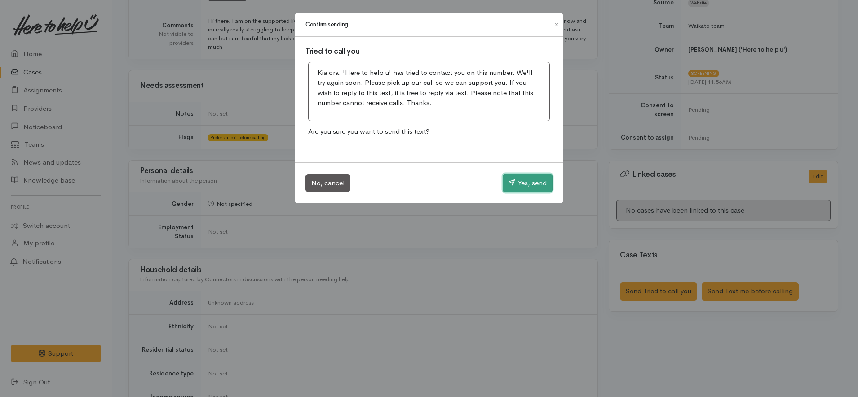
click at [543, 183] on button "Yes, send" at bounding box center [528, 183] width 50 height 19
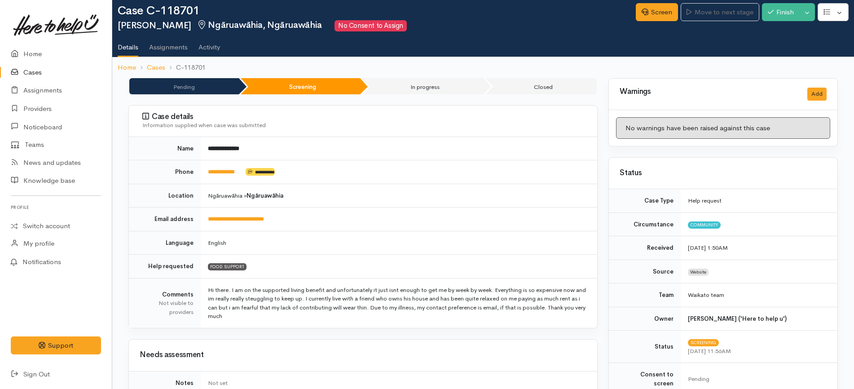
scroll to position [4, 0]
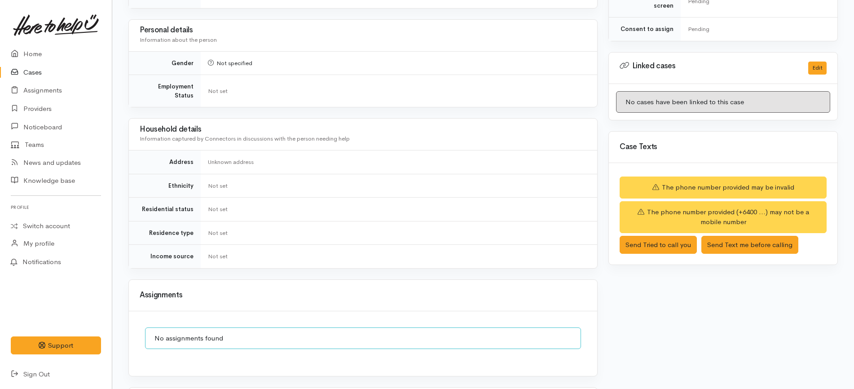
scroll to position [683, 0]
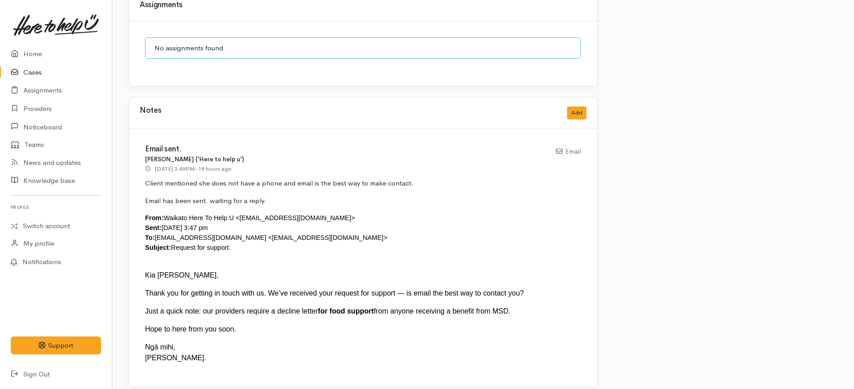
drag, startPoint x: 246, startPoint y: 359, endPoint x: 137, endPoint y: 268, distance: 142.2
click at [137, 268] on div "Email sent. Shirley Mackie ('Here to help u') 9 Oct 2025 3:49PM - 19 hours ago …" at bounding box center [363, 257] width 468 height 257
copy div "Kia ora Pare, Thank you for getting in touch with us. We’ve received your reque…"
drag, startPoint x: 319, startPoint y: 229, endPoint x: 239, endPoint y: 227, distance: 80.4
click at [239, 227] on div "From: Waikato Here To Help U <waikato@heretohelpu.nz> Sent: Thursday, 9 October…" at bounding box center [363, 233] width 436 height 40
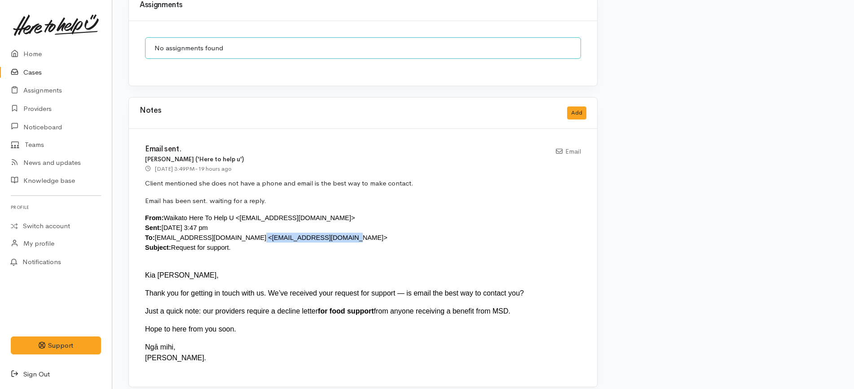
copy div "manawahine9@outlook.co.nz"
drag, startPoint x: 227, startPoint y: 239, endPoint x: 168, endPoint y: 241, distance: 58.4
click at [168, 241] on div "From: Waikato Here To Help U <waikato@heretohelpu.nz> Sent: Thursday, 9 October…" at bounding box center [363, 233] width 436 height 40
copy div "Request for support."
click at [475, 196] on p "Email has been sent. waiting for a reply." at bounding box center [363, 201] width 436 height 10
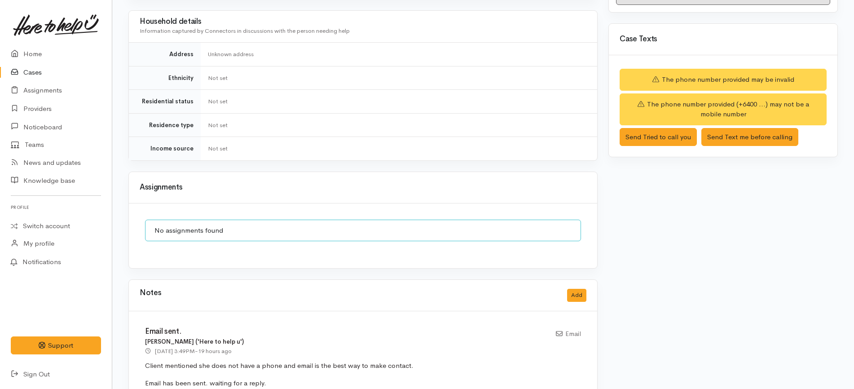
scroll to position [618, 0]
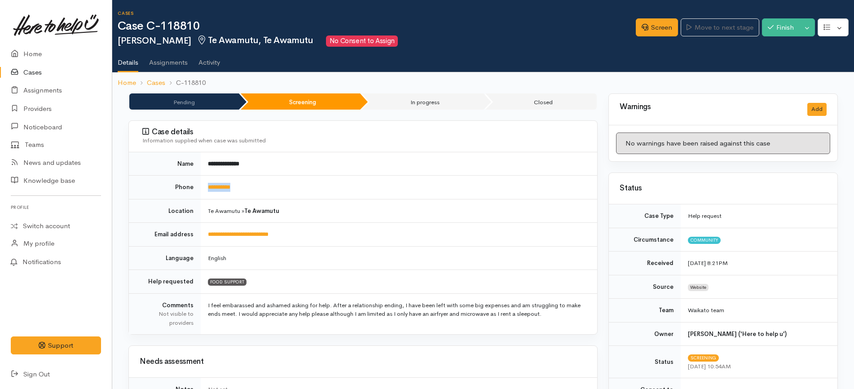
drag, startPoint x: 256, startPoint y: 184, endPoint x: 197, endPoint y: 184, distance: 59.7
click at [197, 184] on tr "**********" at bounding box center [363, 188] width 468 height 24
copy tr "**********"
click at [647, 22] on link "Screen" at bounding box center [657, 27] width 42 height 18
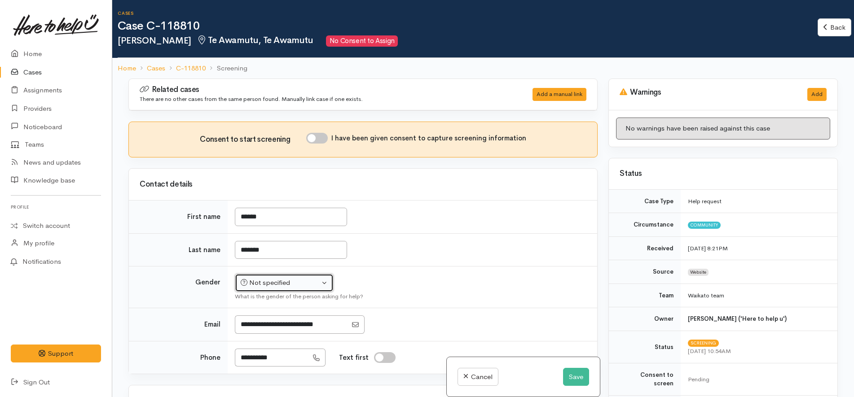
click at [310, 285] on div "Not specified" at bounding box center [280, 283] width 79 height 10
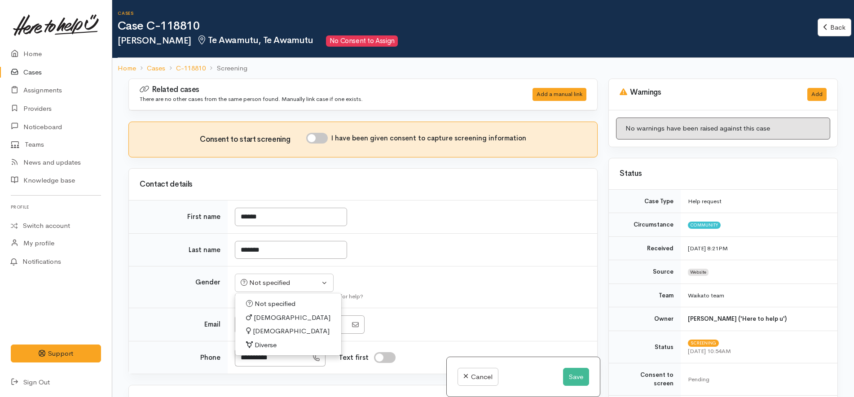
click at [272, 331] on span "[DEMOGRAPHIC_DATA]" at bounding box center [291, 332] width 77 height 10
select select "Female"
drag, startPoint x: 437, startPoint y: 275, endPoint x: 443, endPoint y: 276, distance: 5.4
click at [438, 276] on td "Not specified Male Female Diverse Female Not specified Male Female Diverse What…" at bounding box center [413, 288] width 370 height 42
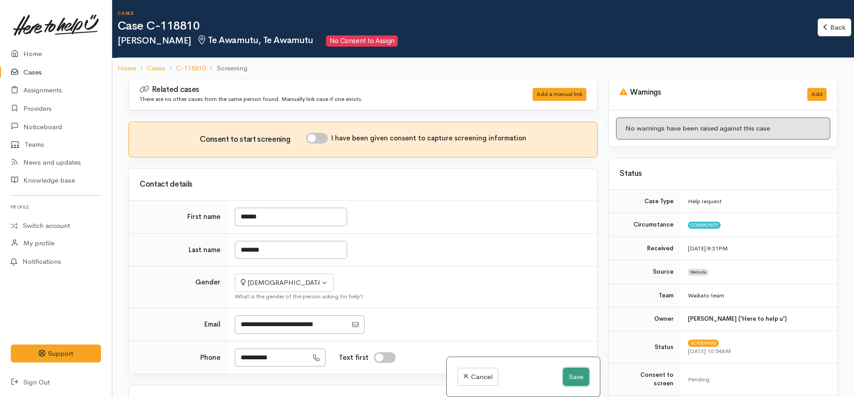
click at [582, 379] on button "Save" at bounding box center [576, 377] width 26 height 18
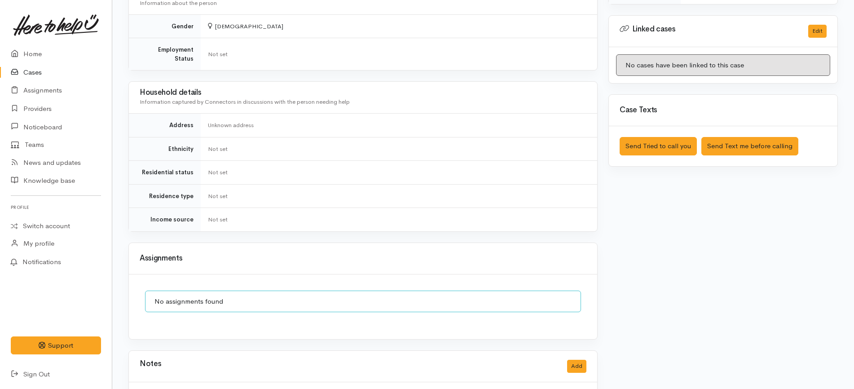
scroll to position [463, 0]
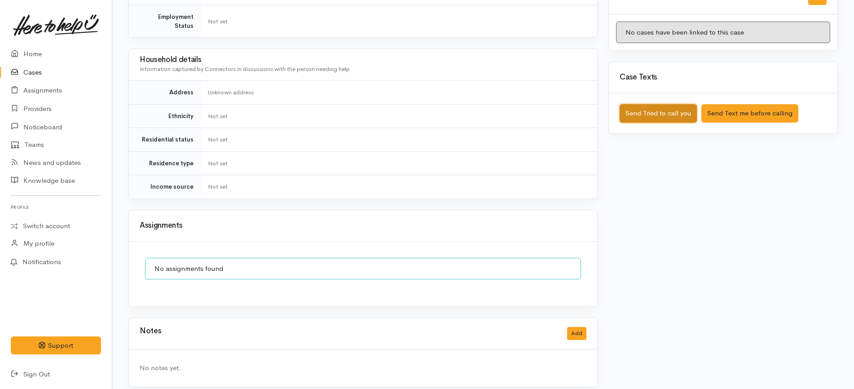
click at [679, 109] on button "Send Tried to call you" at bounding box center [658, 113] width 77 height 18
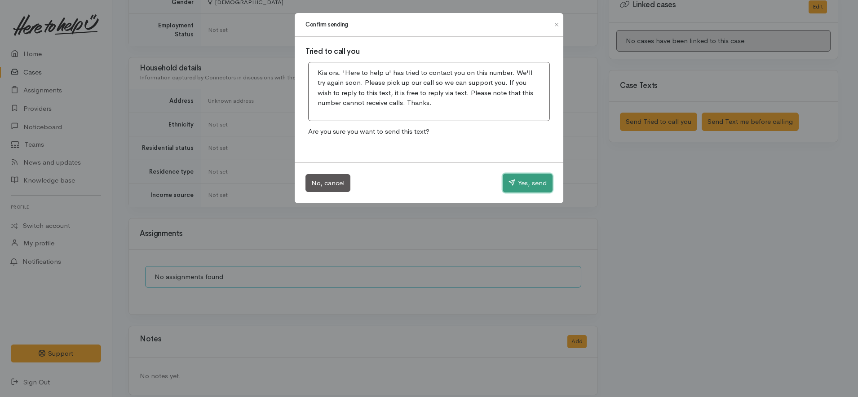
click at [535, 181] on button "Yes, send" at bounding box center [528, 183] width 50 height 19
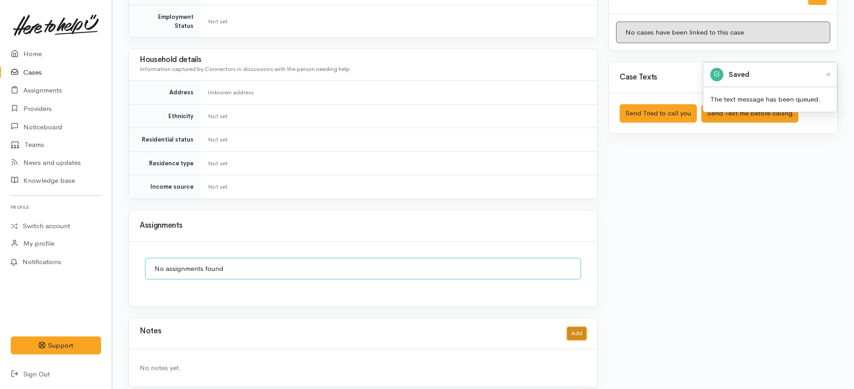
click at [573, 327] on button "Add" at bounding box center [576, 333] width 19 height 13
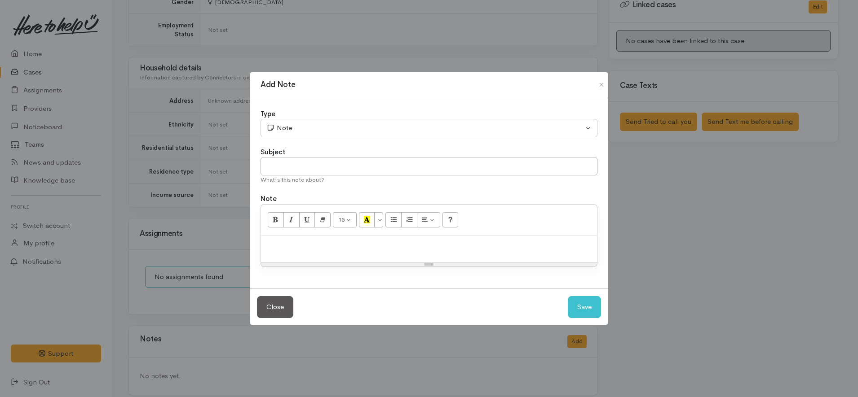
click at [323, 252] on div at bounding box center [429, 249] width 336 height 26
paste div
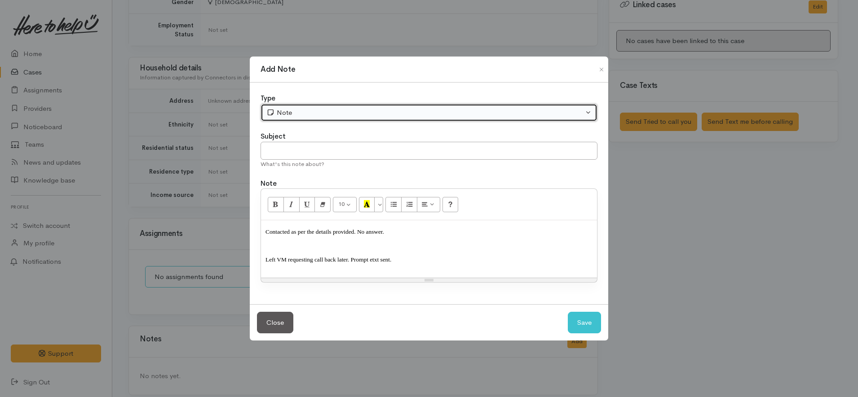
click at [342, 115] on div "Note" at bounding box center [424, 113] width 317 height 10
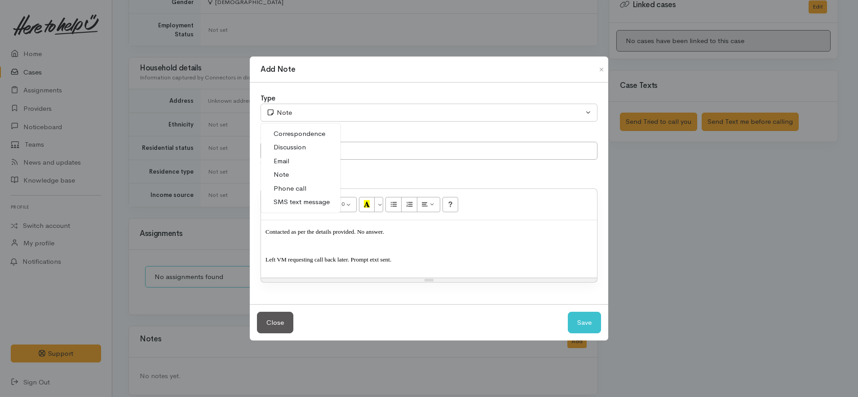
click at [299, 188] on span "Phone call" at bounding box center [290, 189] width 33 height 10
click at [584, 328] on button "Save" at bounding box center [584, 323] width 33 height 22
select select "1"
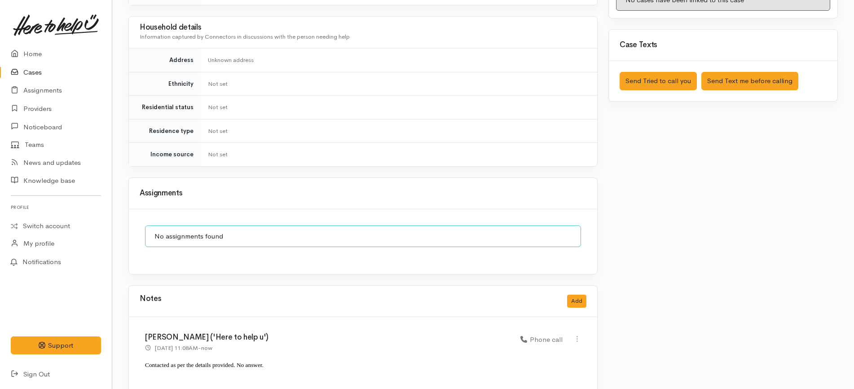
scroll to position [531, 0]
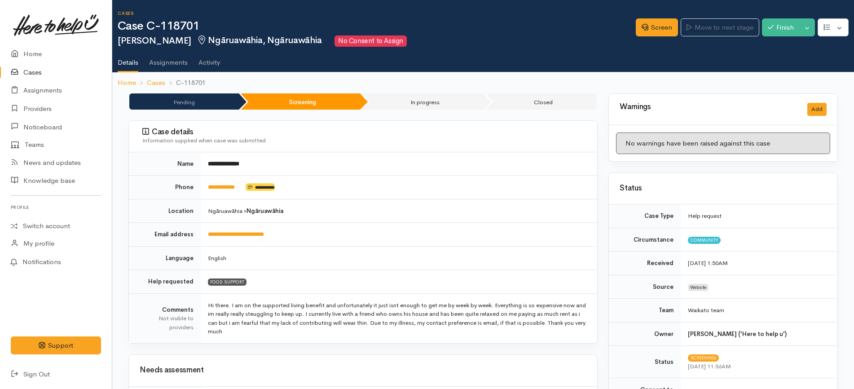
scroll to position [393, 0]
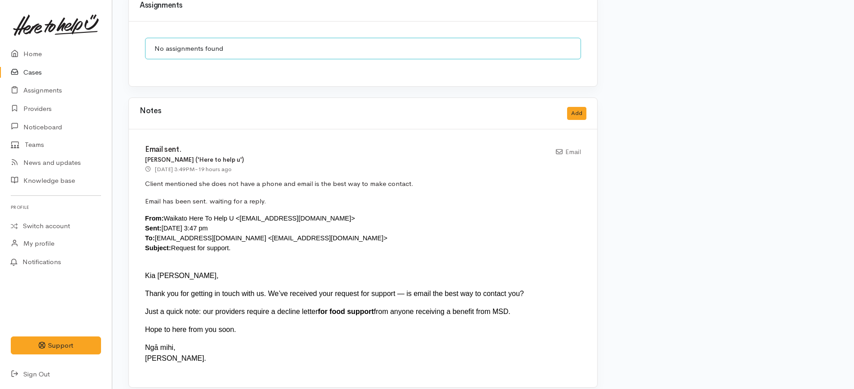
scroll to position [683, 0]
click at [577, 106] on button "Add" at bounding box center [576, 112] width 19 height 13
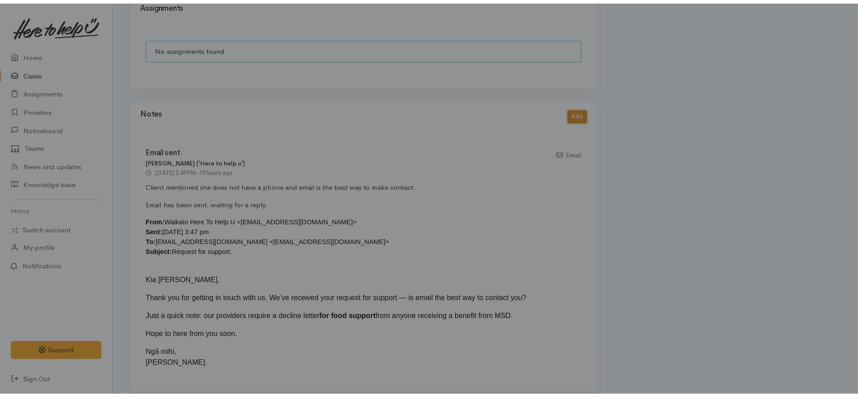
scroll to position [675, 0]
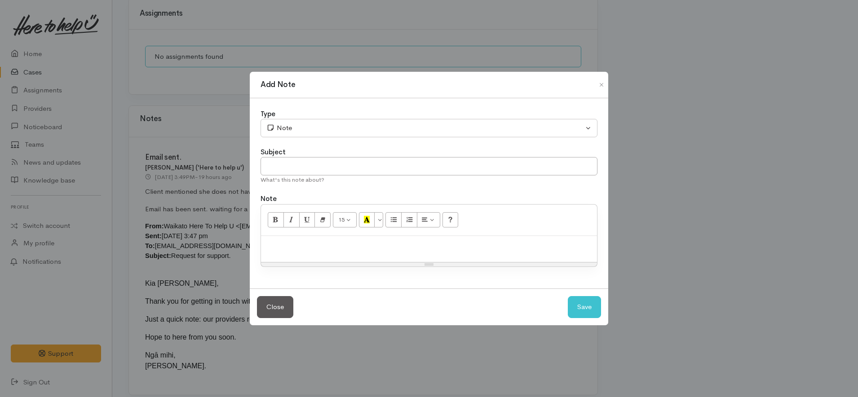
click at [425, 243] on p at bounding box center [428, 246] width 327 height 10
paste div
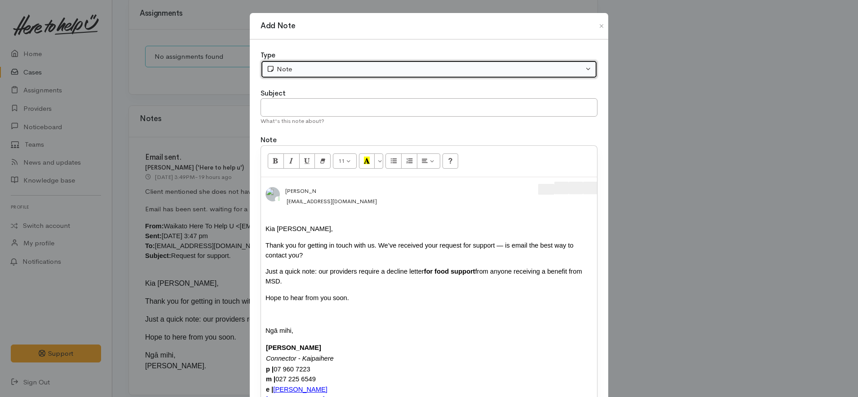
click at [319, 74] on div "Note" at bounding box center [424, 69] width 317 height 10
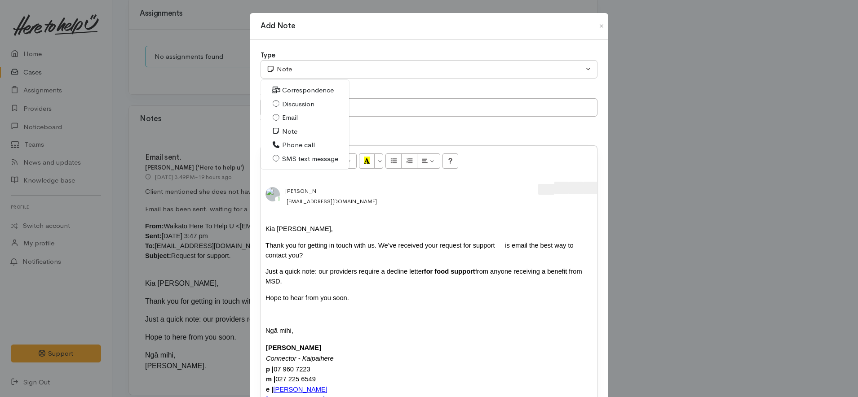
click at [295, 115] on span "Email" at bounding box center [290, 118] width 16 height 10
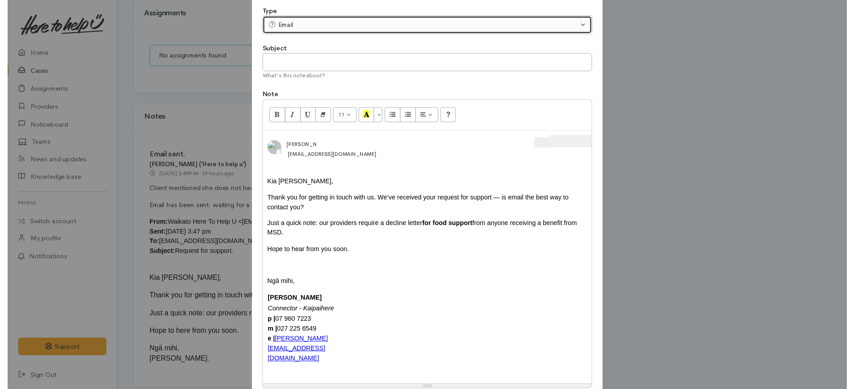
scroll to position [83, 0]
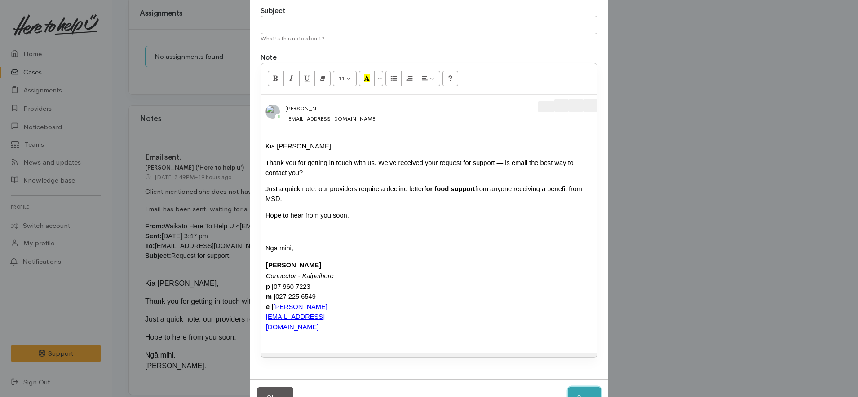
click at [578, 387] on button "Save" at bounding box center [584, 398] width 33 height 22
select select "1"
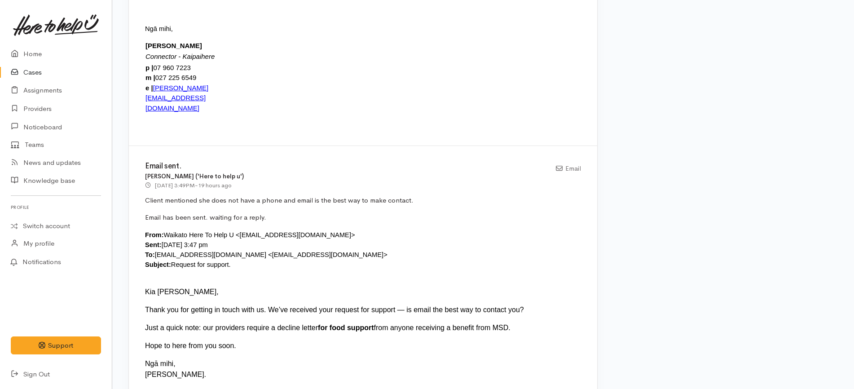
scroll to position [787, 0]
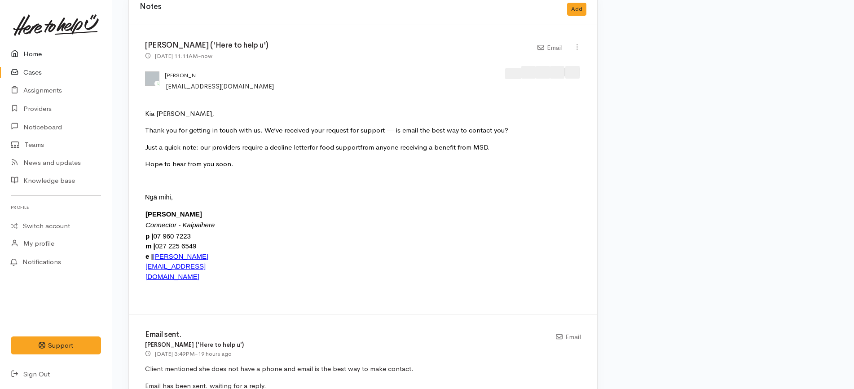
click at [31, 51] on link "Home" at bounding box center [56, 54] width 112 height 18
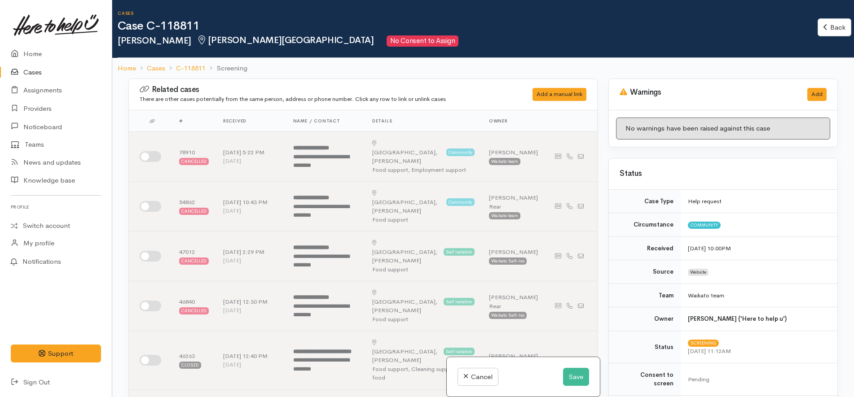
click at [300, 302] on div "**********" at bounding box center [325, 311] width 65 height 18
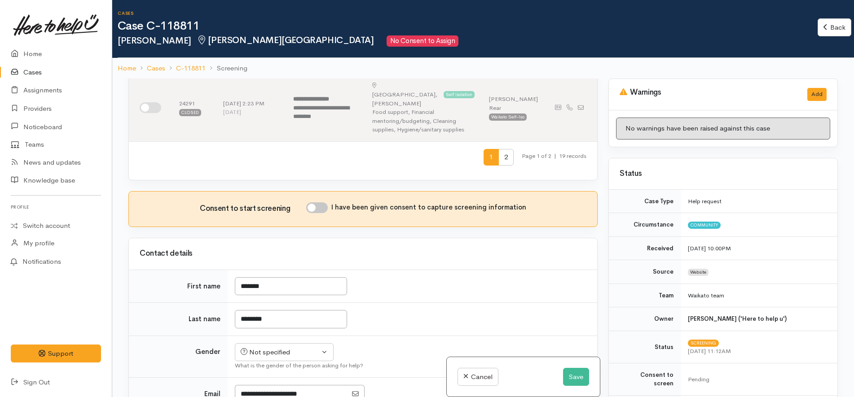
scroll to position [505, 0]
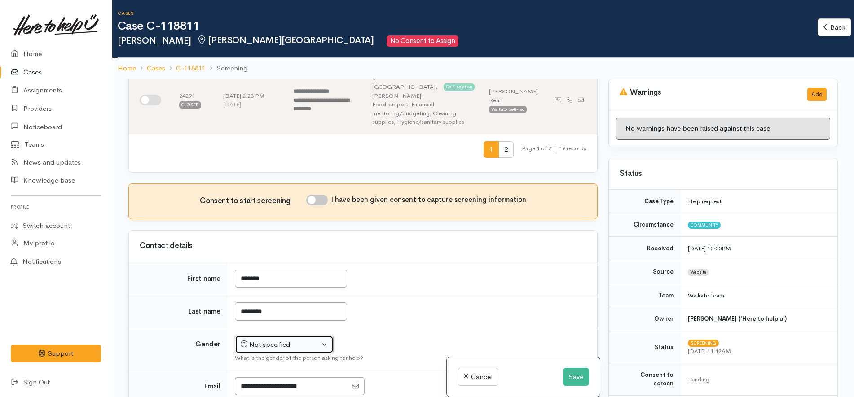
click at [283, 340] on div "Not specified" at bounding box center [280, 345] width 79 height 10
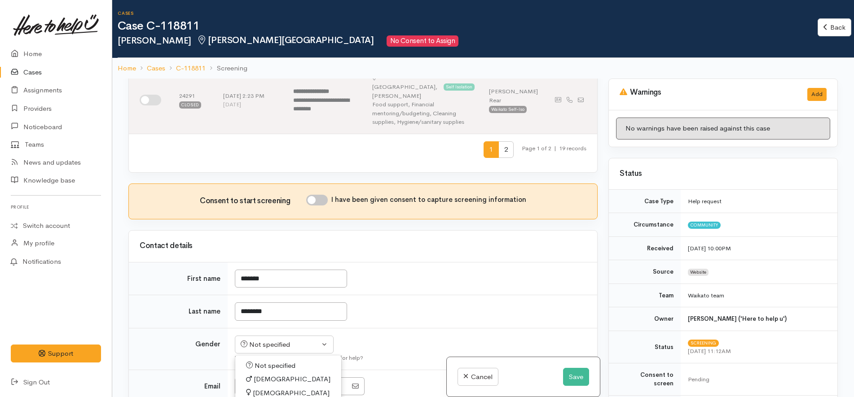
click at [266, 388] on span "[DEMOGRAPHIC_DATA]" at bounding box center [291, 393] width 77 height 10
select select "[DEMOGRAPHIC_DATA]"
click at [385, 328] on td "Not specified [DEMOGRAPHIC_DATA] [DEMOGRAPHIC_DATA] Diverse [DEMOGRAPHIC_DATA] …" at bounding box center [413, 349] width 370 height 42
